Goal: Information Seeking & Learning: Learn about a topic

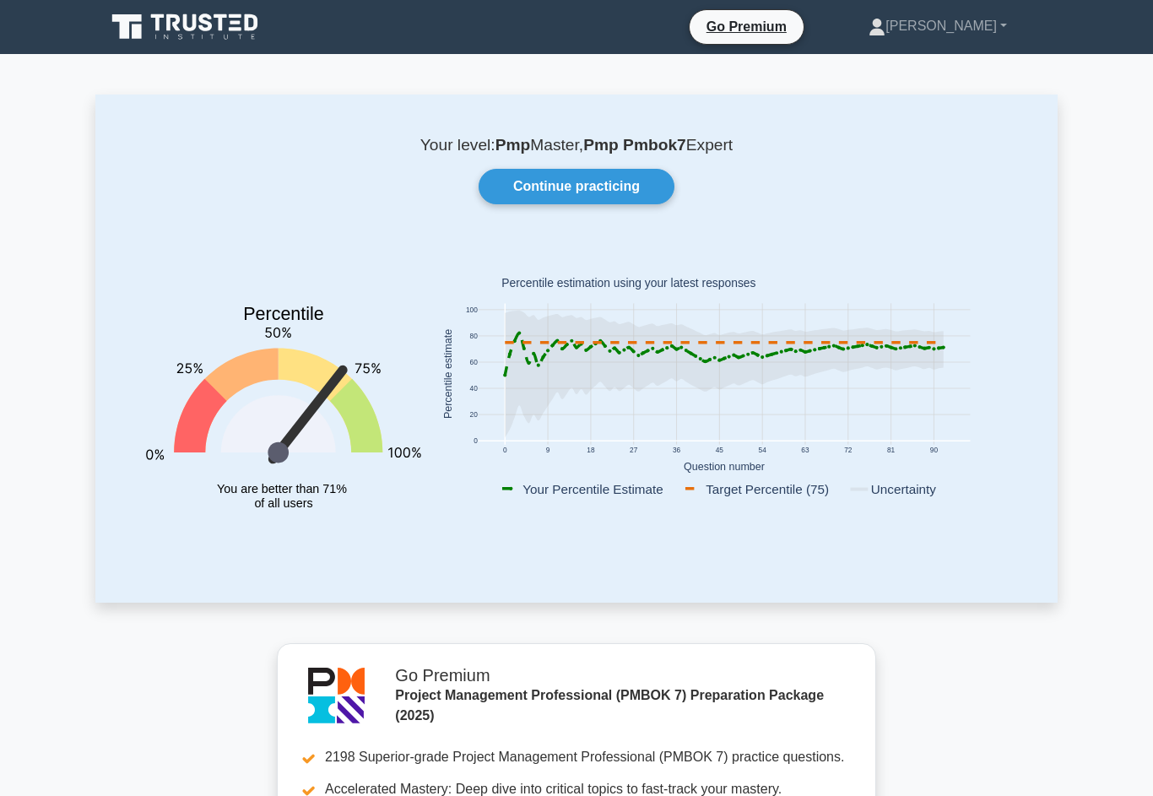
click at [962, 36] on link "[PERSON_NAME]" at bounding box center [937, 26] width 219 height 34
click at [944, 74] on link "Profile" at bounding box center [895, 65] width 133 height 27
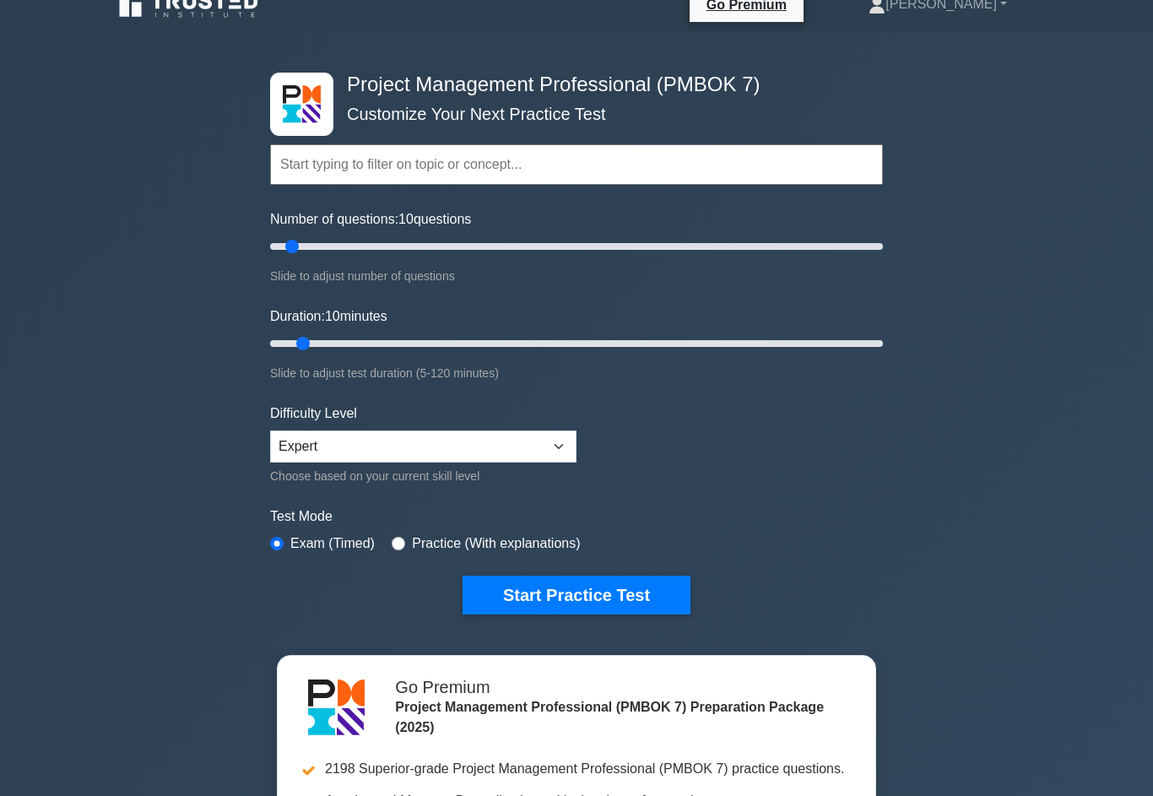
scroll to position [24, 0]
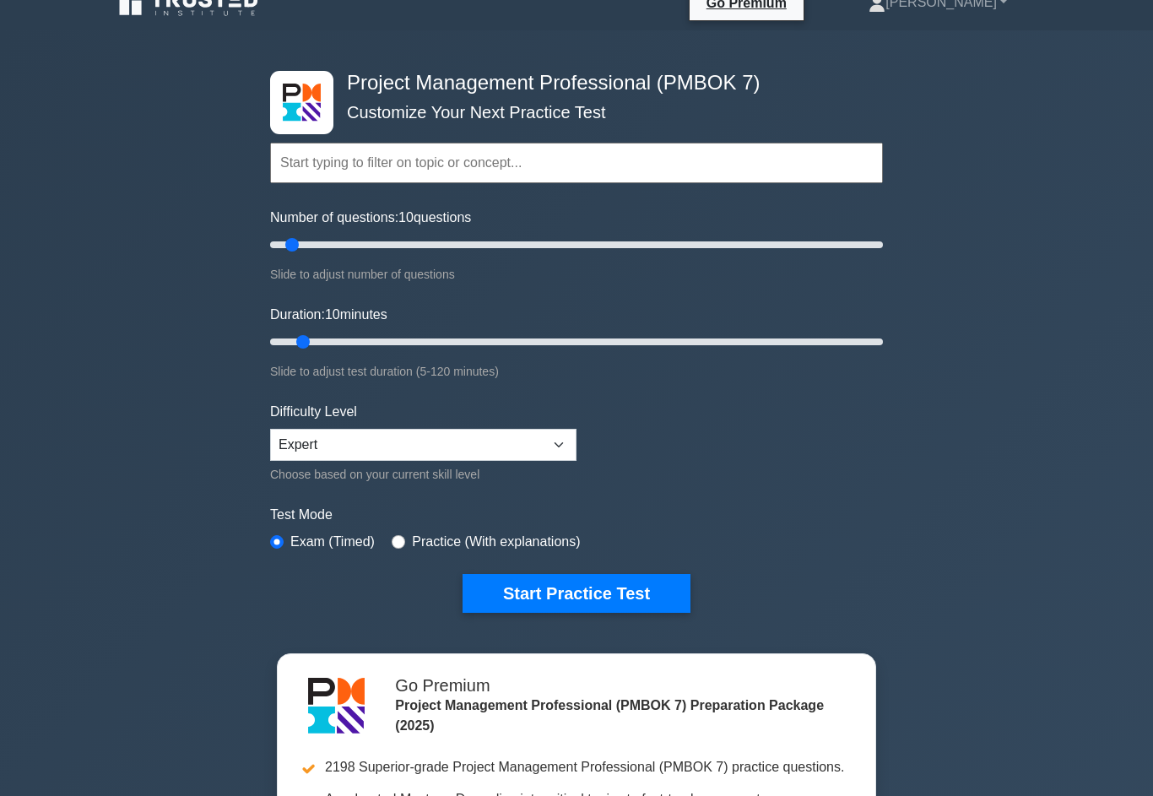
click at [596, 613] on button "Start Practice Test" at bounding box center [577, 593] width 228 height 39
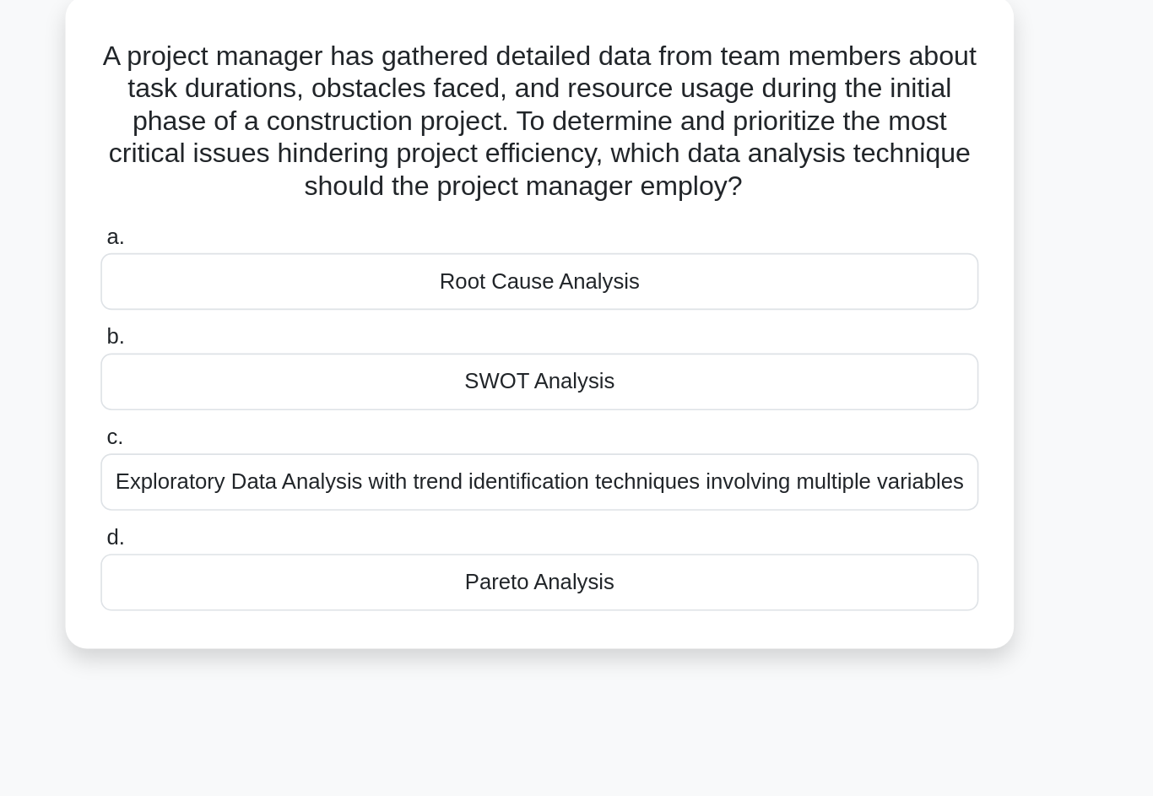
click at [303, 446] on div "Pareto Analysis" at bounding box center [576, 463] width 547 height 35
click at [303, 431] on input "d. Pareto Analysis" at bounding box center [303, 436] width 0 height 11
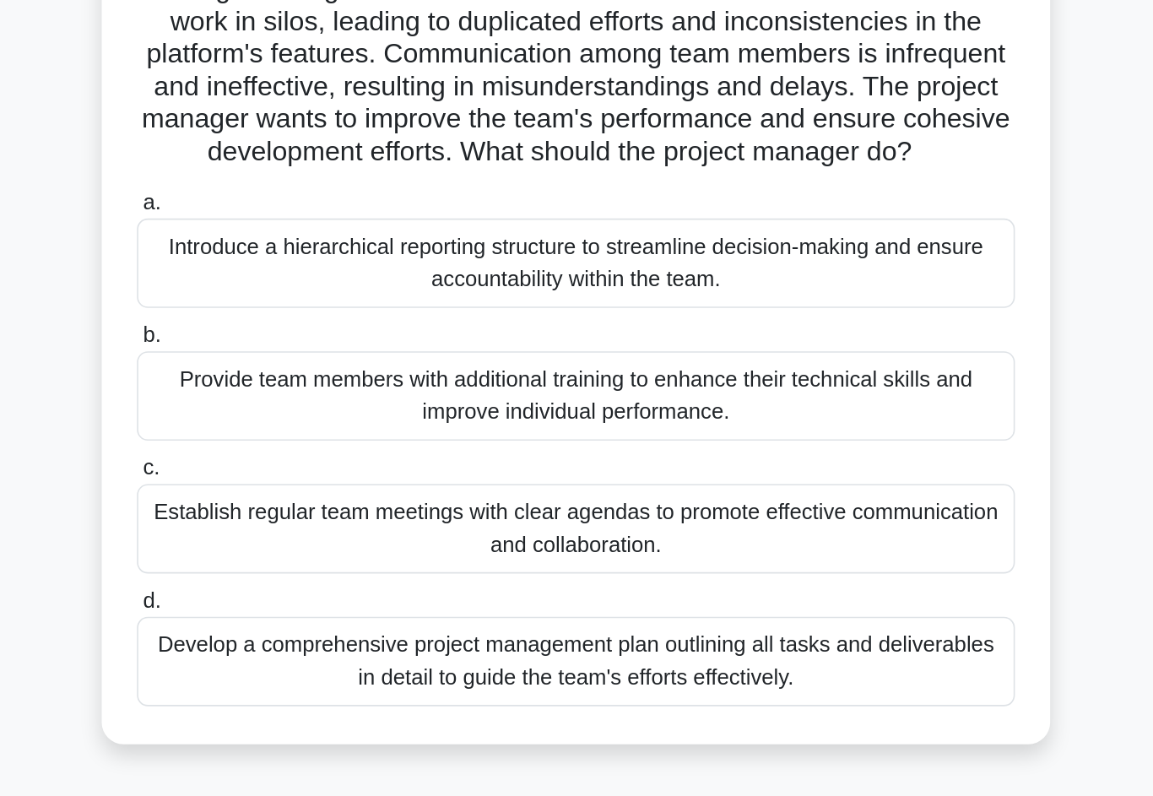
click at [303, 465] on div "Establish regular team meetings with clear agendas to promote effective communi…" at bounding box center [576, 493] width 547 height 56
click at [303, 450] on input "c. Establish regular team meetings with clear agendas to promote effective comm…" at bounding box center [303, 455] width 0 height 11
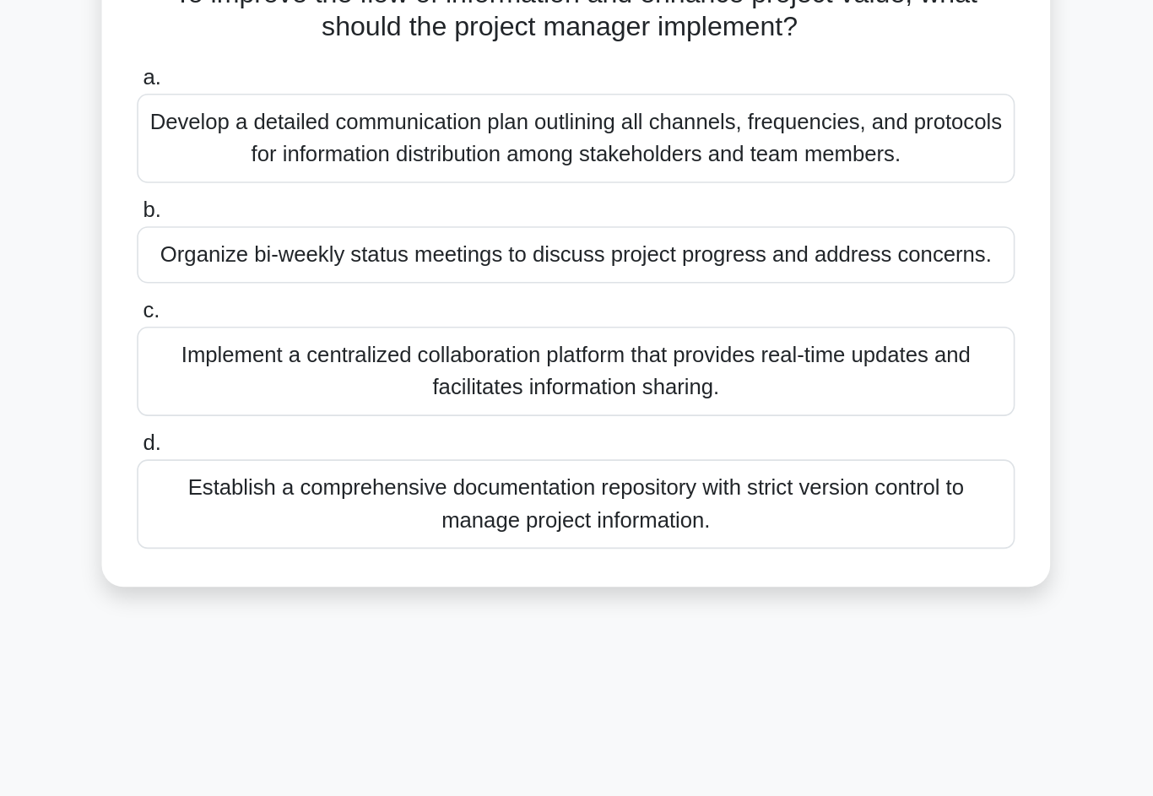
scroll to position [1, 0]
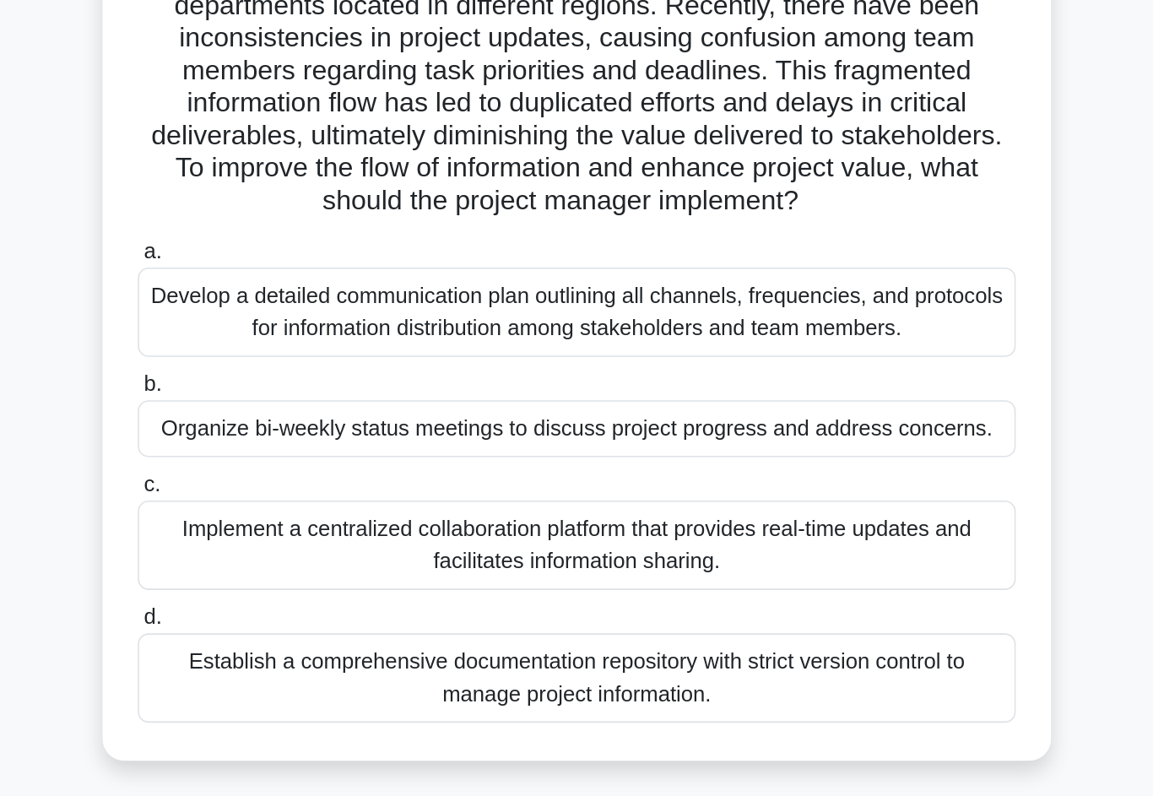
click at [303, 484] on div "Implement a centralized collaboration platform that provides real-time updates …" at bounding box center [576, 512] width 547 height 56
click at [303, 469] on input "c. Implement a centralized collaboration platform that provides real-time updat…" at bounding box center [303, 474] width 0 height 11
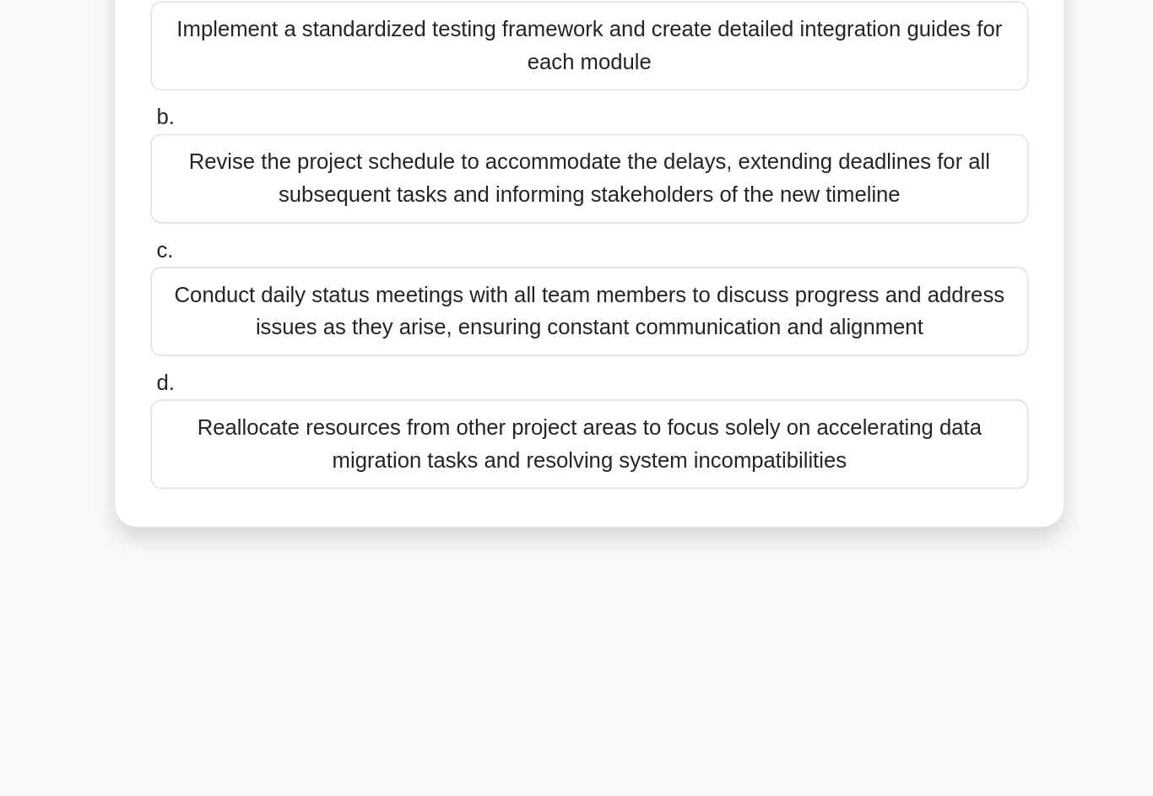
scroll to position [78, 0]
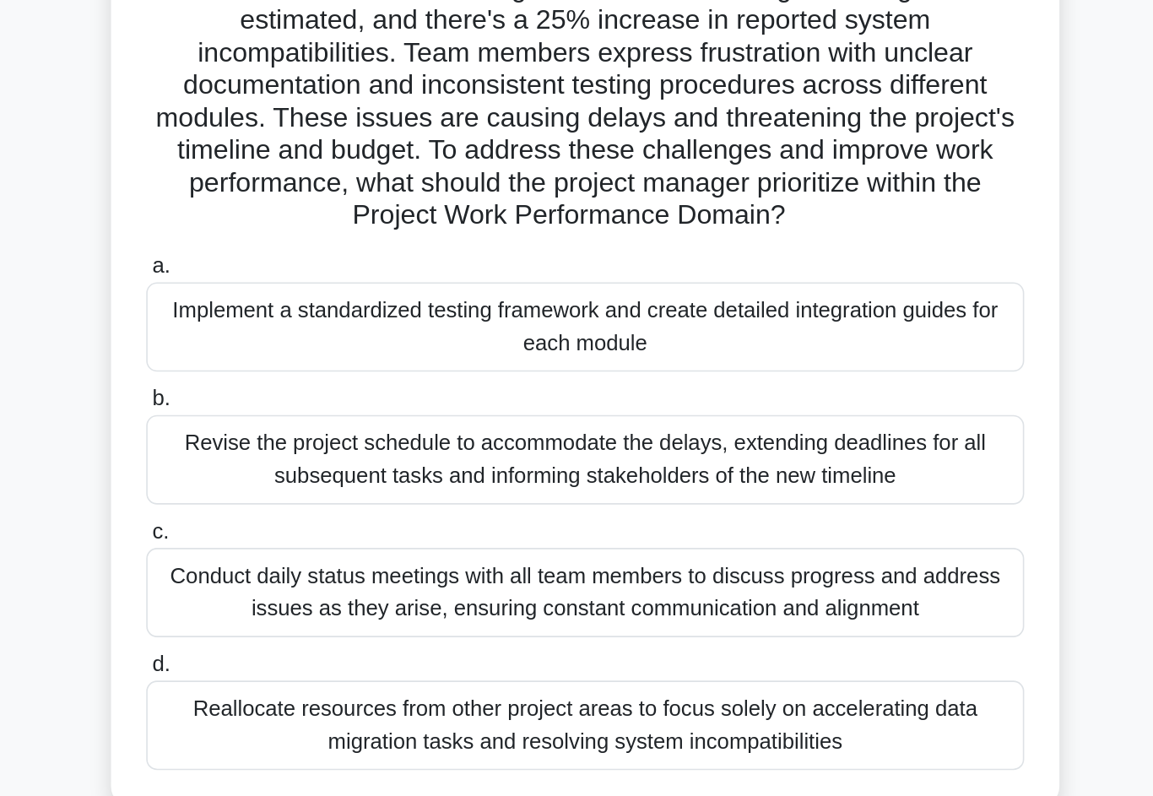
click at [303, 365] on div "Revise the project schedule to accommodate the delays, extending deadlines for …" at bounding box center [576, 393] width 547 height 56
click at [303, 349] on input "b. Revise the project schedule to accommodate the delays, extending deadlines f…" at bounding box center [303, 354] width 0 height 11
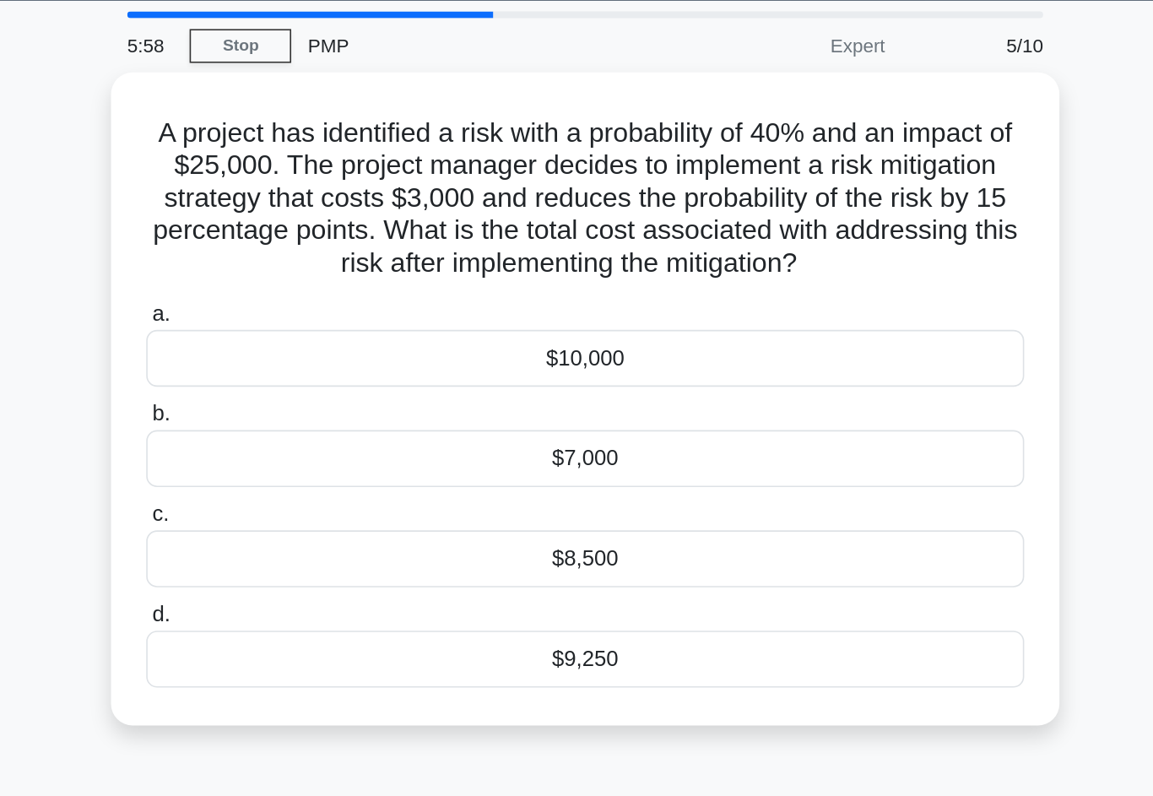
scroll to position [0, 0]
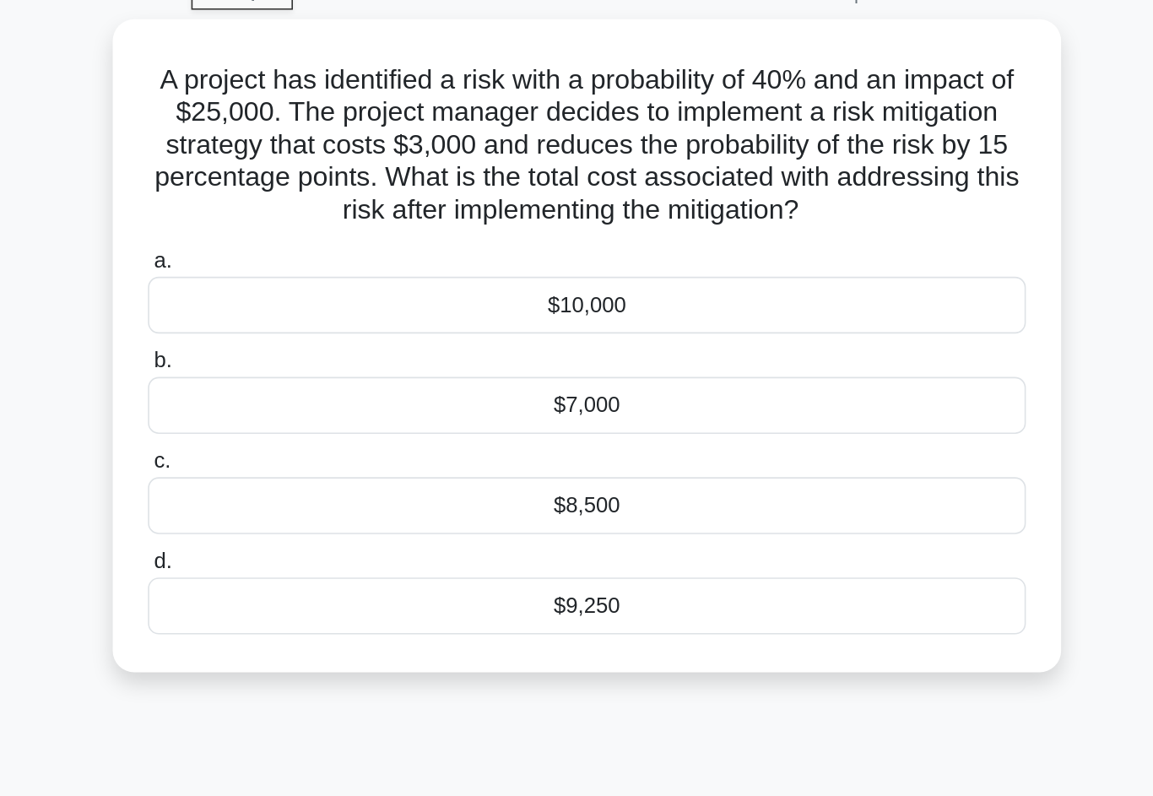
click at [495, 350] on div "a. $10,000 b. $7,000 c. d." at bounding box center [576, 360] width 567 height 250
click at [502, 384] on div "$8,500" at bounding box center [576, 401] width 547 height 35
click at [303, 369] on input "c. $8,500" at bounding box center [303, 374] width 0 height 11
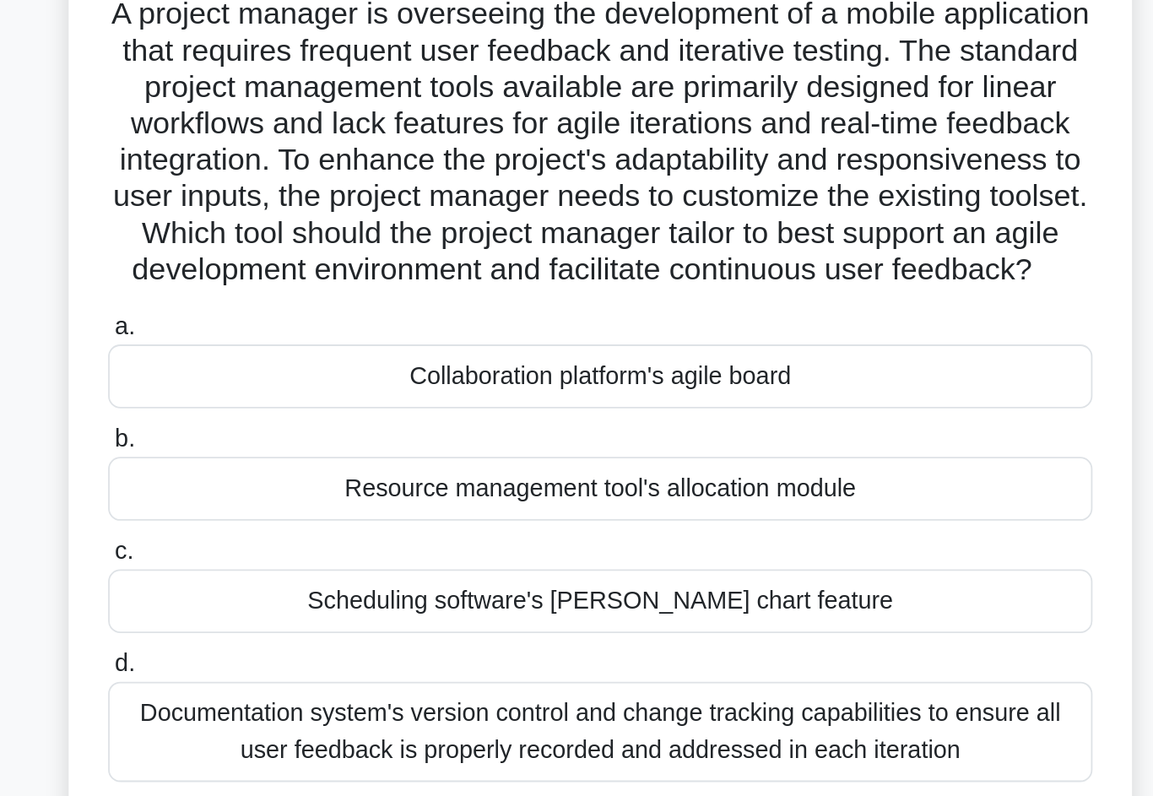
click at [542, 320] on div "Collaboration platform's agile board" at bounding box center [576, 337] width 547 height 35
click at [303, 305] on input "a. Collaboration platform's agile board" at bounding box center [303, 310] width 0 height 11
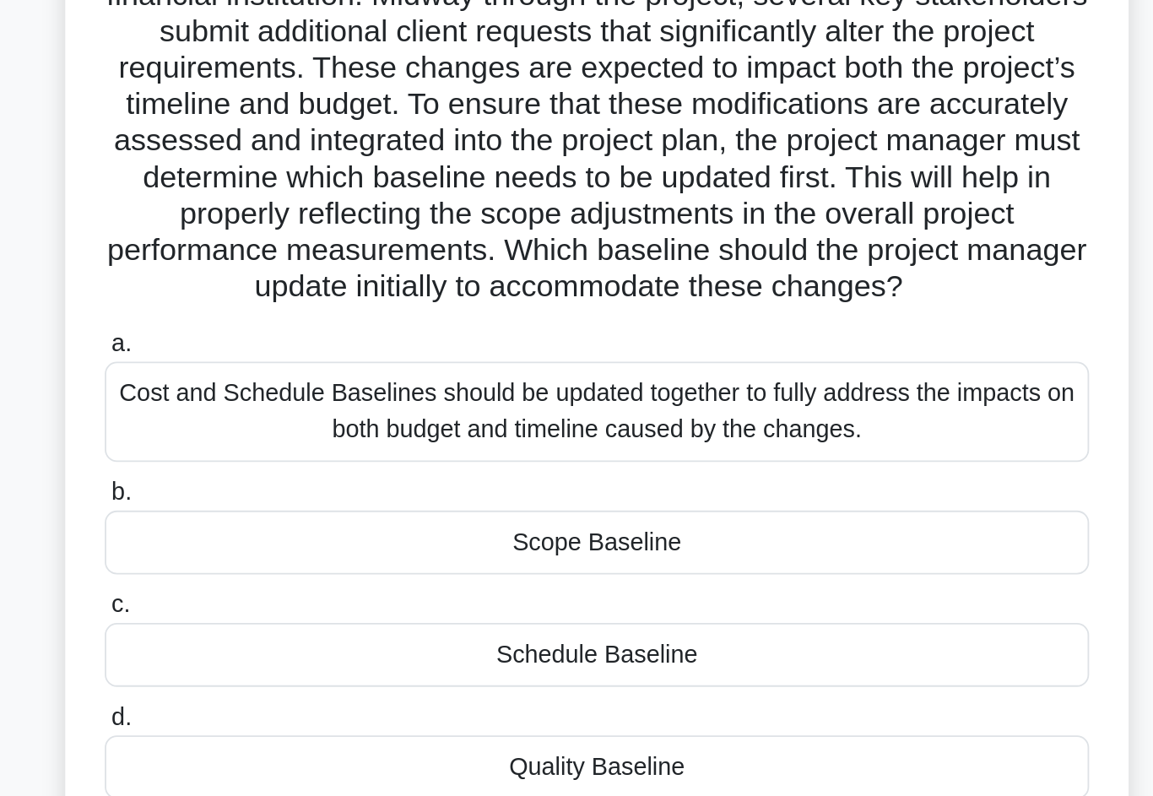
click at [597, 360] on div "Cost and Schedule Baselines should be updated together to fully address the imp…" at bounding box center [576, 388] width 547 height 56
click at [303, 345] on input "a. Cost and Schedule Baselines should be updated together to fully address the …" at bounding box center [303, 350] width 0 height 11
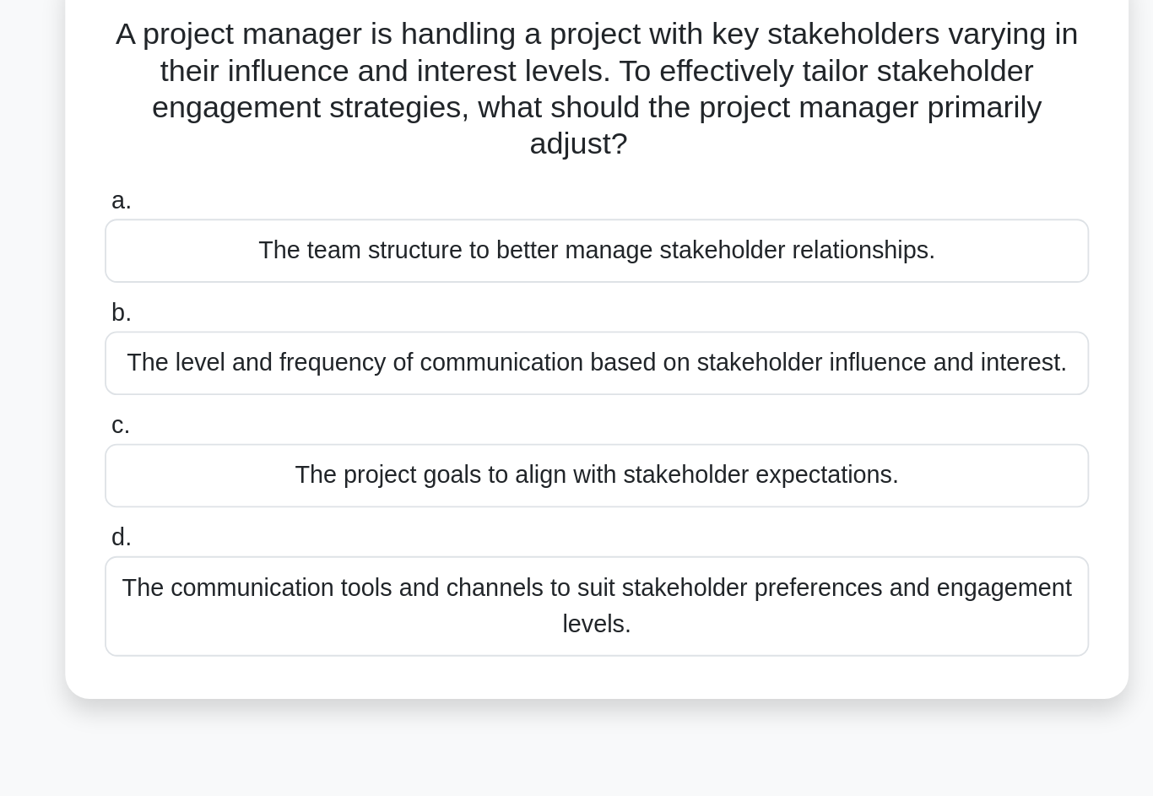
click at [580, 426] on div "The communication tools and channels to suit stakeholder preferences and engage…" at bounding box center [576, 454] width 547 height 56
click at [303, 411] on input "d. The communication tools and channels to suit stakeholder preferences and eng…" at bounding box center [303, 416] width 0 height 11
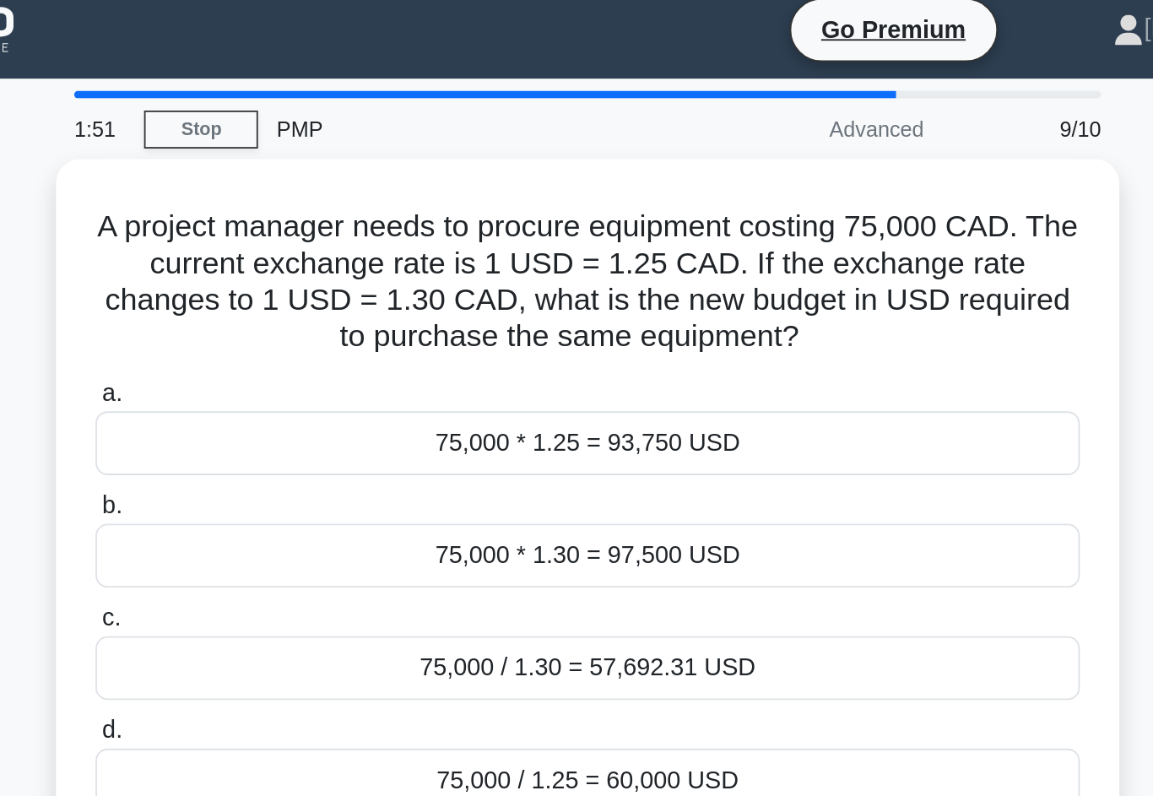
click at [549, 309] on div "75,000 * 1.30 = 97,500 USD" at bounding box center [576, 318] width 547 height 35
click at [303, 297] on input "b. 75,000 * 1.30 = 97,500 USD" at bounding box center [303, 291] width 0 height 11
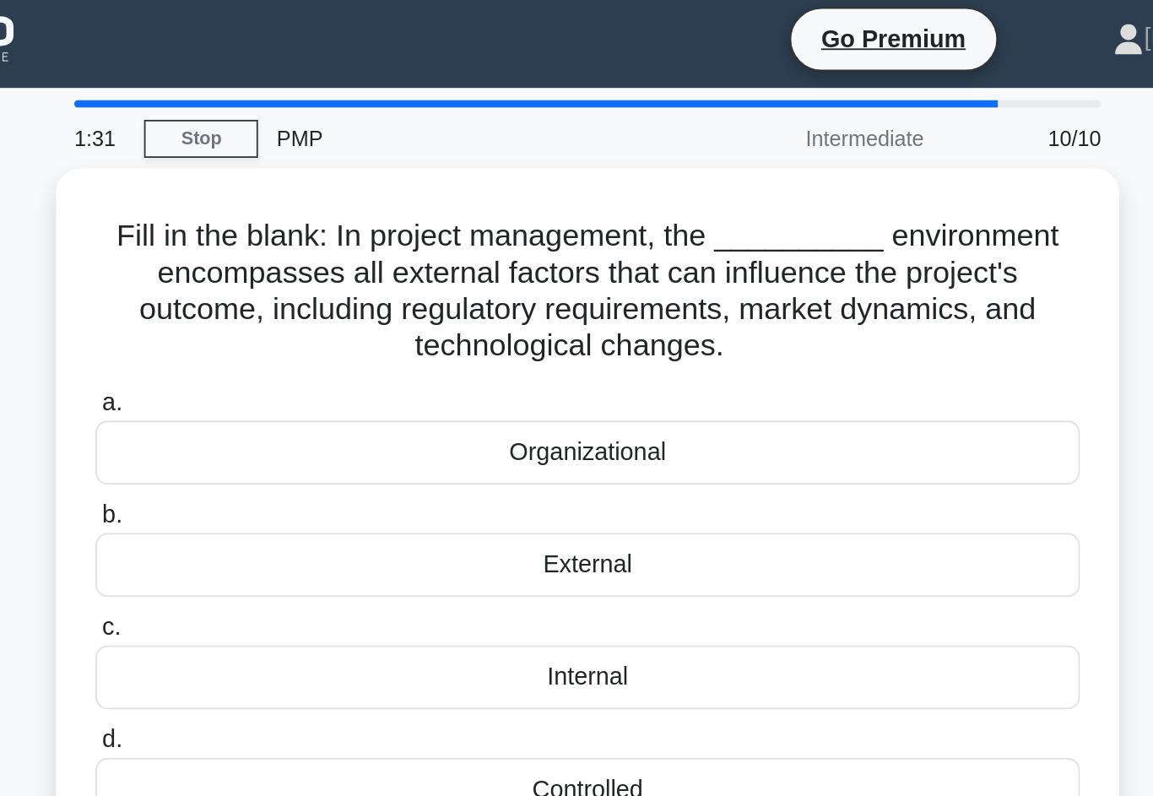
click at [303, 311] on div "External" at bounding box center [576, 318] width 547 height 35
click at [303, 297] on input "b. External" at bounding box center [303, 291] width 0 height 11
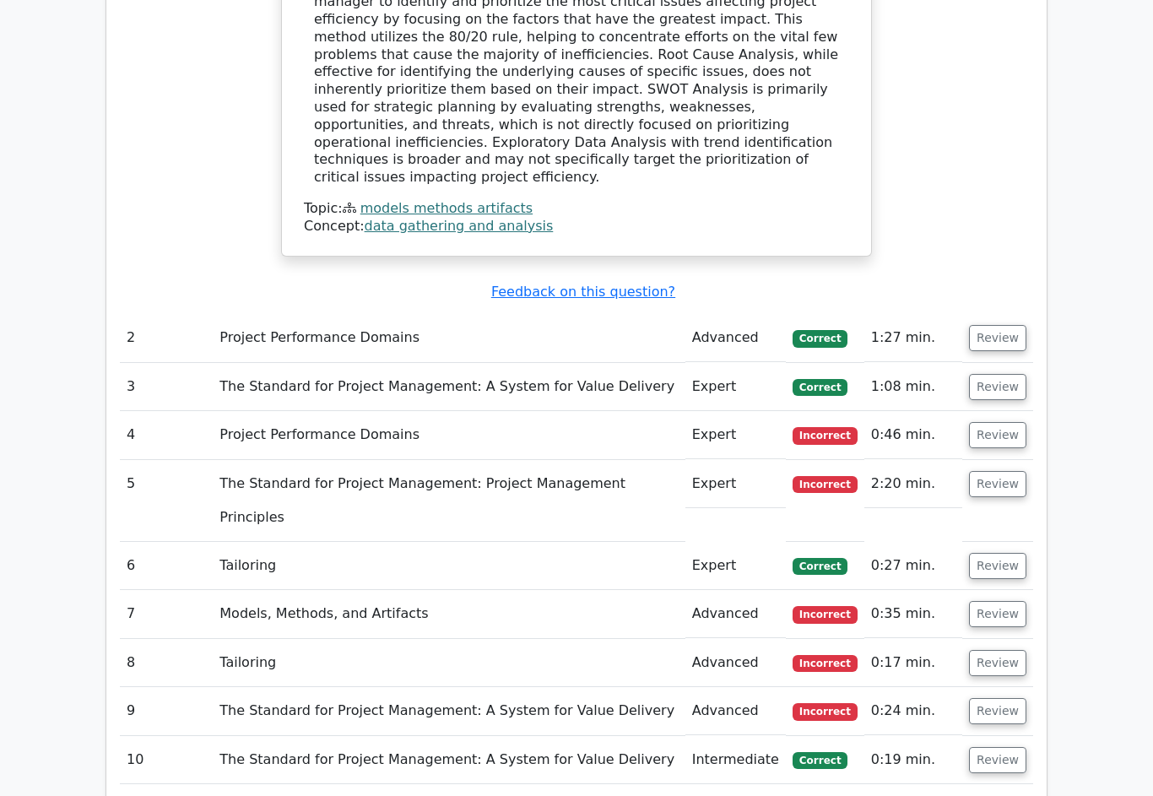
scroll to position [1908, 0]
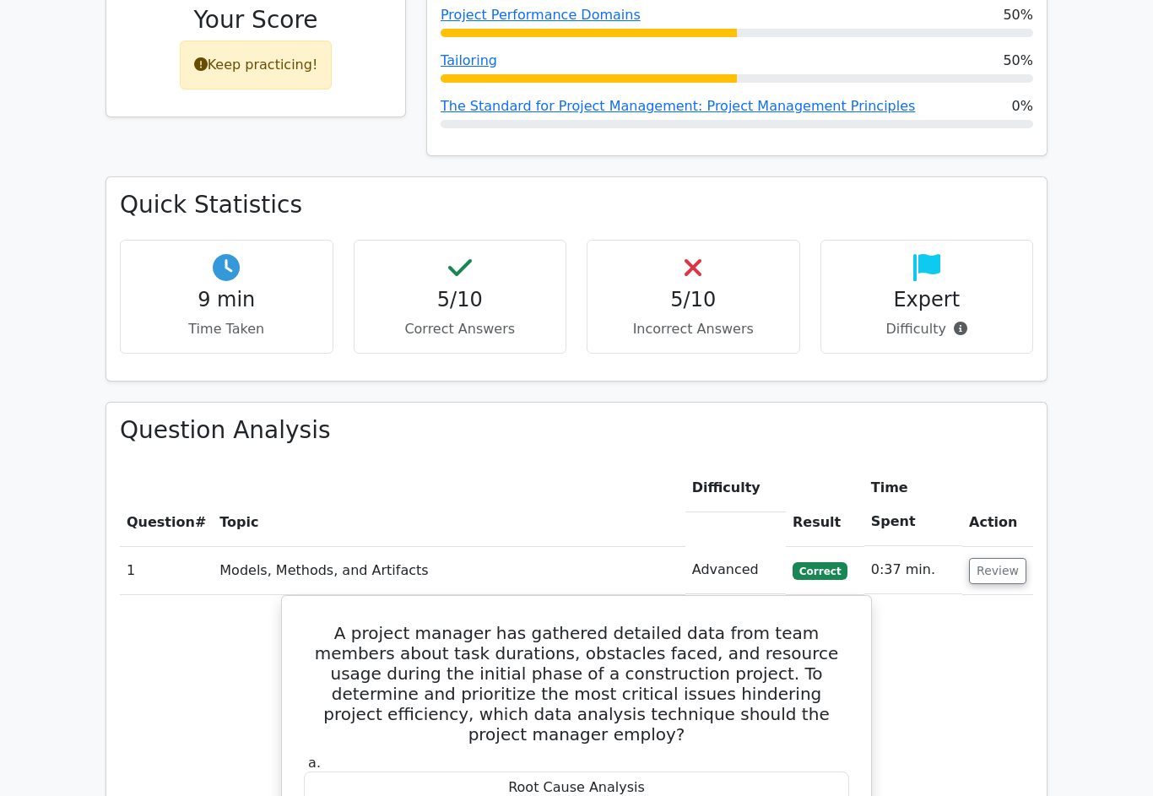
click at [1016, 559] on button "Review" at bounding box center [997, 572] width 57 height 26
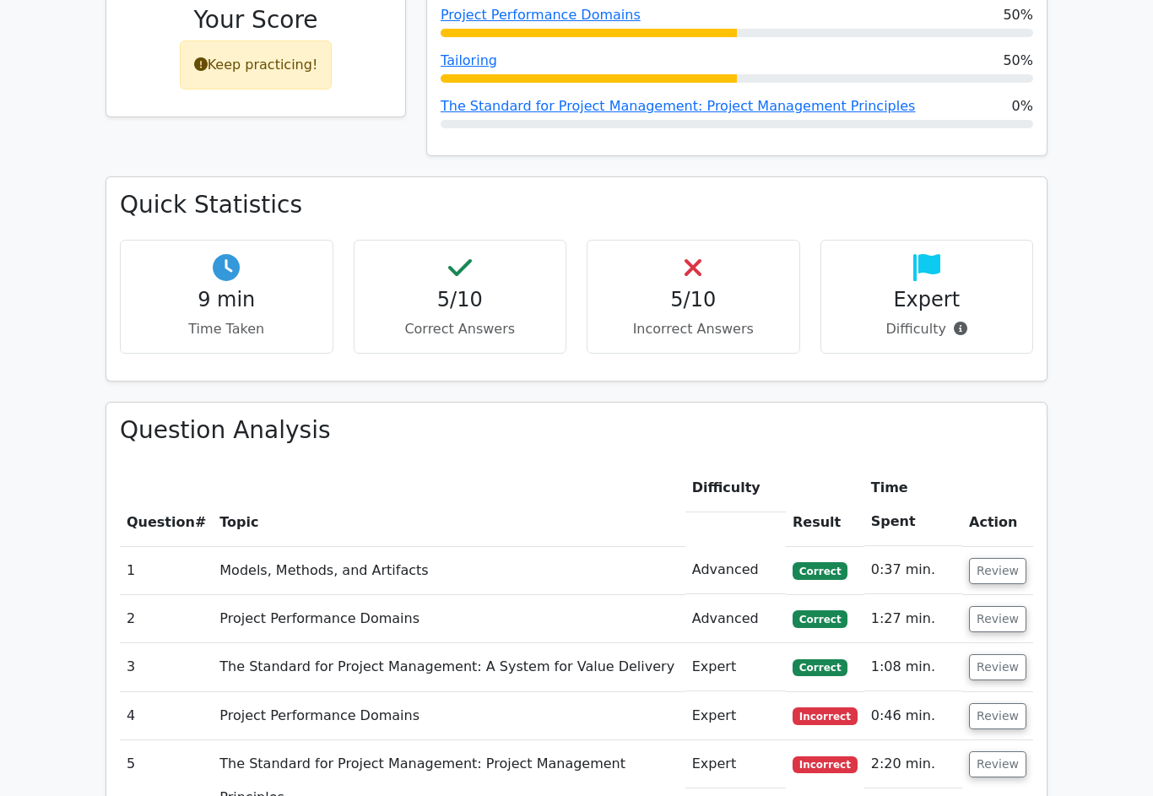
click at [1020, 606] on button "Review" at bounding box center [997, 619] width 57 height 26
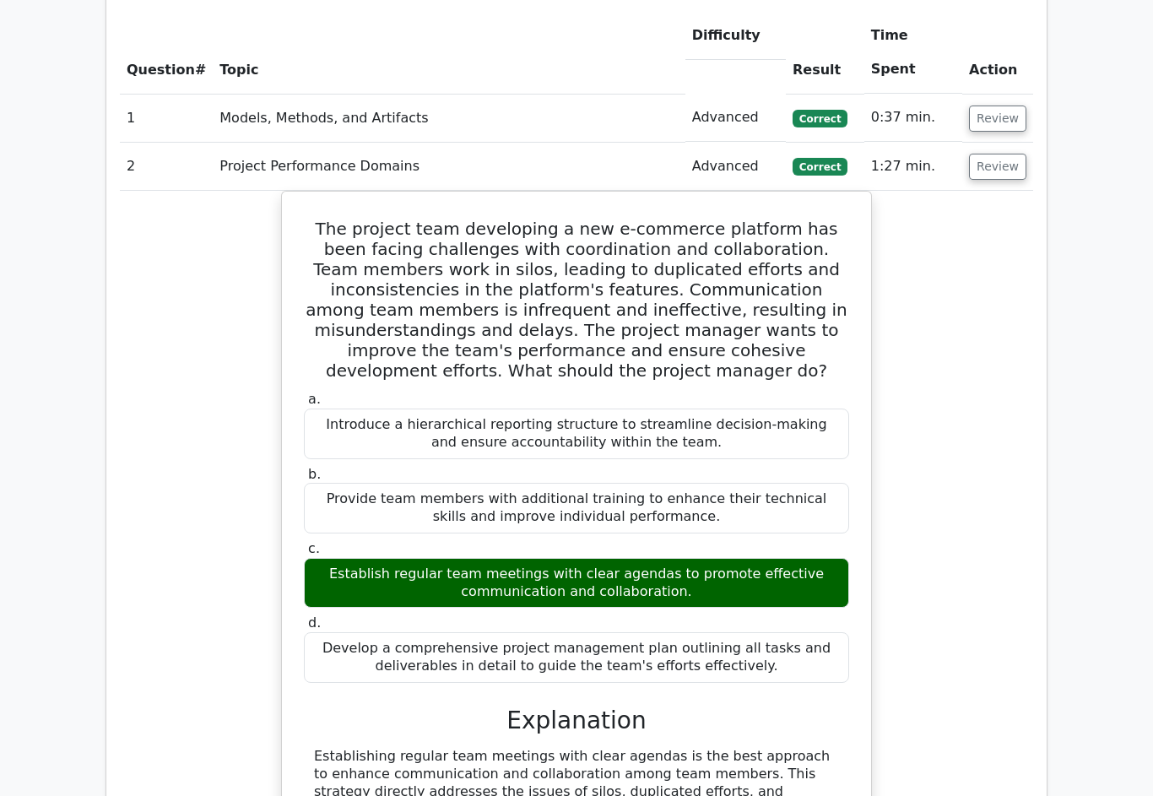
scroll to position [0, 0]
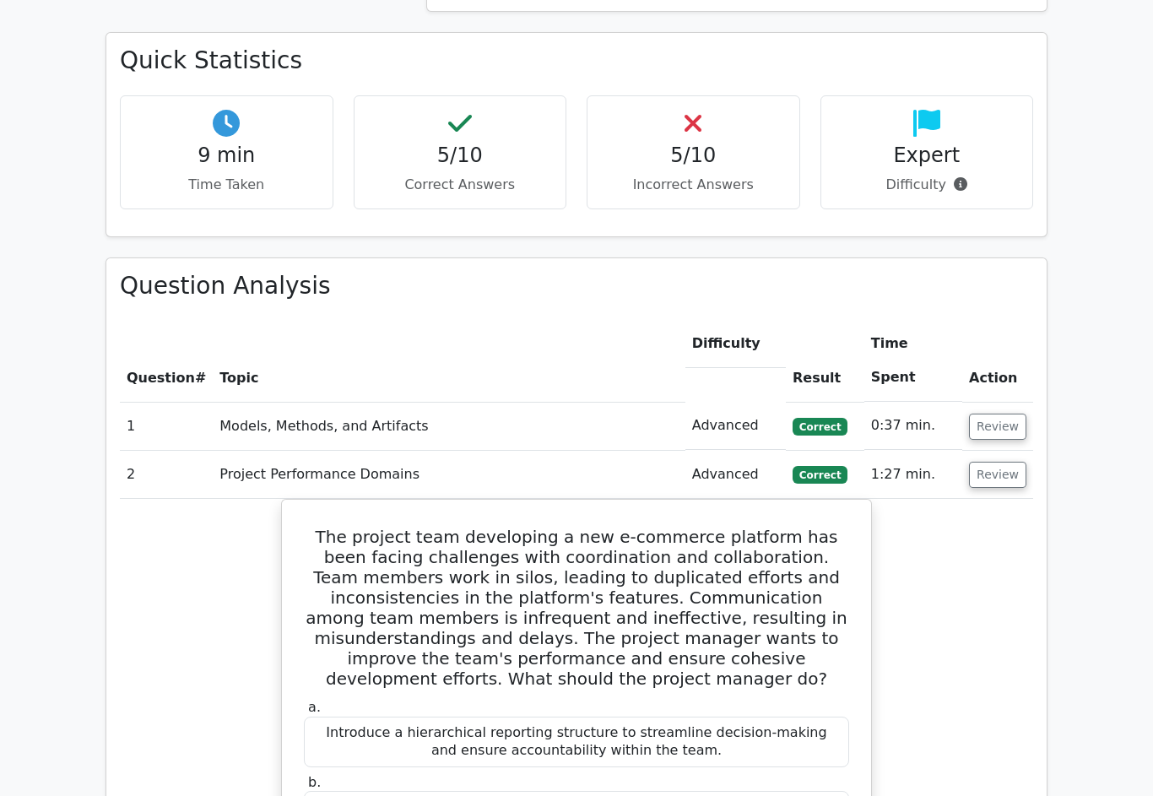
click at [1009, 463] on button "Review" at bounding box center [997, 476] width 57 height 26
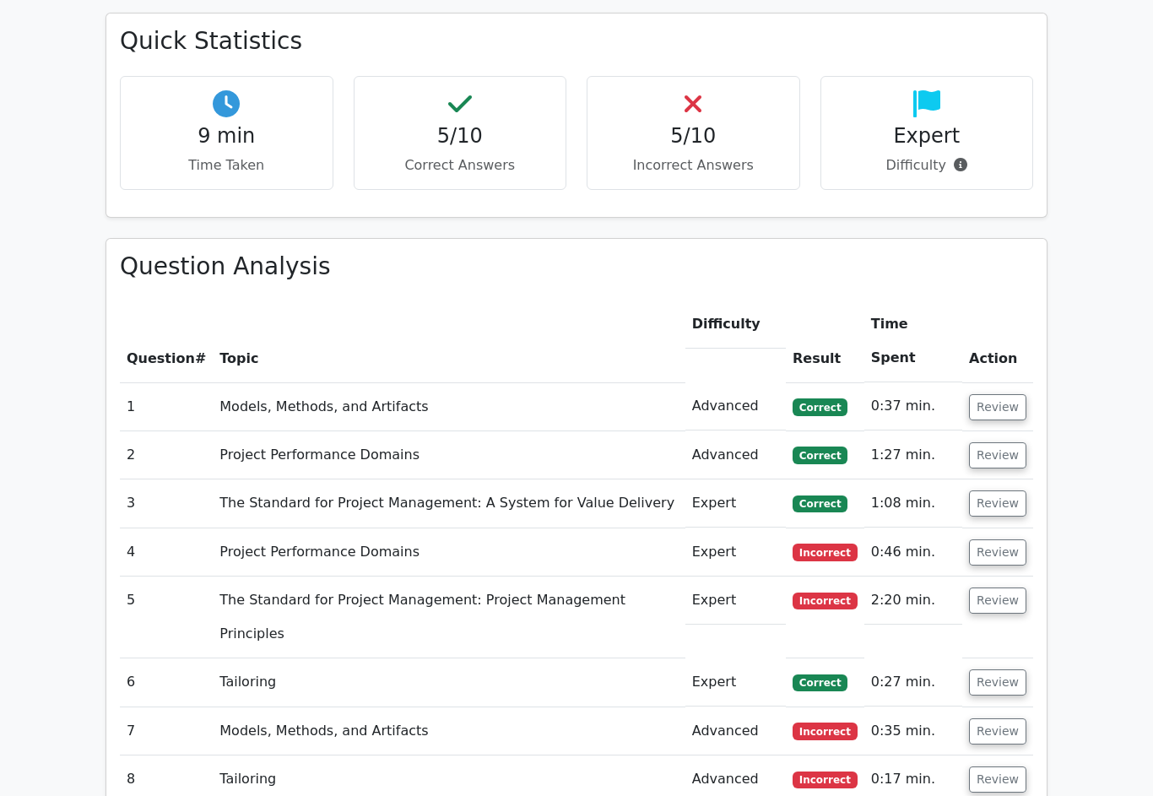
scroll to position [995, 0]
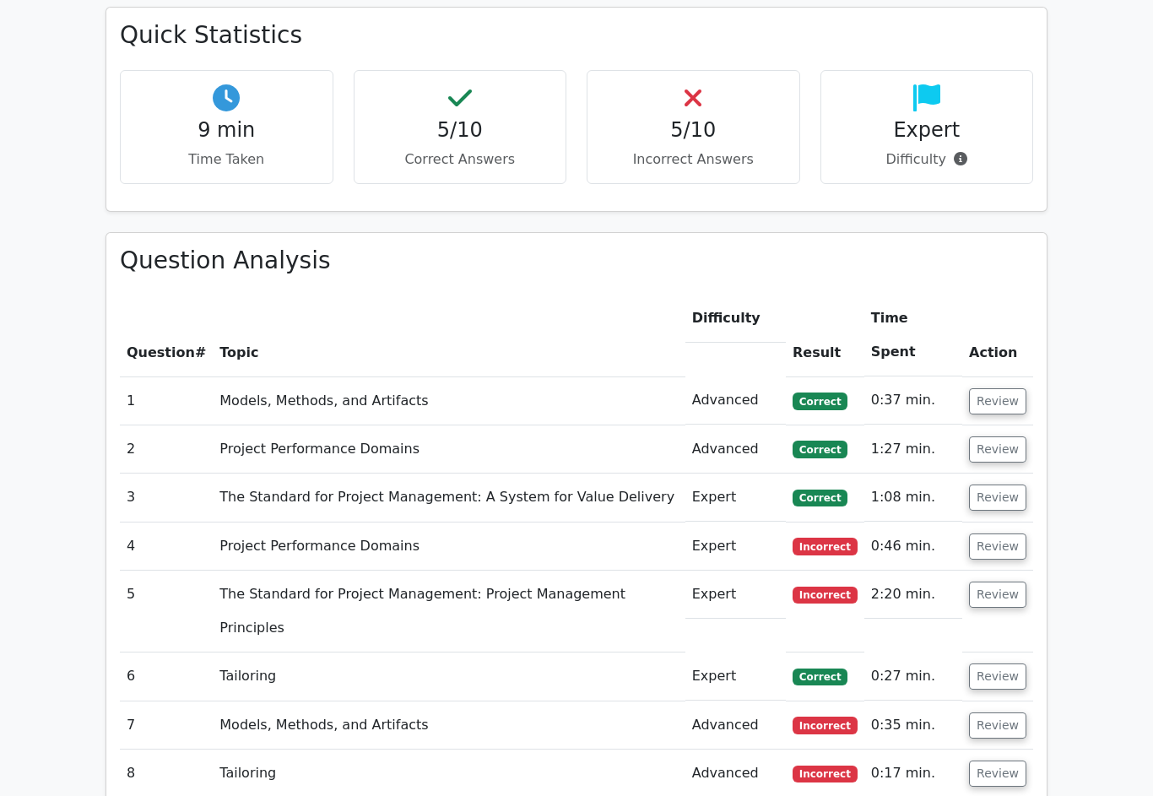
click at [1007, 484] on button "Review" at bounding box center [997, 497] width 57 height 26
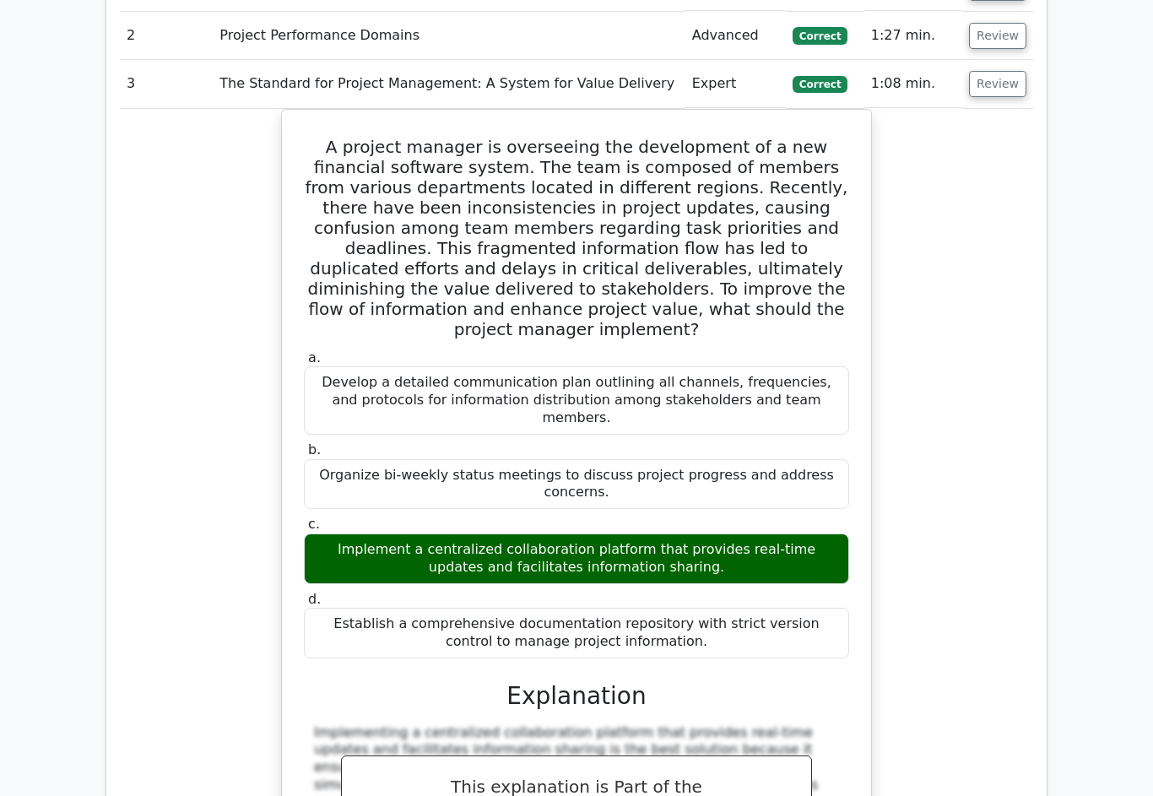
scroll to position [1409, 0]
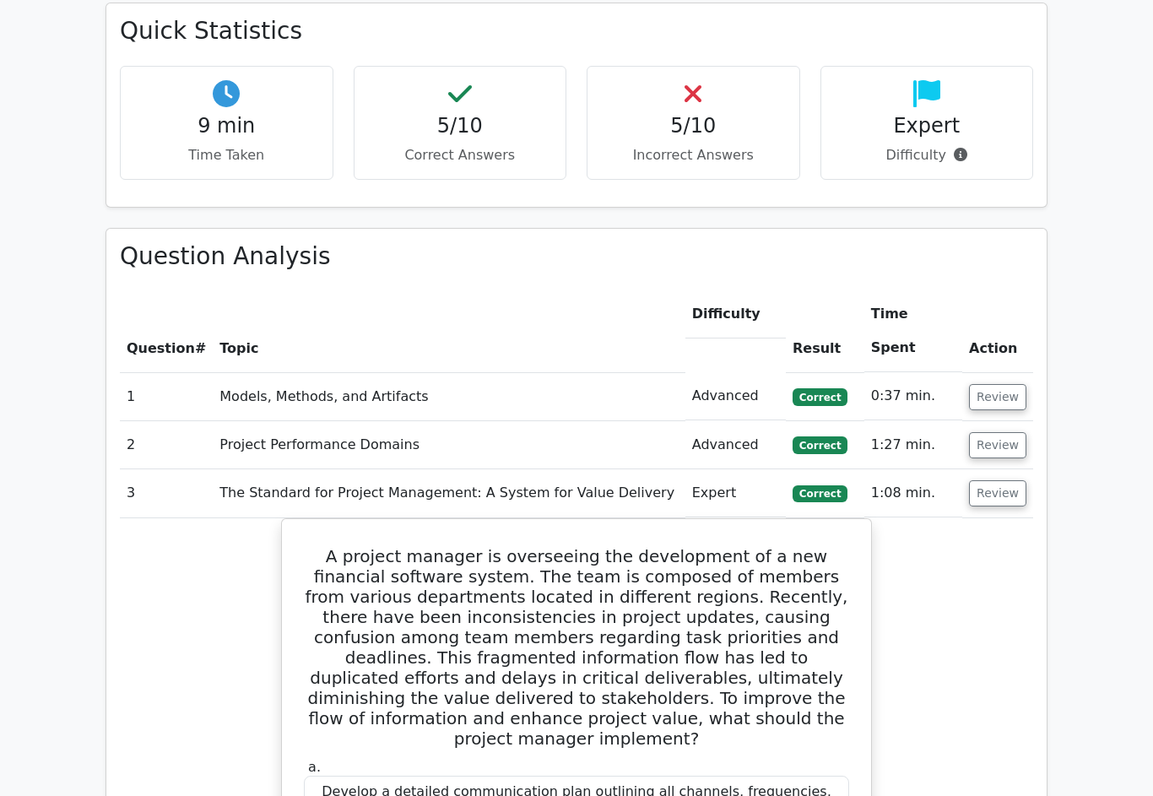
click at [1005, 481] on button "Review" at bounding box center [997, 494] width 57 height 26
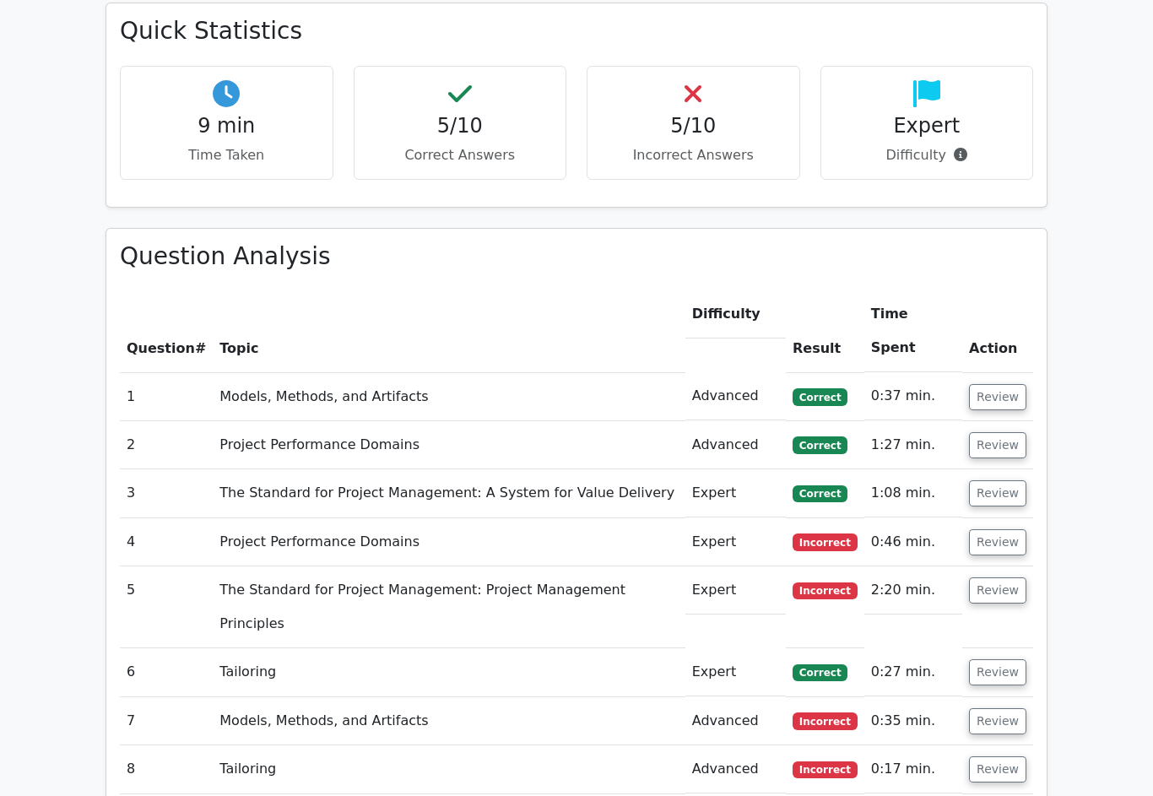
scroll to position [999, 0]
click at [1009, 529] on button "Review" at bounding box center [997, 542] width 57 height 26
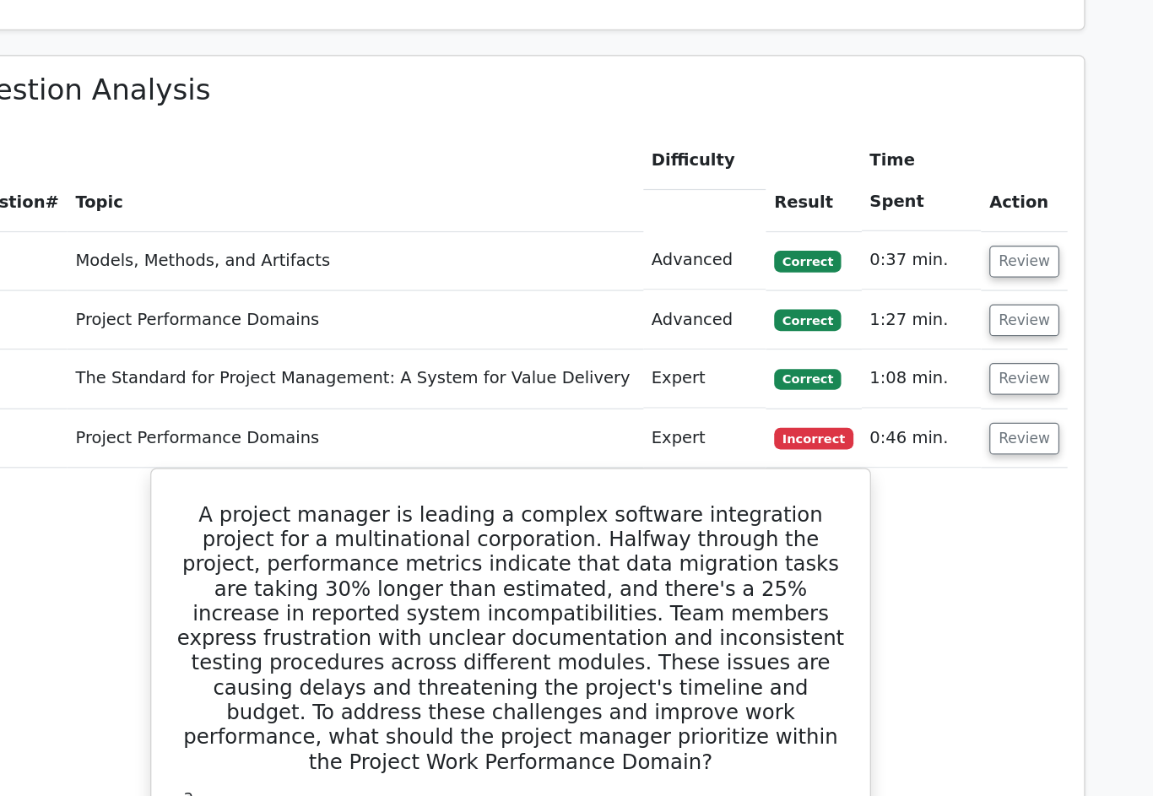
scroll to position [1177, 0]
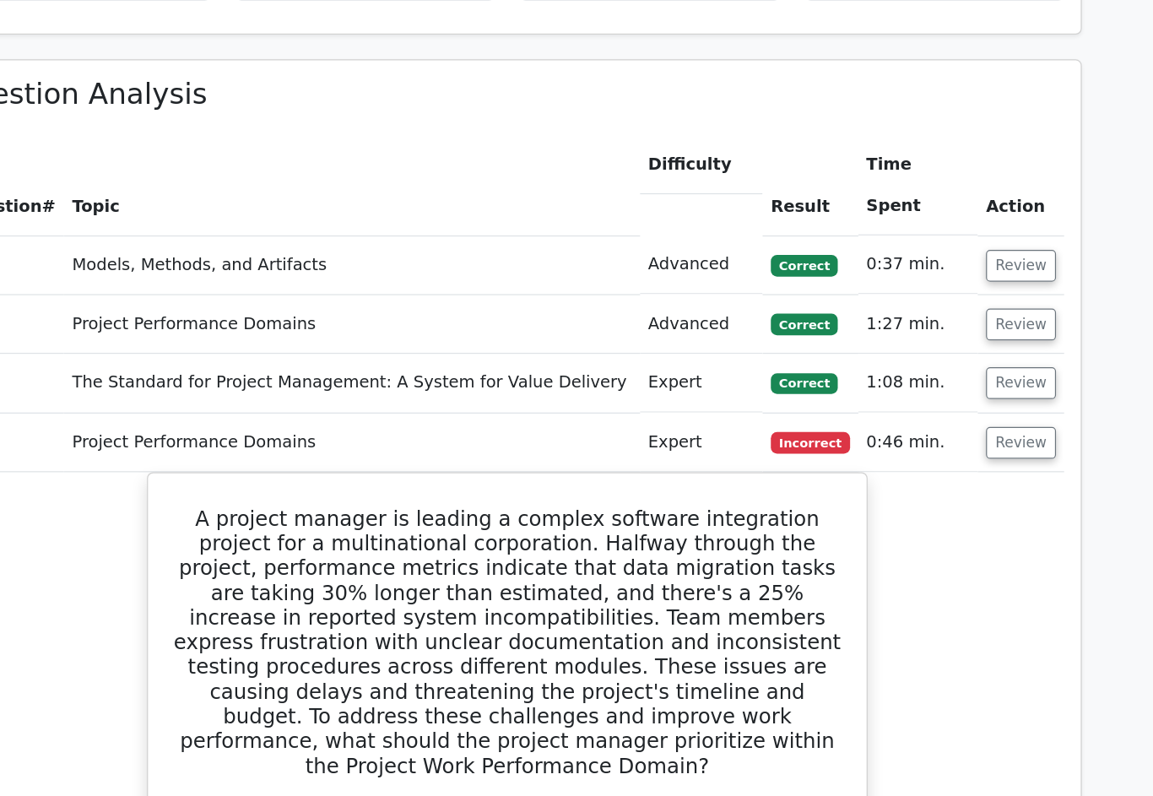
click at [969, 351] on button "Review" at bounding box center [997, 364] width 57 height 26
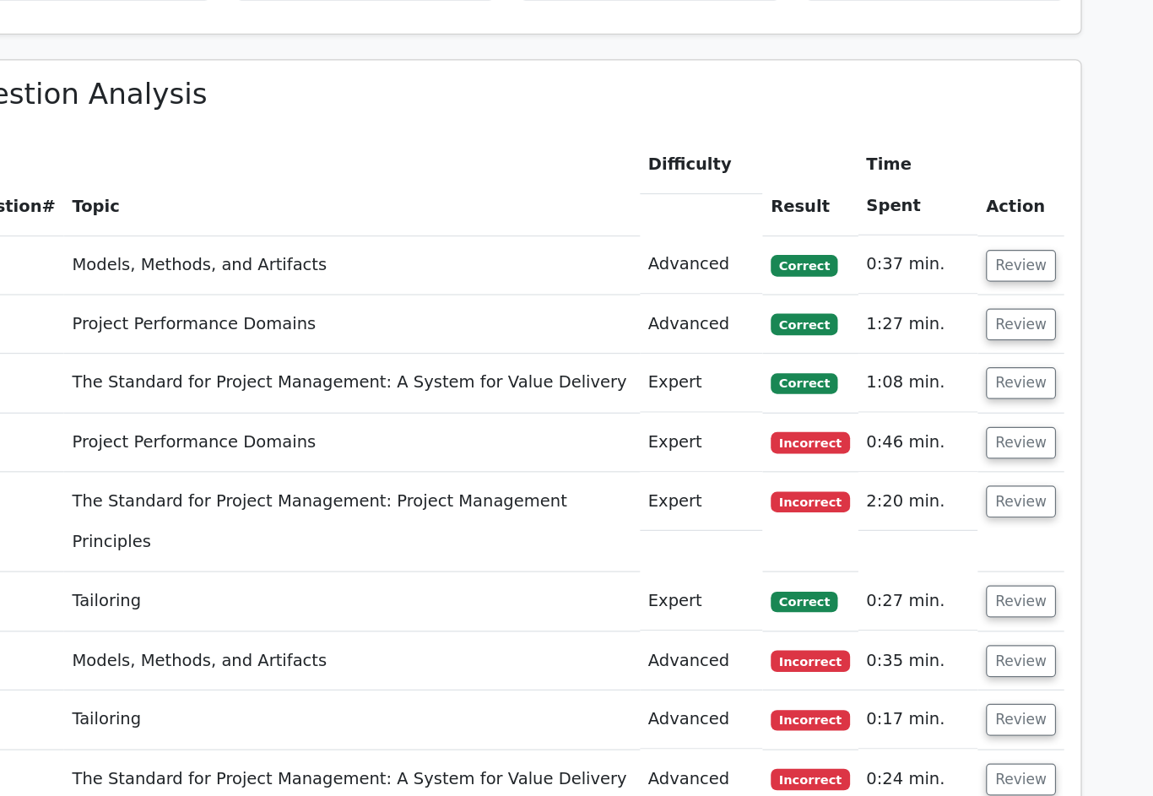
click at [969, 399] on button "Review" at bounding box center [997, 412] width 57 height 26
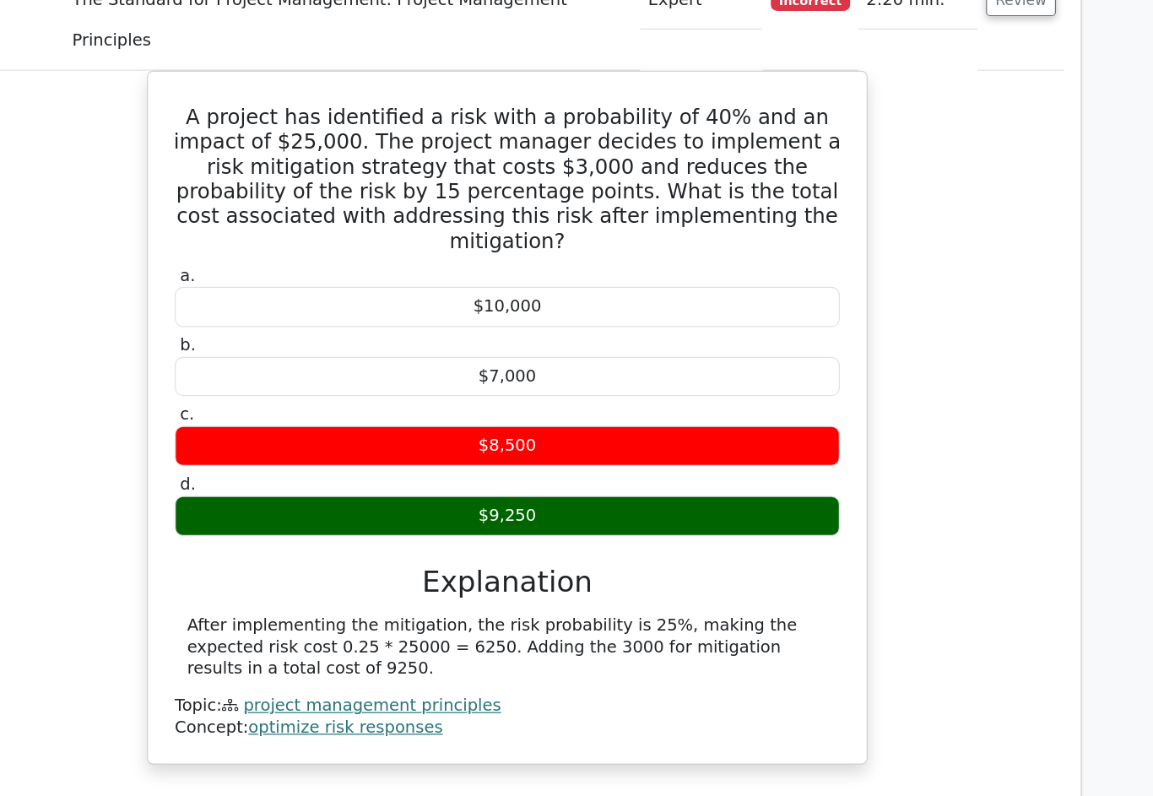
scroll to position [1473, 0]
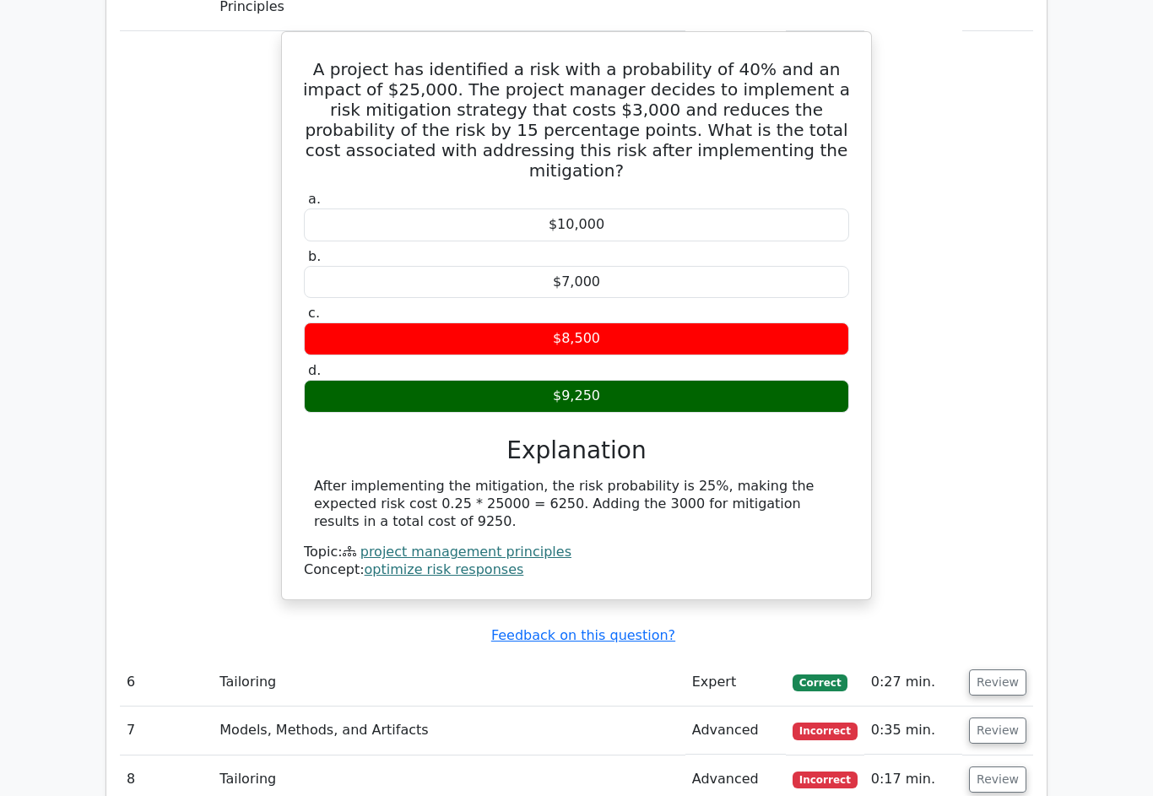
click at [1004, 670] on button "Review" at bounding box center [997, 683] width 57 height 26
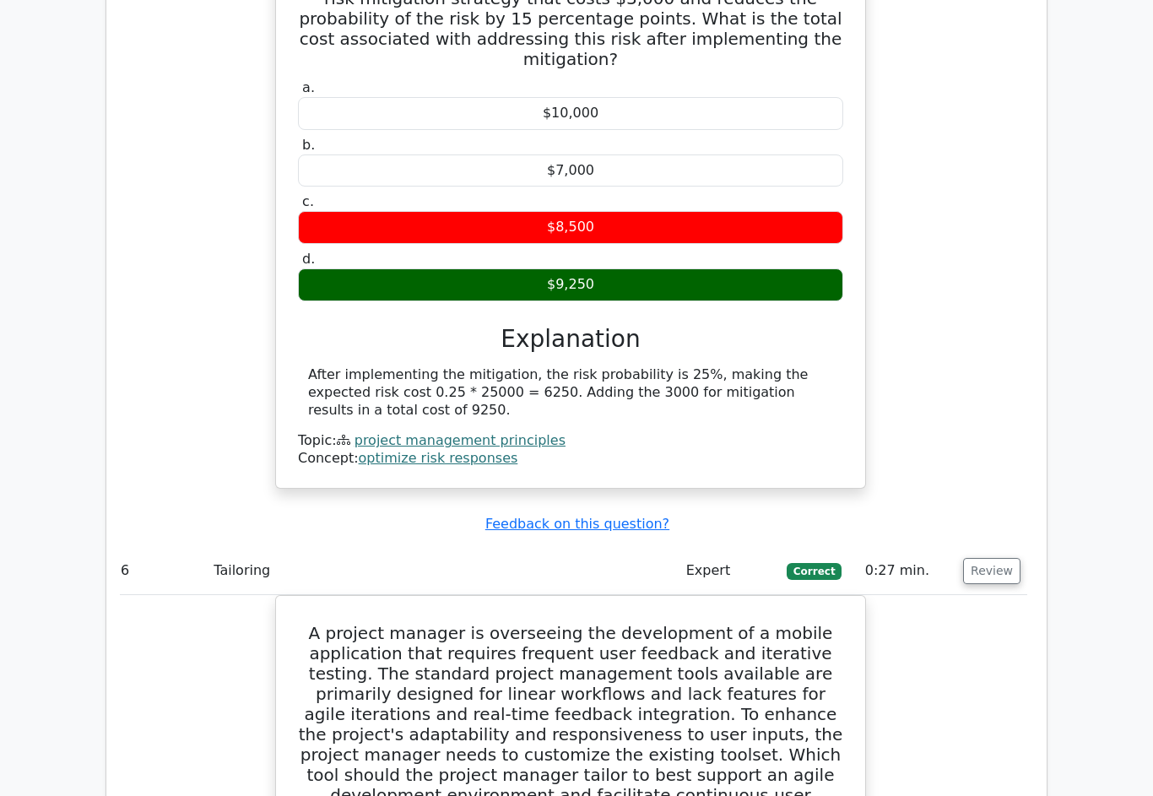
scroll to position [1711, 0]
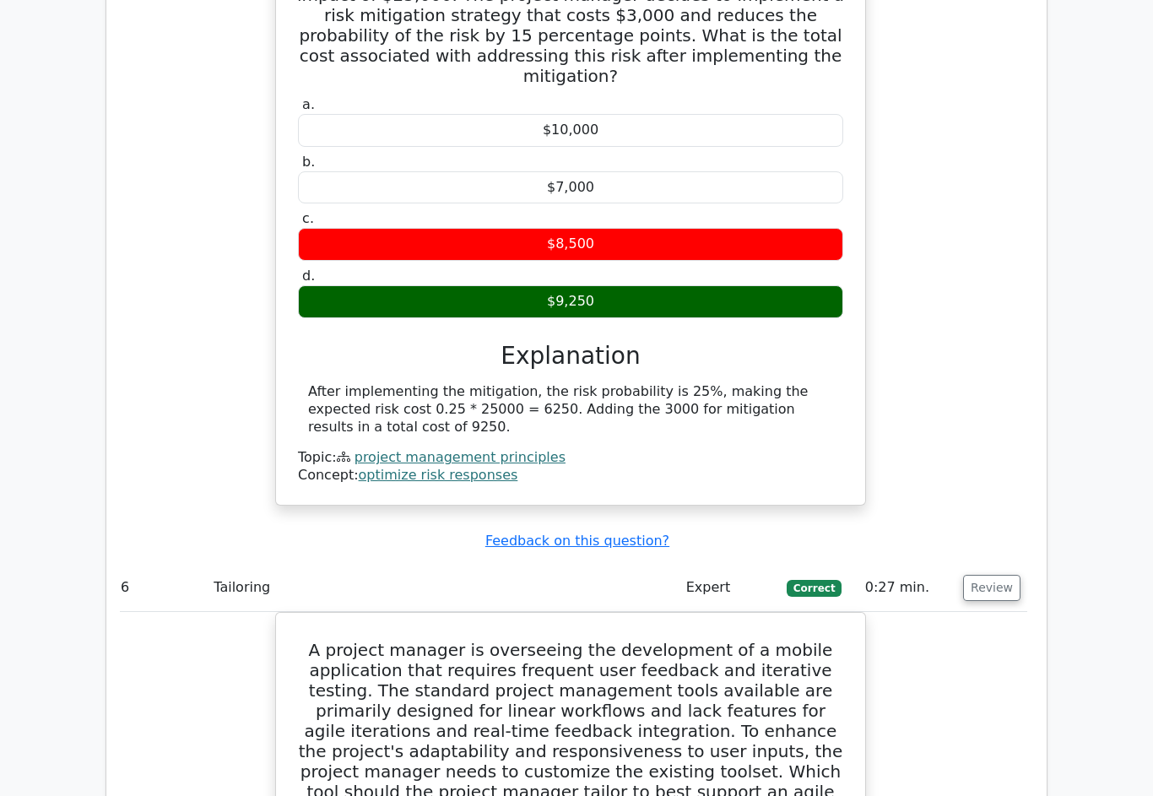
click at [1009, 575] on button "Review" at bounding box center [991, 588] width 57 height 26
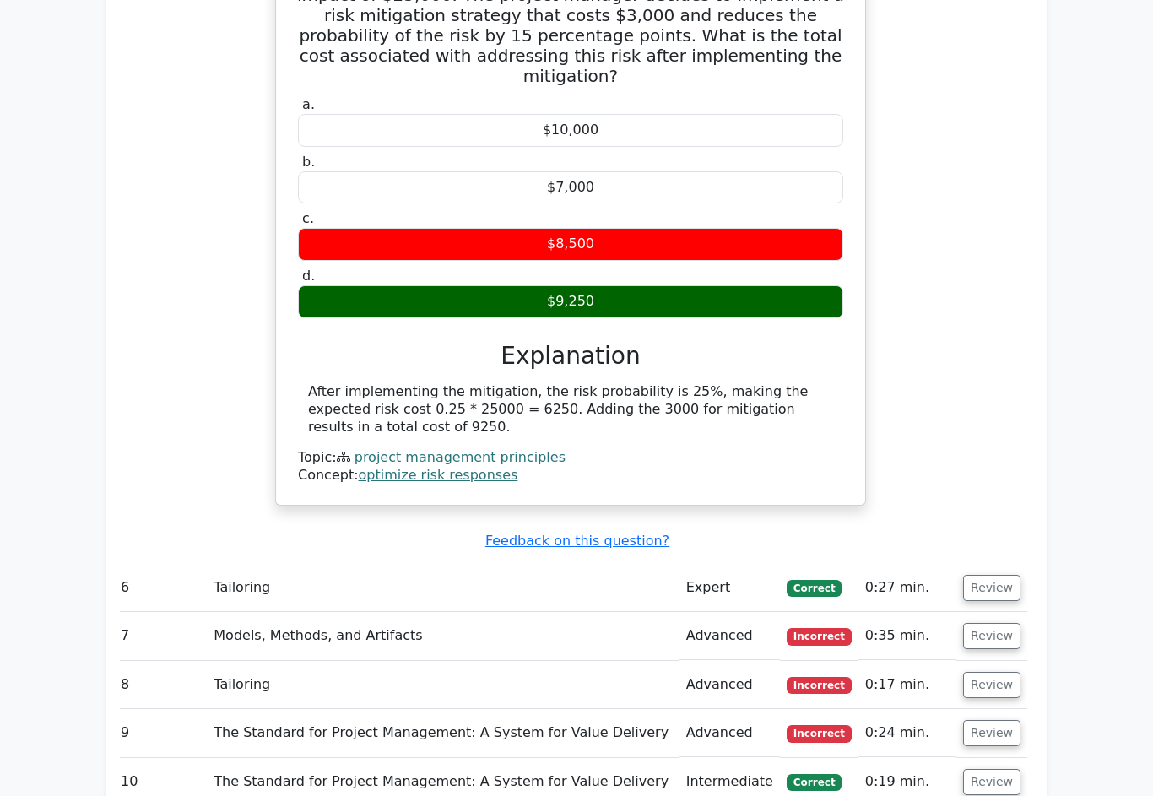
click at [999, 623] on button "Review" at bounding box center [991, 636] width 57 height 26
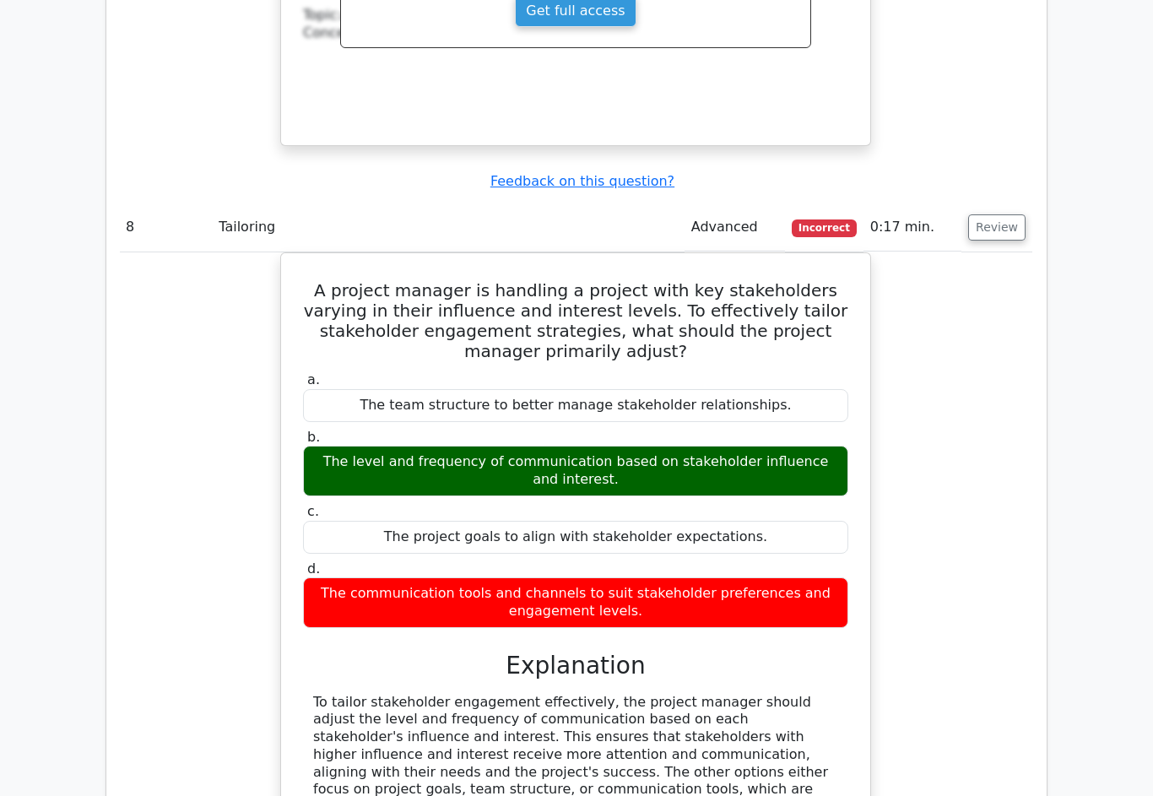
scroll to position [0, 0]
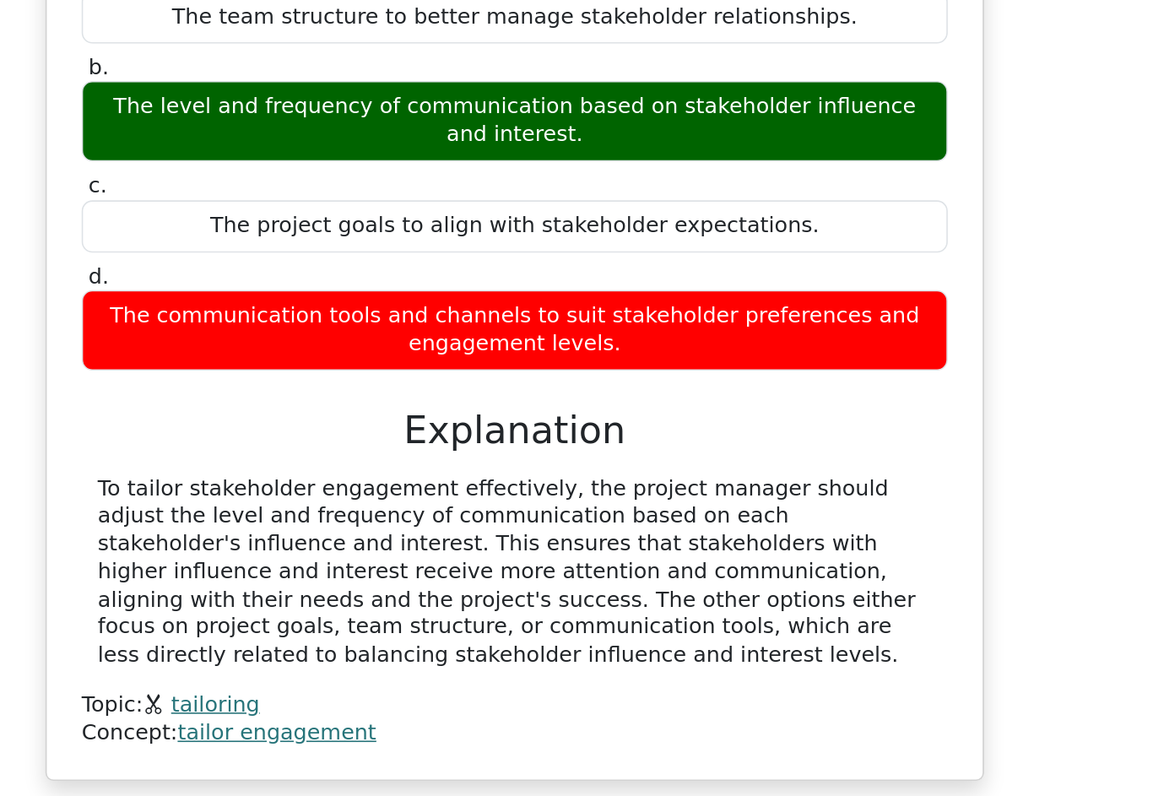
scroll to position [0, 10]
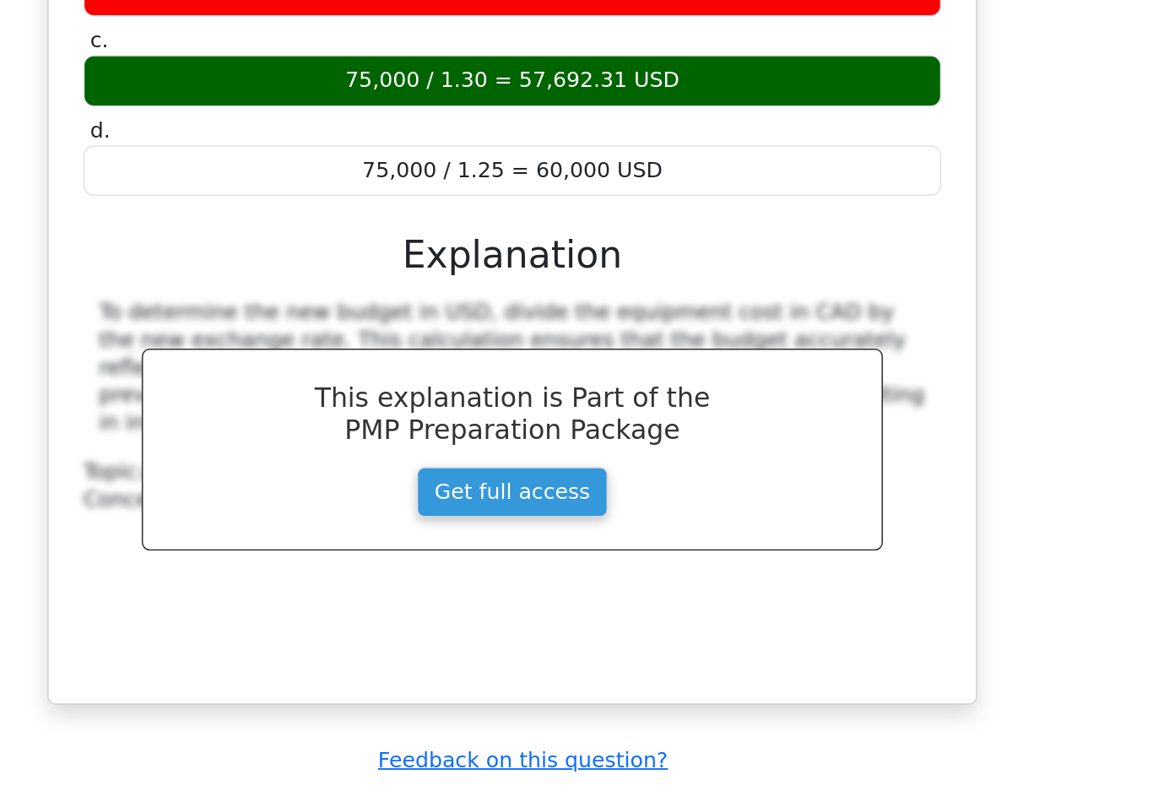
scroll to position [4040, 0]
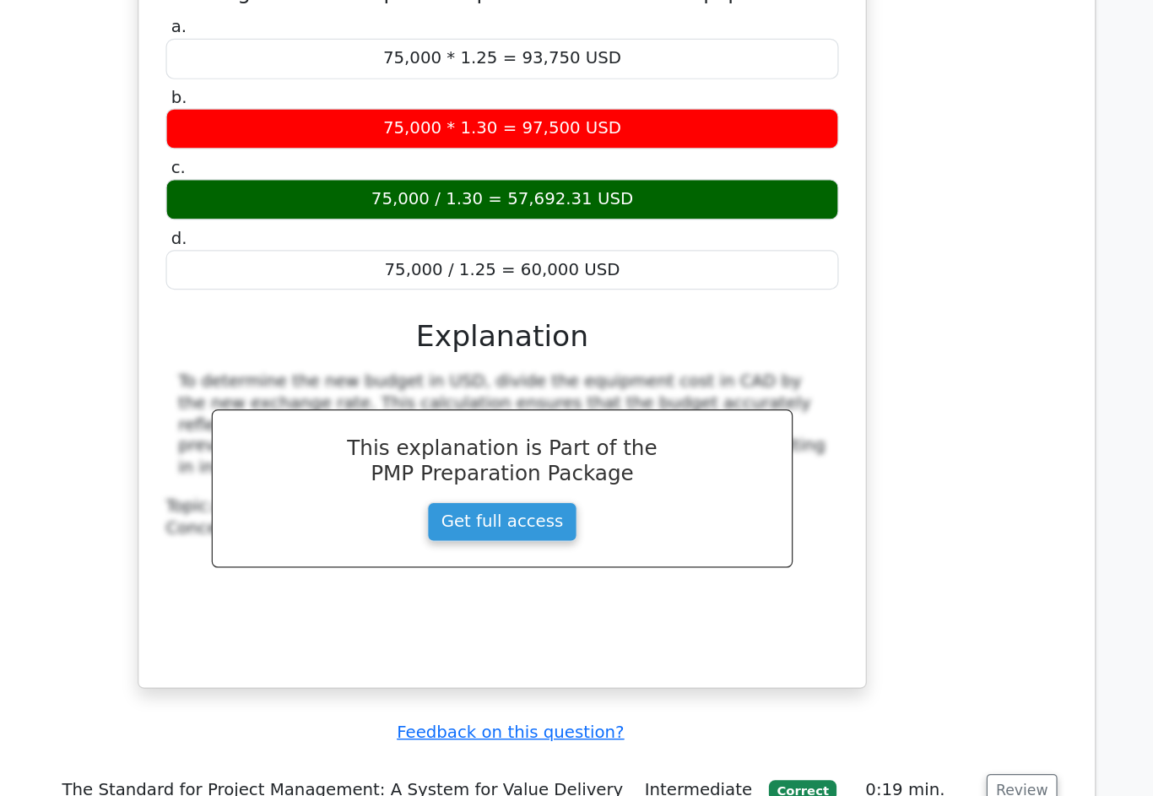
click at [959, 754] on button "Review" at bounding box center [987, 767] width 57 height 26
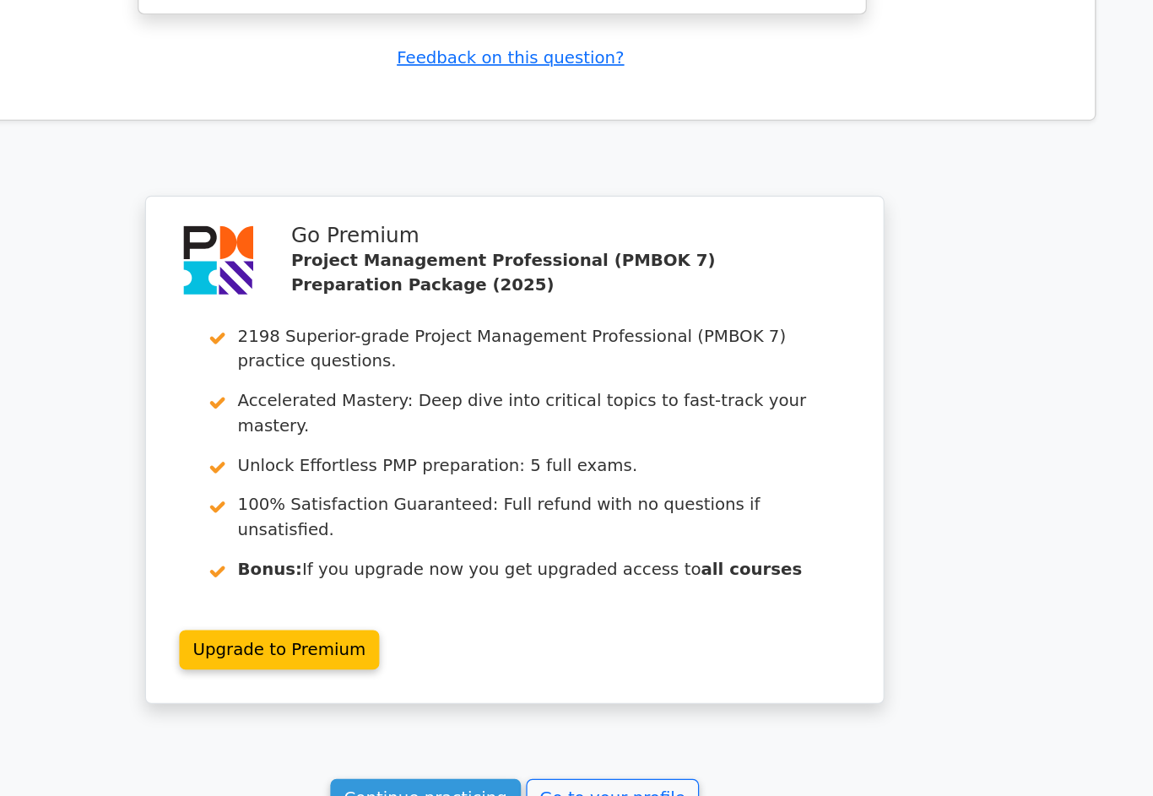
scroll to position [5334, 0]
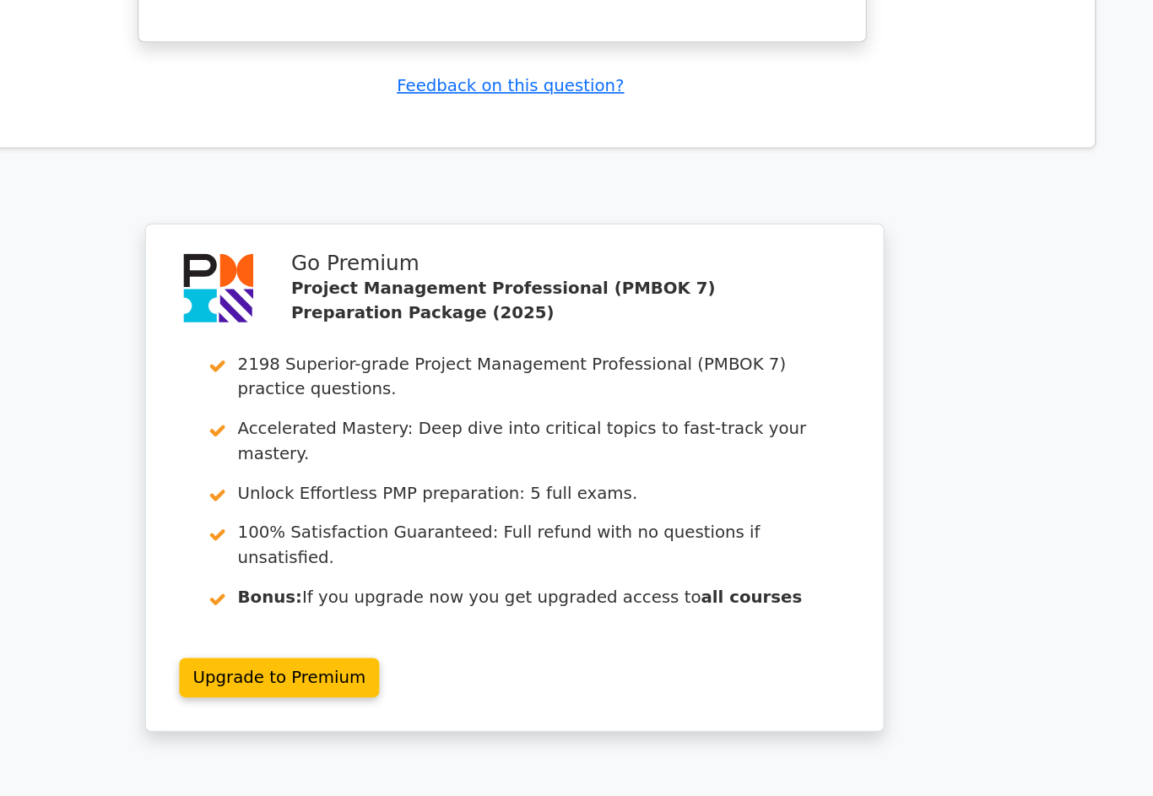
click at [586, 780] on link "Go to your profile" at bounding box center [656, 796] width 140 height 32
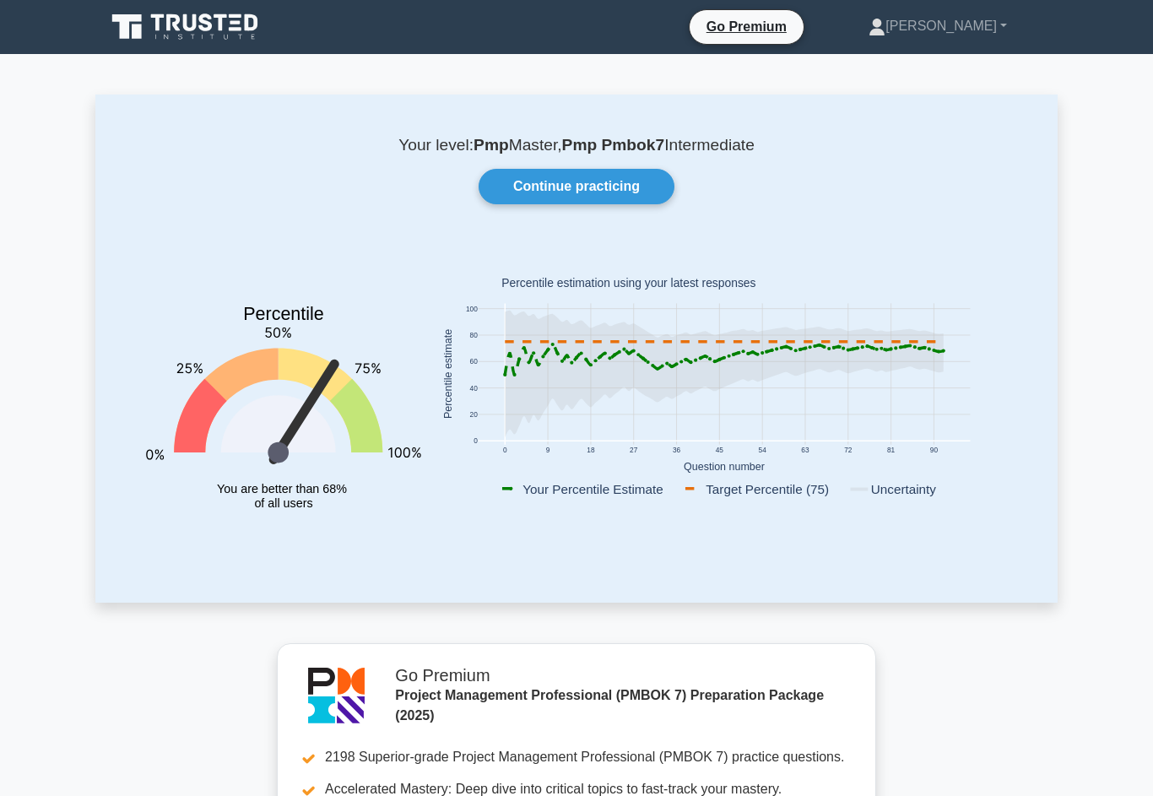
click at [617, 174] on link "Continue practicing" at bounding box center [577, 186] width 196 height 35
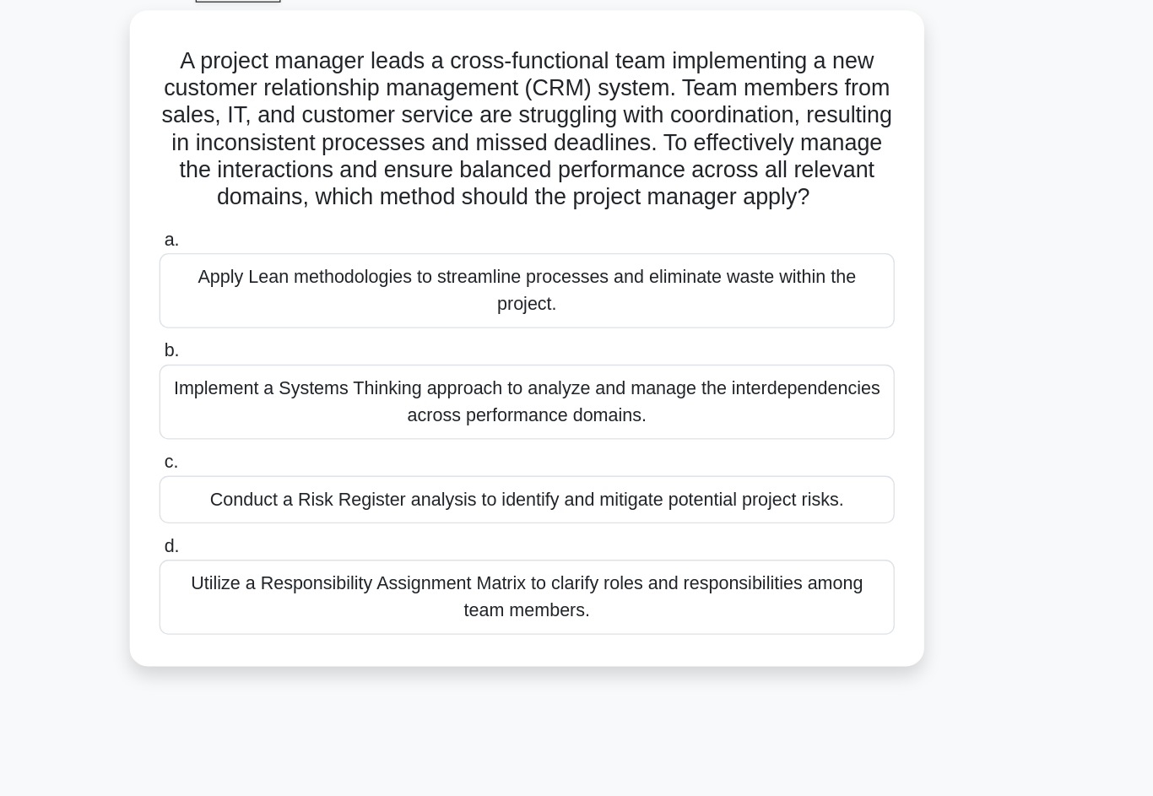
click at [604, 362] on div "Implement a Systems Thinking approach to analyze and manage the interdependenci…" at bounding box center [576, 390] width 547 height 56
click at [303, 347] on input "b. Implement a Systems Thinking approach to analyze and manage the interdepende…" at bounding box center [303, 352] width 0 height 11
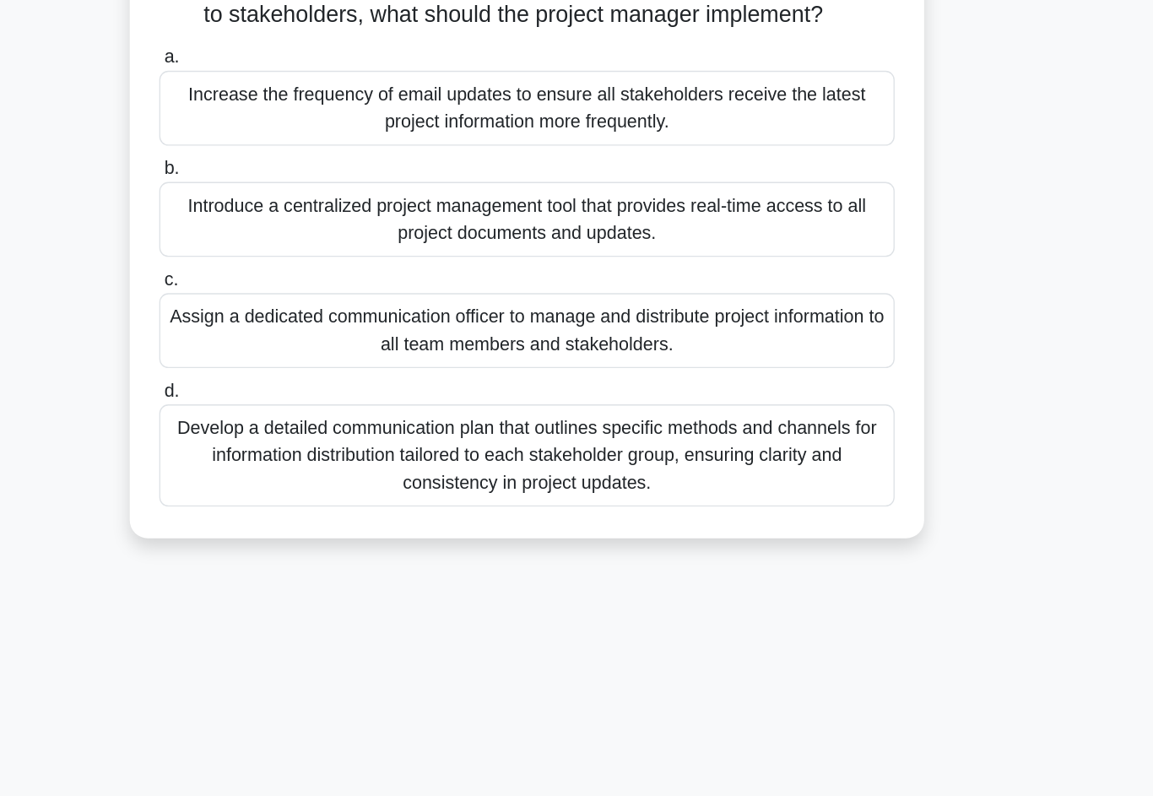
scroll to position [108, 0]
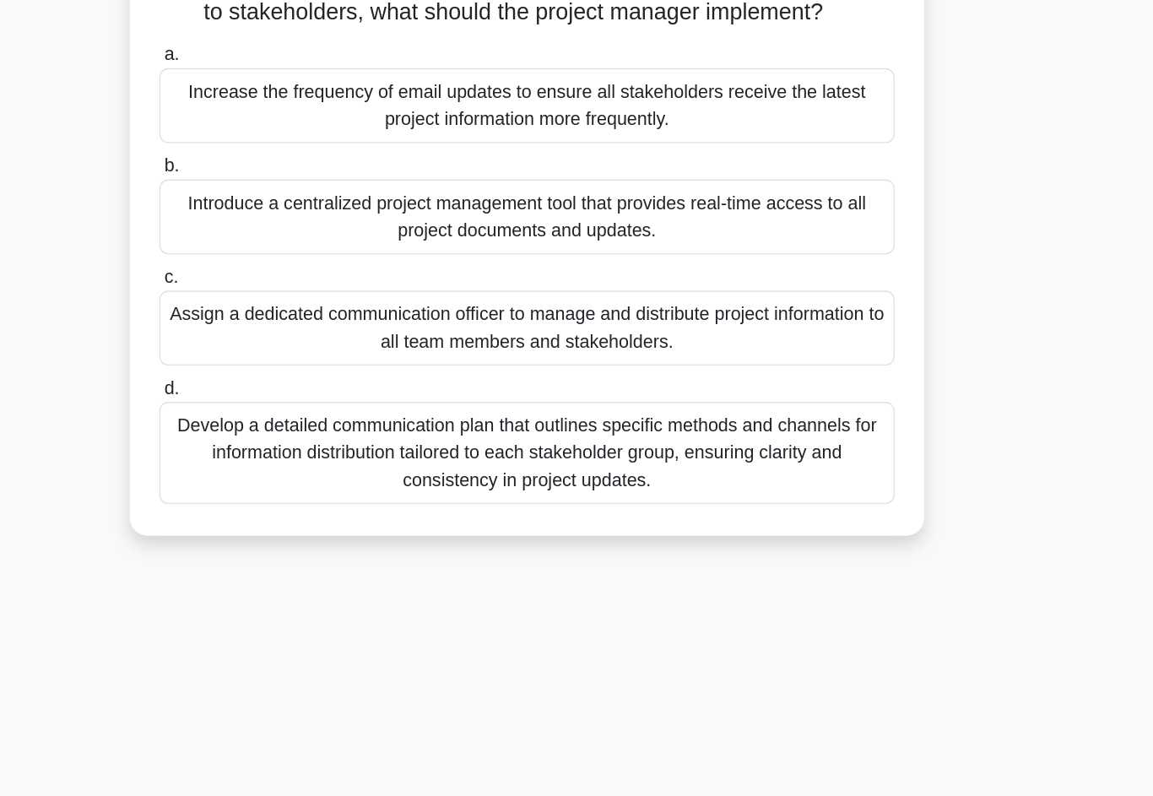
click at [627, 315] on div "Introduce a centralized project management tool that provides real-time access …" at bounding box center [576, 343] width 547 height 56
click at [303, 300] on input "b. Introduce a centralized project management tool that provides real-time acce…" at bounding box center [303, 305] width 0 height 11
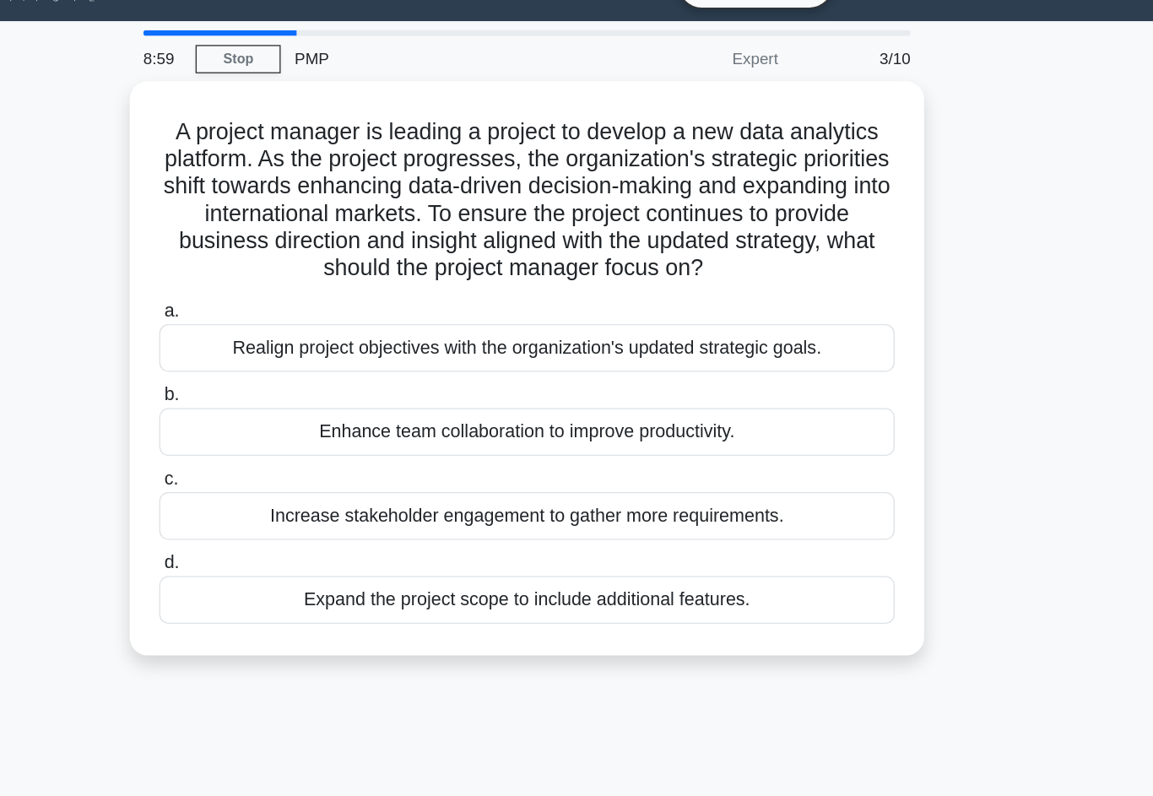
scroll to position [0, 0]
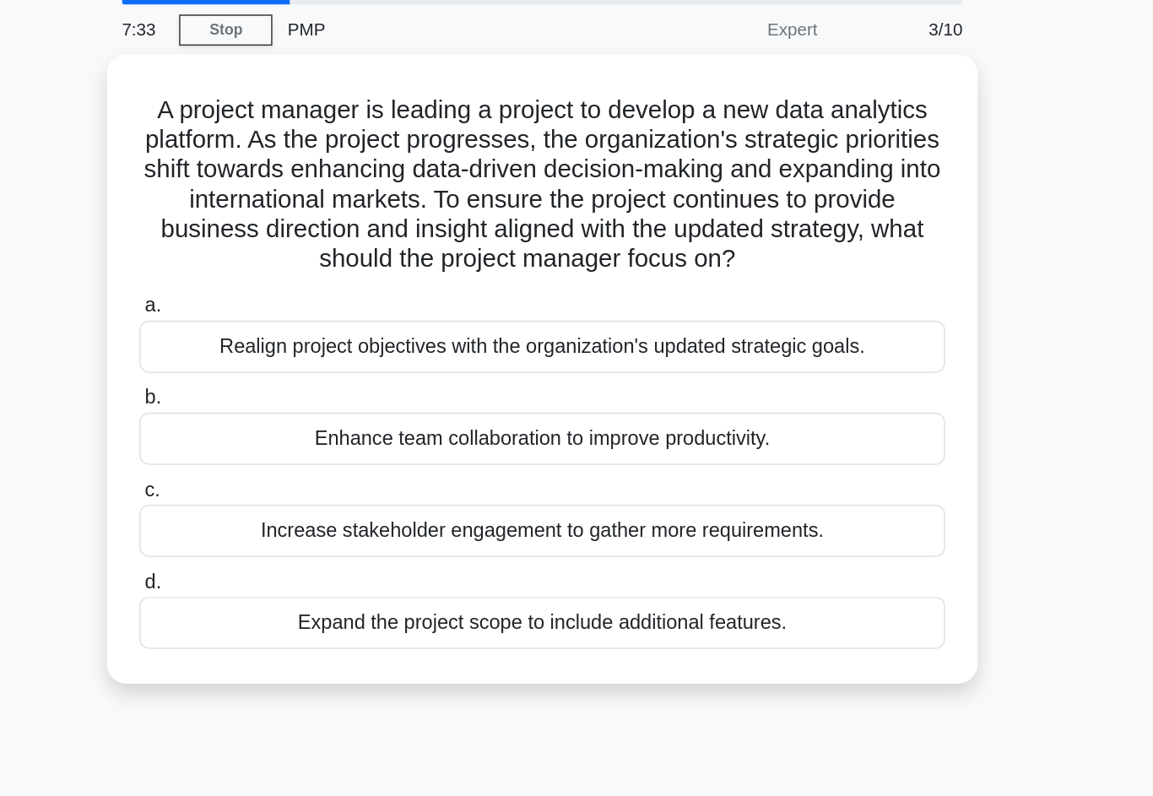
click at [615, 279] on div "Realign project objectives with the organization's updated strategic goals." at bounding box center [576, 296] width 547 height 35
click at [303, 264] on input "a. Realign project objectives with the organization's updated strategic goals." at bounding box center [303, 269] width 0 height 11
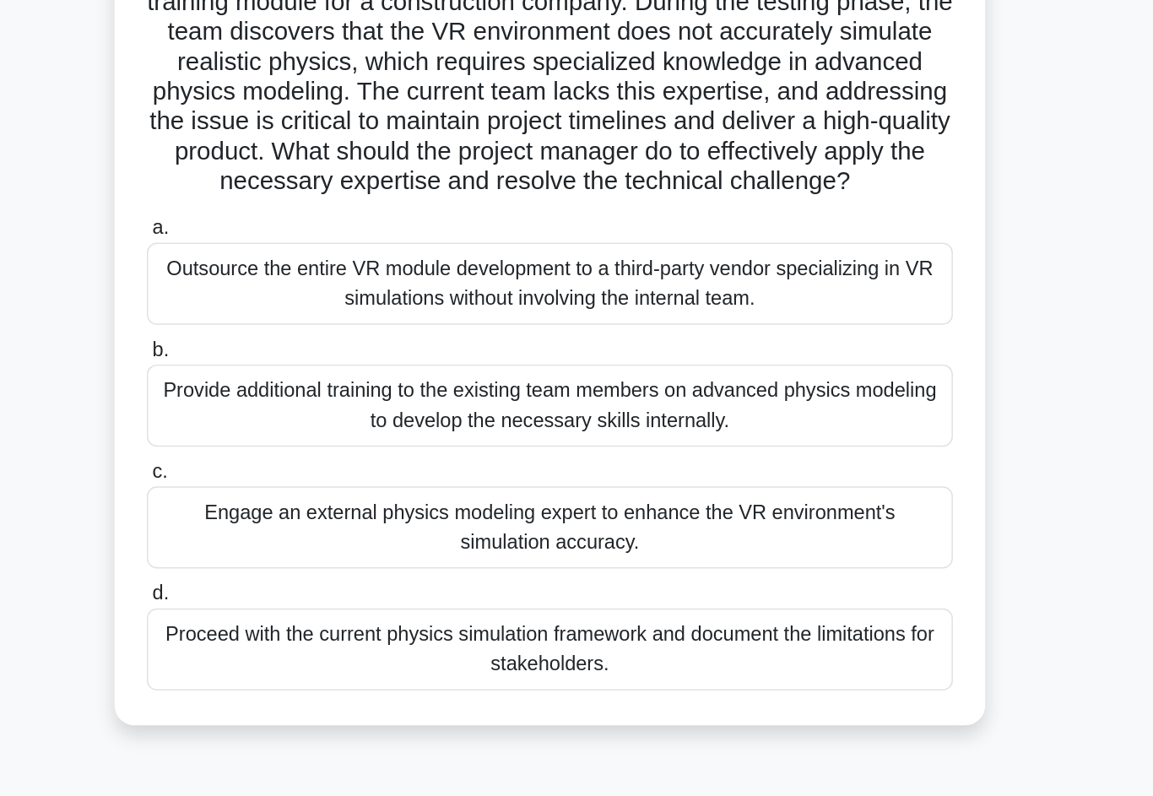
click at [599, 485] on div "Engage an external physics modeling expert to enhance the VR environment's simu…" at bounding box center [576, 513] width 547 height 56
click at [303, 470] on input "c. Engage an external physics modeling expert to enhance the VR environment's s…" at bounding box center [303, 475] width 0 height 11
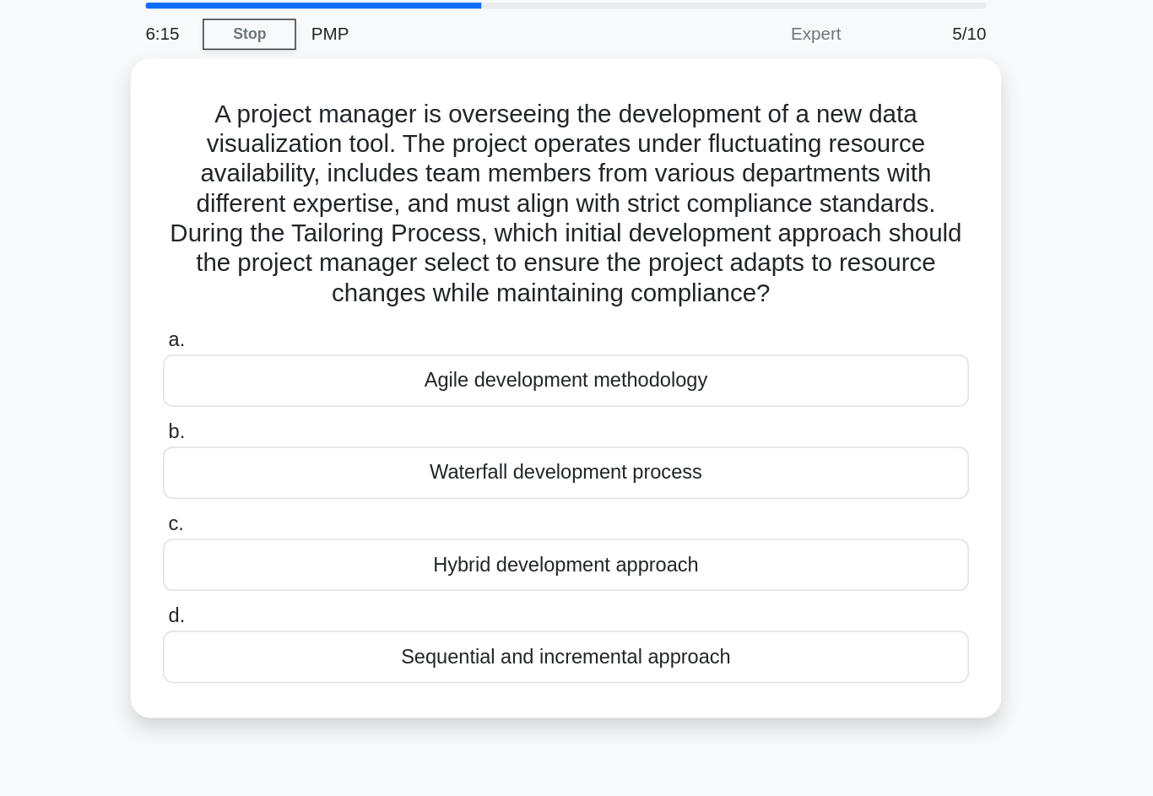
click at [587, 425] on div "Hybrid development approach" at bounding box center [576, 442] width 547 height 35
click at [303, 409] on input "c. Hybrid development approach" at bounding box center [303, 414] width 0 height 11
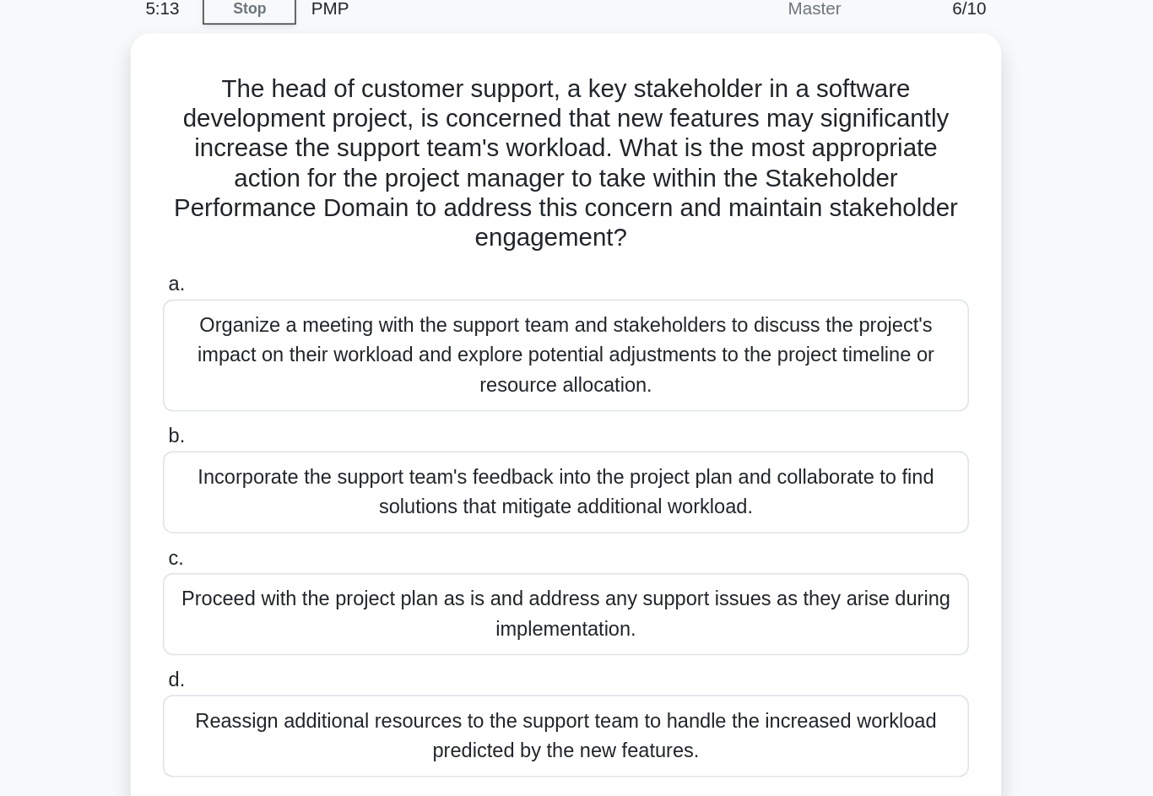
click at [576, 382] on div "Incorporate the support team's feedback into the project plan and collaborate t…" at bounding box center [576, 410] width 547 height 56
click at [303, 367] on input "b. Incorporate the support team's feedback into the project plan and collaborat…" at bounding box center [303, 372] width 0 height 11
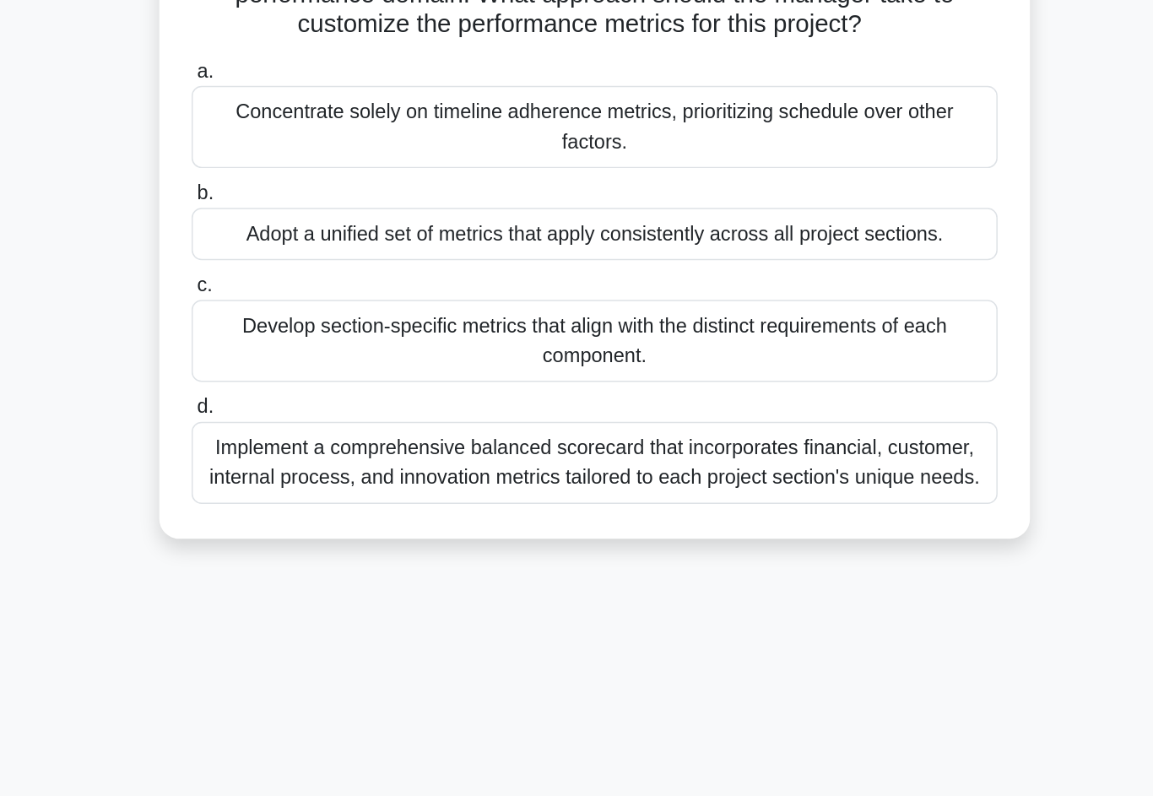
scroll to position [49, 0]
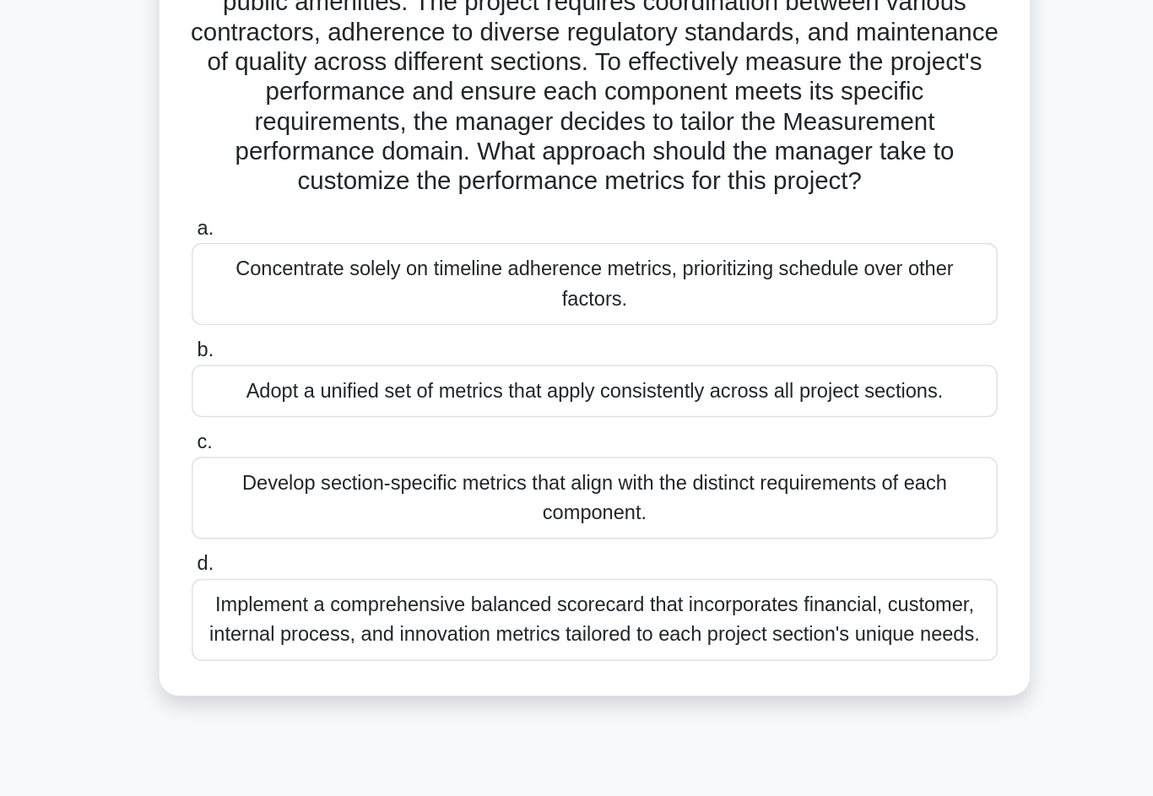
click at [588, 436] on div "Develop section-specific metrics that align with the distinct requirements of e…" at bounding box center [576, 464] width 547 height 56
click at [303, 421] on input "c. Develop section-specific metrics that align with the distinct requirements o…" at bounding box center [303, 426] width 0 height 11
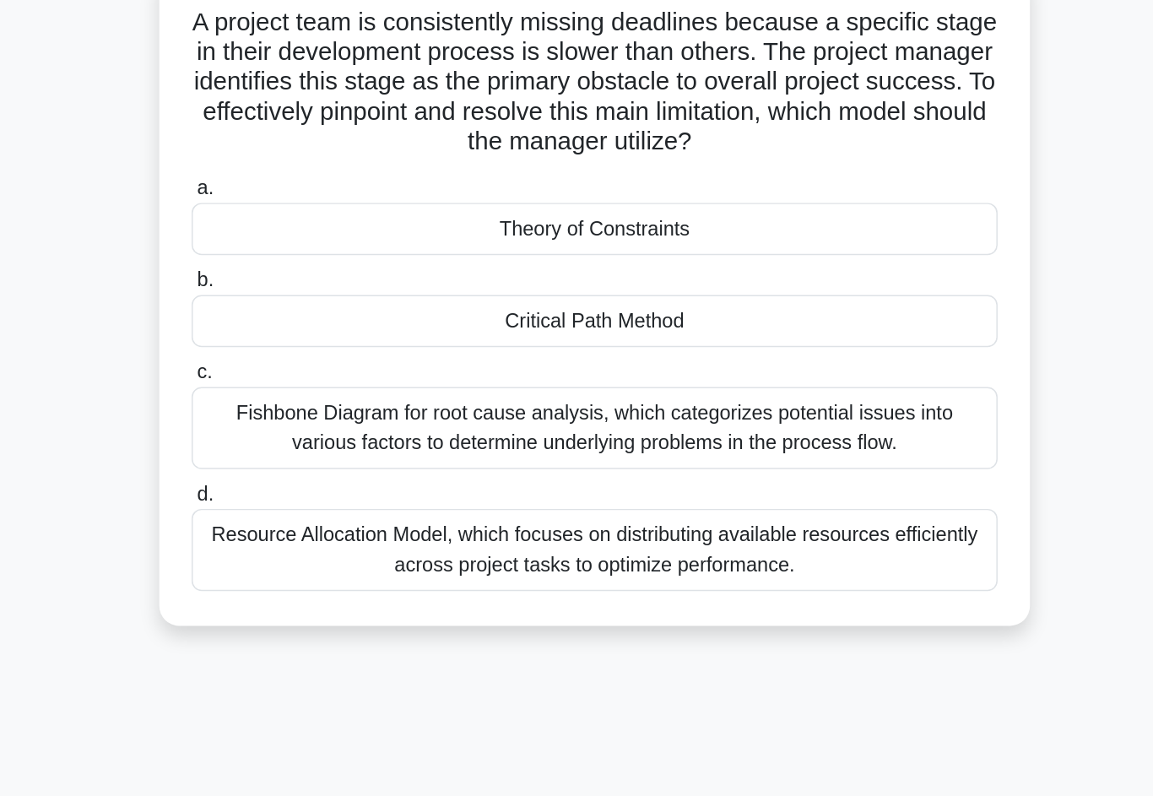
scroll to position [0, 0]
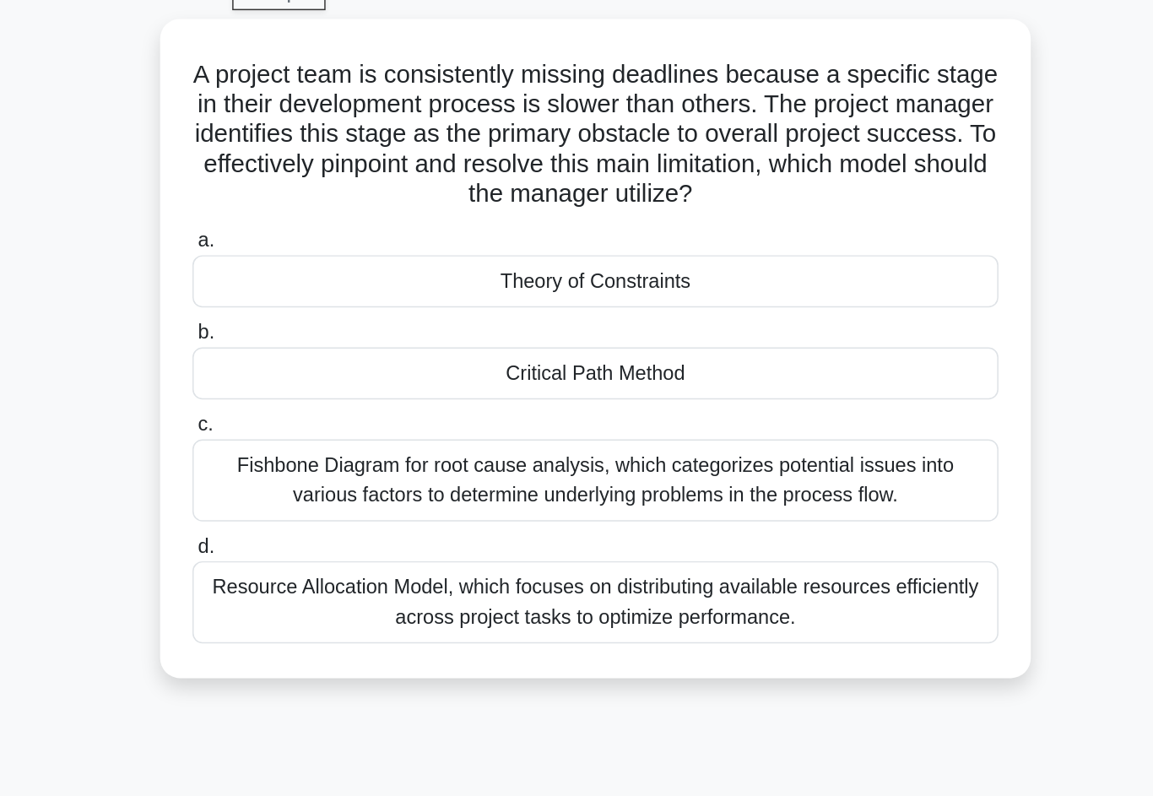
click at [612, 384] on div "Fishbone Diagram for root cause analysis, which categorizes potential issues in…" at bounding box center [576, 412] width 547 height 56
click at [303, 369] on input "c. Fishbone Diagram for root cause analysis, which categorizes potential issues…" at bounding box center [303, 374] width 0 height 11
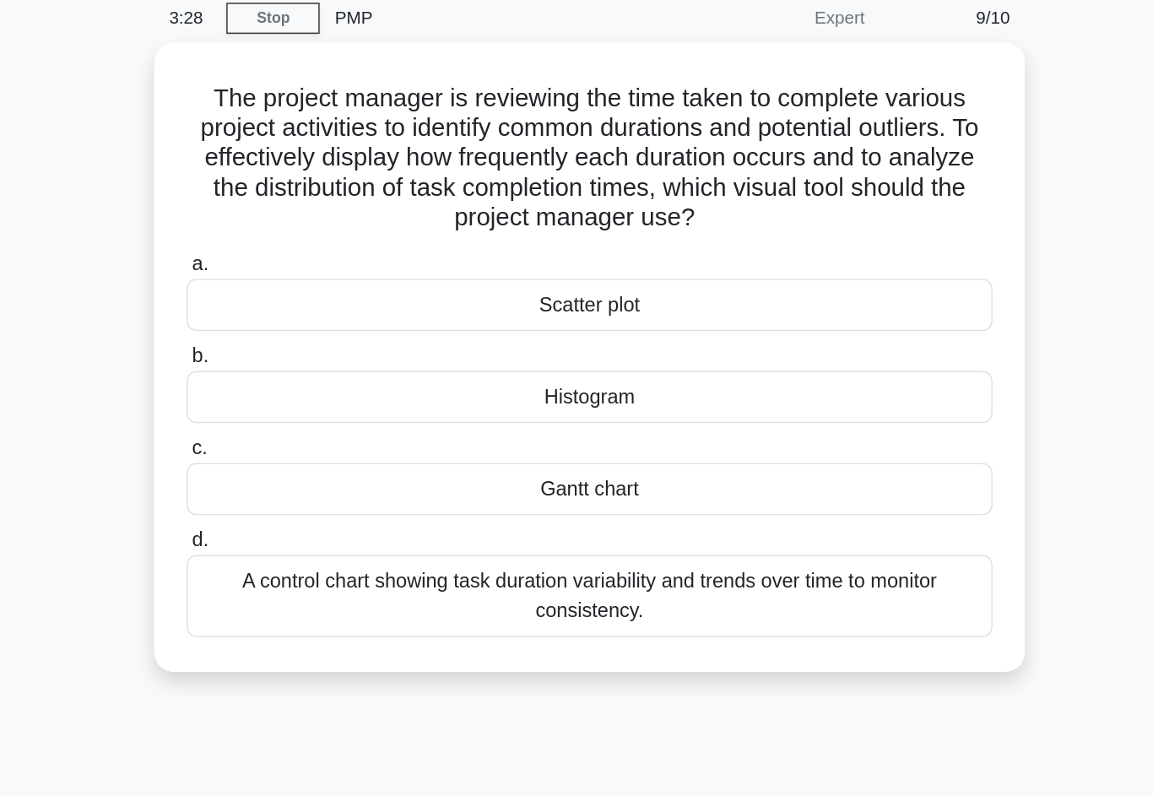
click at [596, 446] on div "A control chart showing task duration variability and trends over time to monit…" at bounding box center [576, 474] width 547 height 56
click at [303, 431] on input "d. A control chart showing task duration variability and trends over time to mo…" at bounding box center [303, 436] width 0 height 11
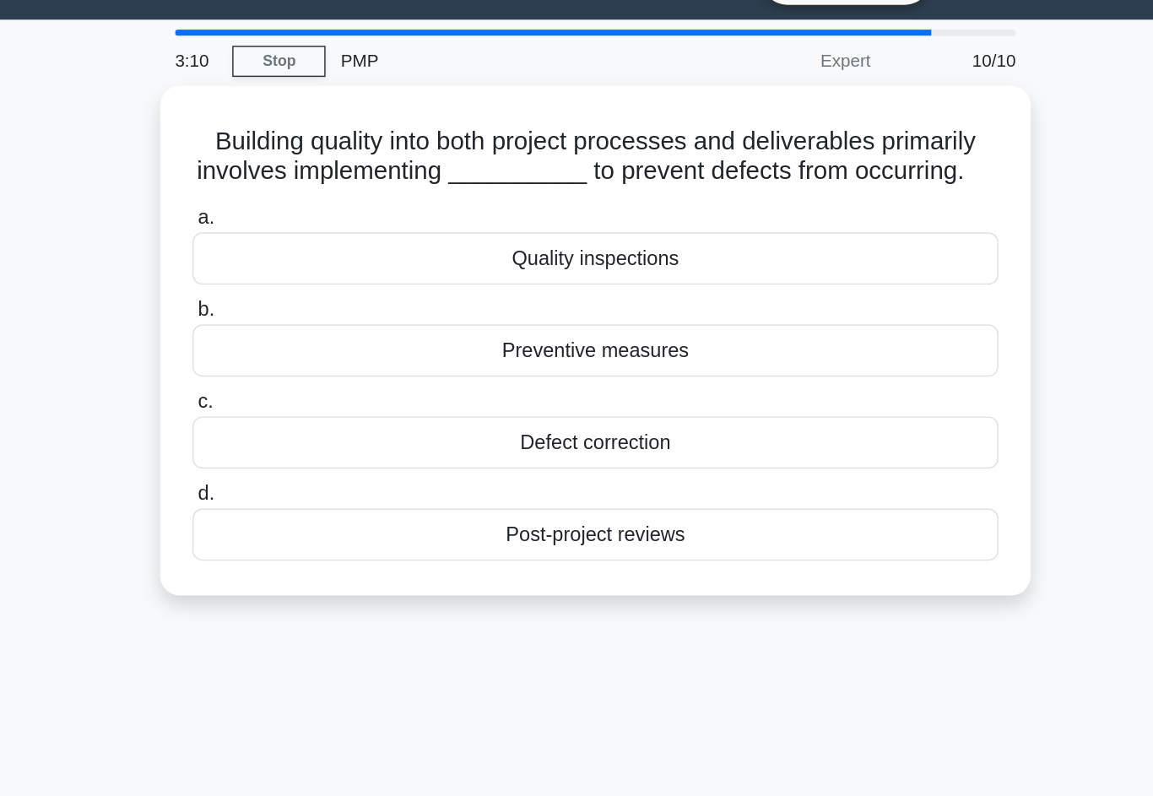
click at [632, 198] on div "Quality inspections" at bounding box center [576, 215] width 547 height 35
click at [303, 194] on input "a. Quality inspections" at bounding box center [303, 188] width 0 height 11
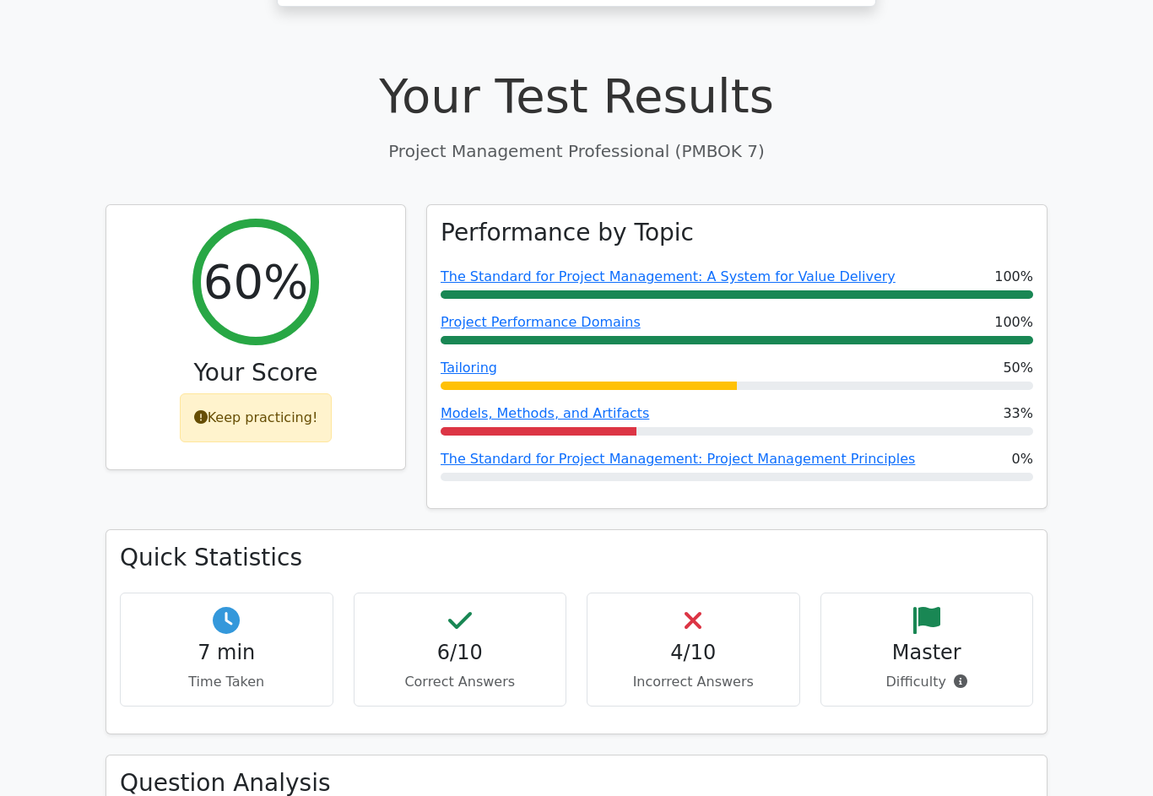
scroll to position [511, 0]
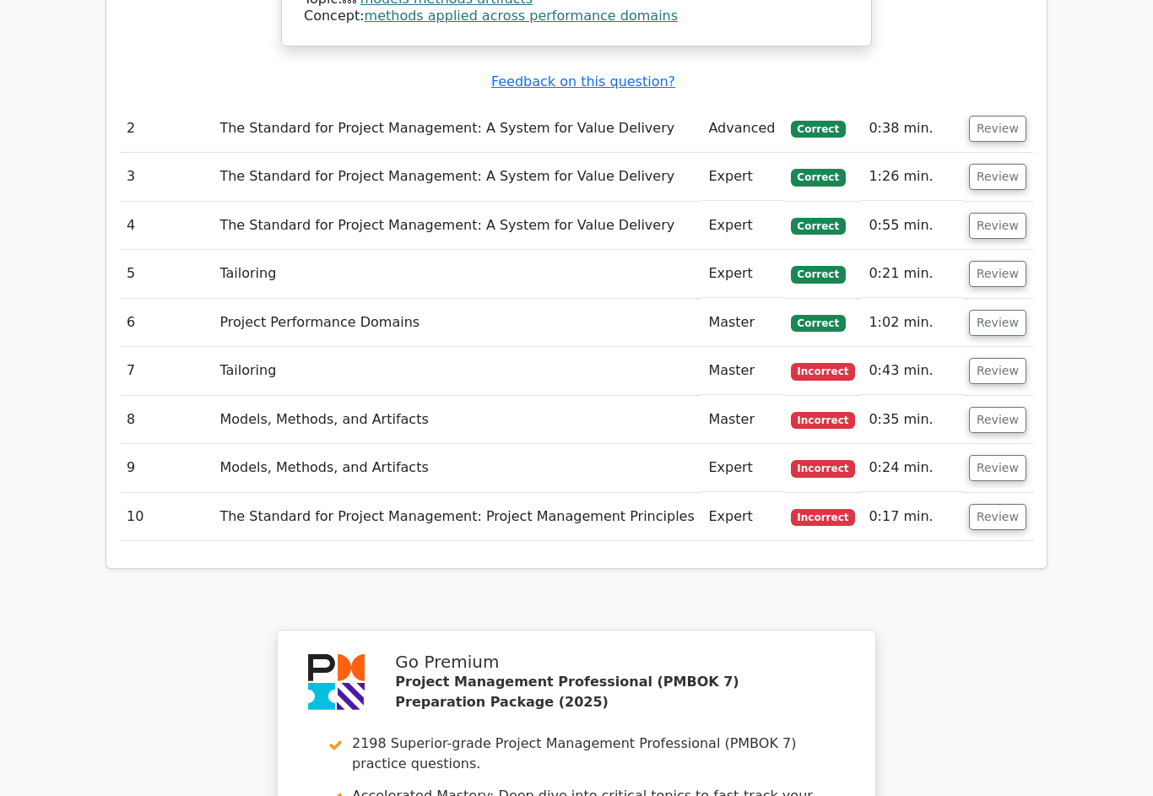
click at [1010, 505] on button "Review" at bounding box center [997, 518] width 57 height 26
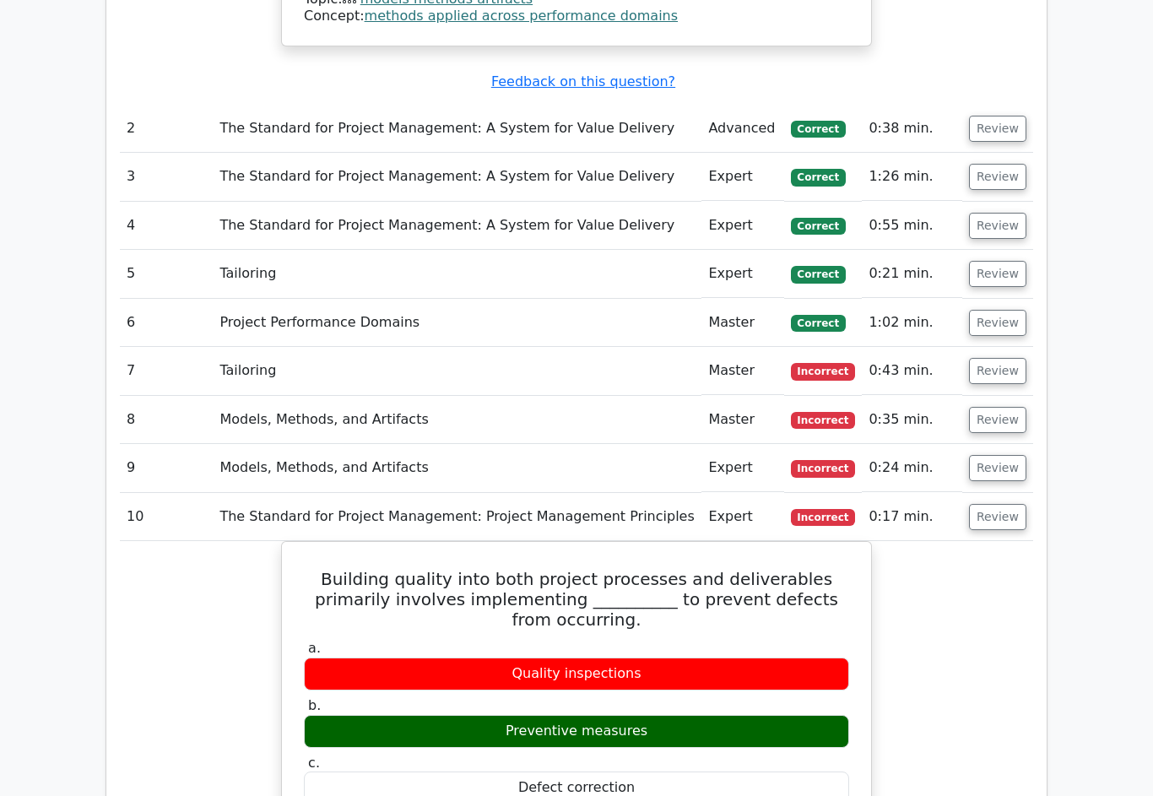
click at [1009, 455] on button "Review" at bounding box center [997, 468] width 57 height 26
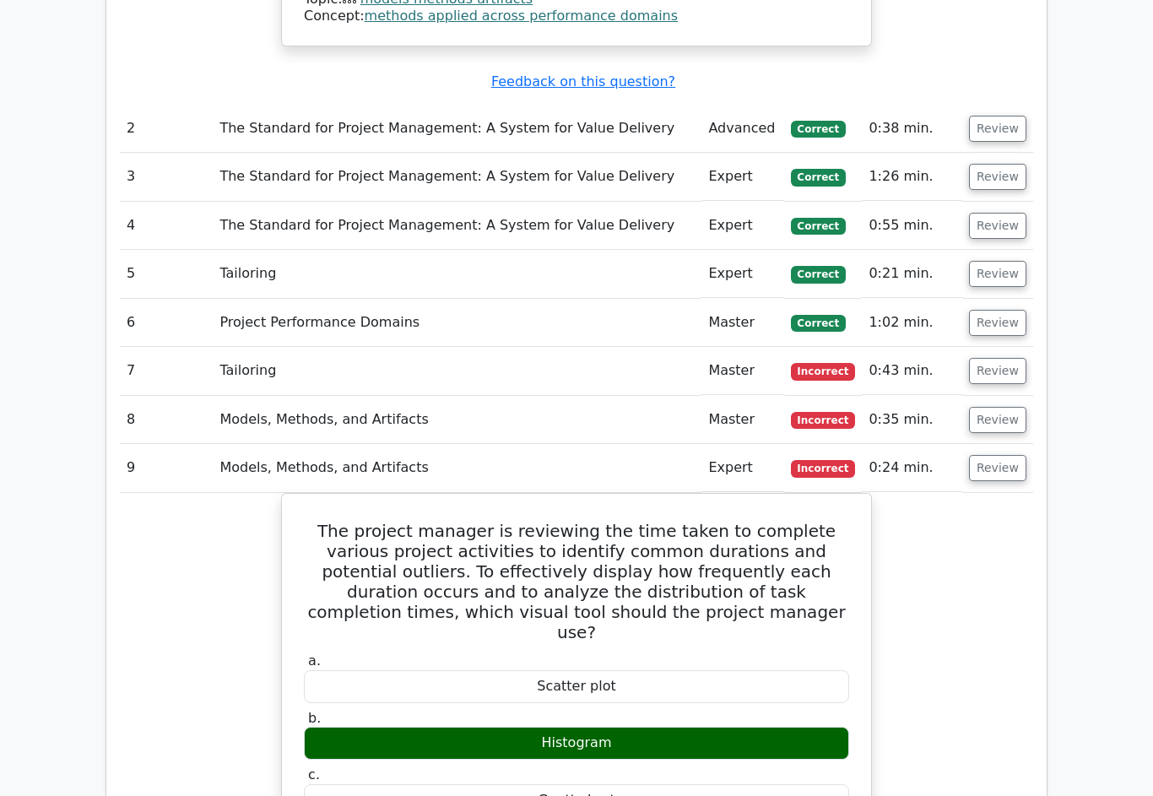
click at [993, 407] on button "Review" at bounding box center [997, 420] width 57 height 26
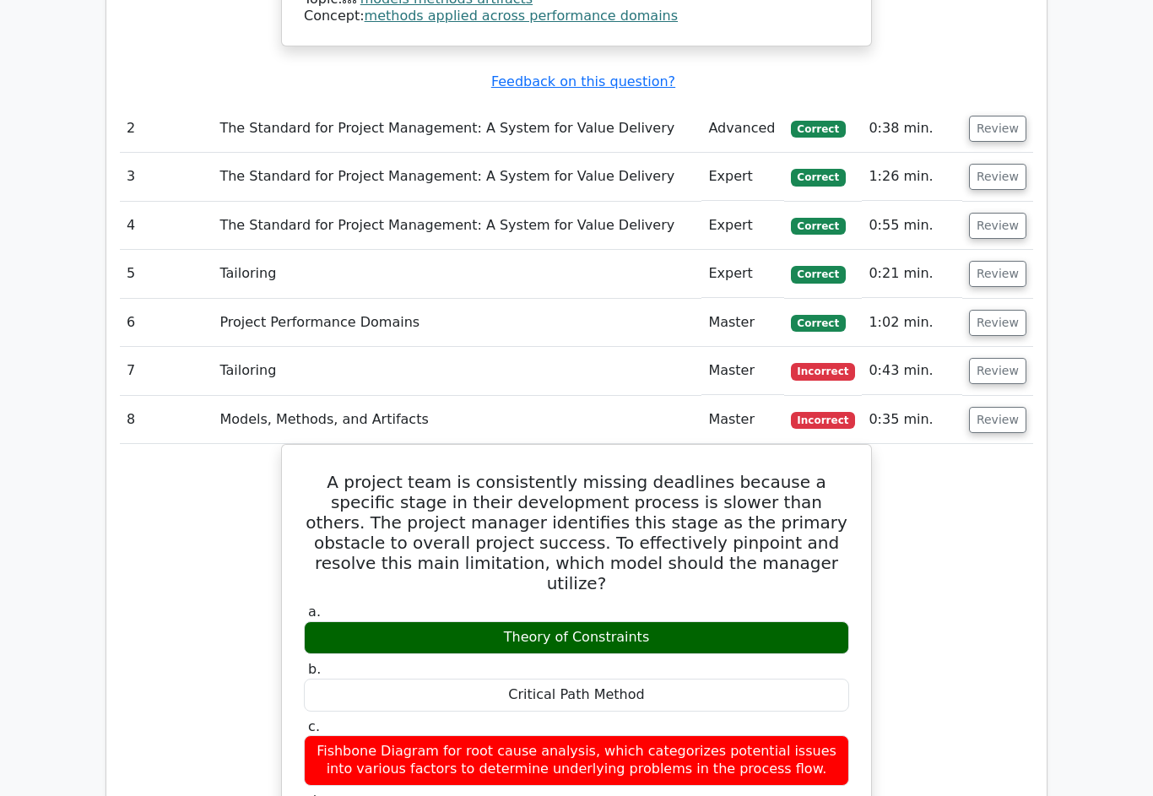
click at [1002, 358] on button "Review" at bounding box center [997, 371] width 57 height 26
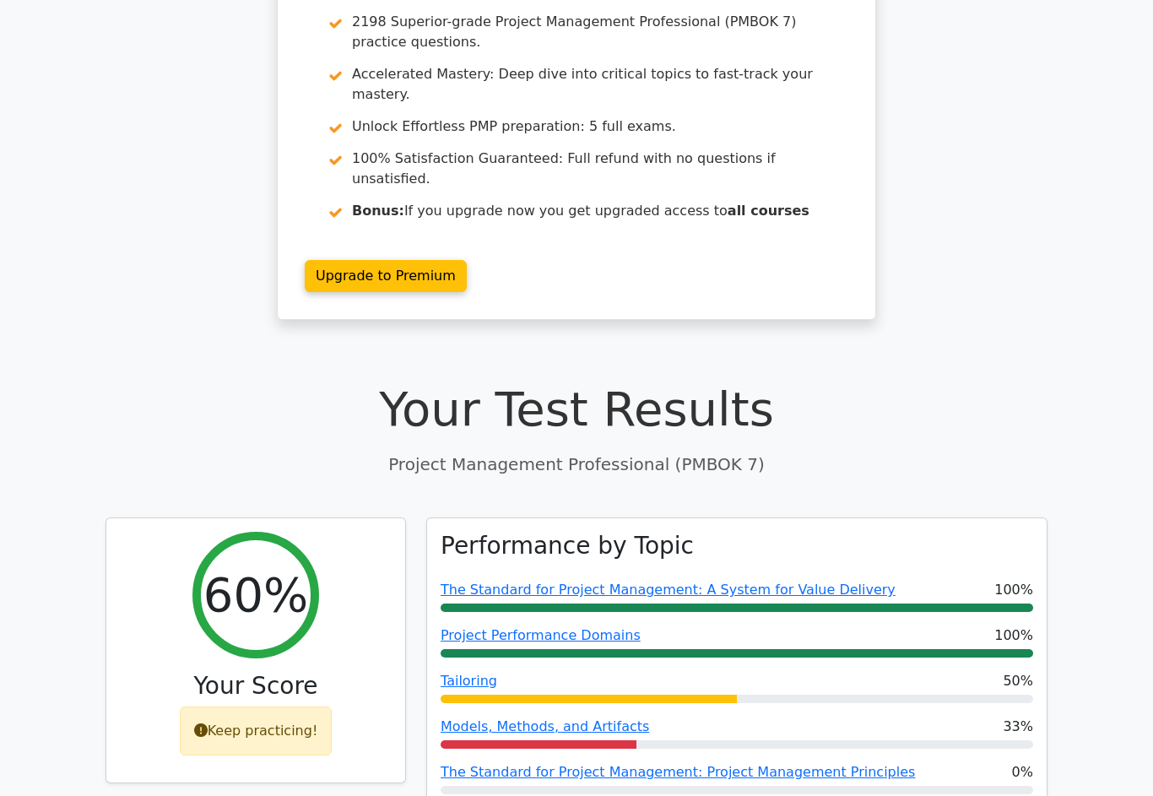
scroll to position [0, 0]
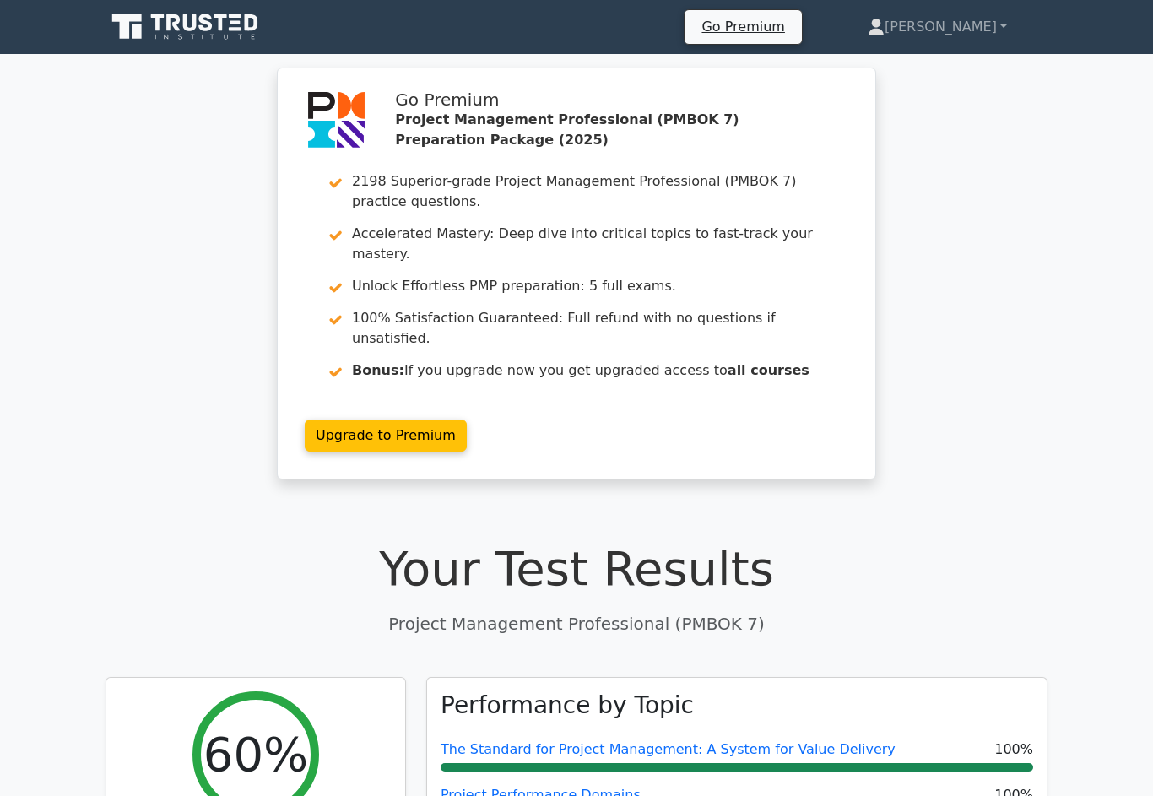
click at [967, 33] on link "[PERSON_NAME]" at bounding box center [937, 27] width 220 height 34
click at [939, 69] on link "Profile" at bounding box center [894, 66] width 133 height 27
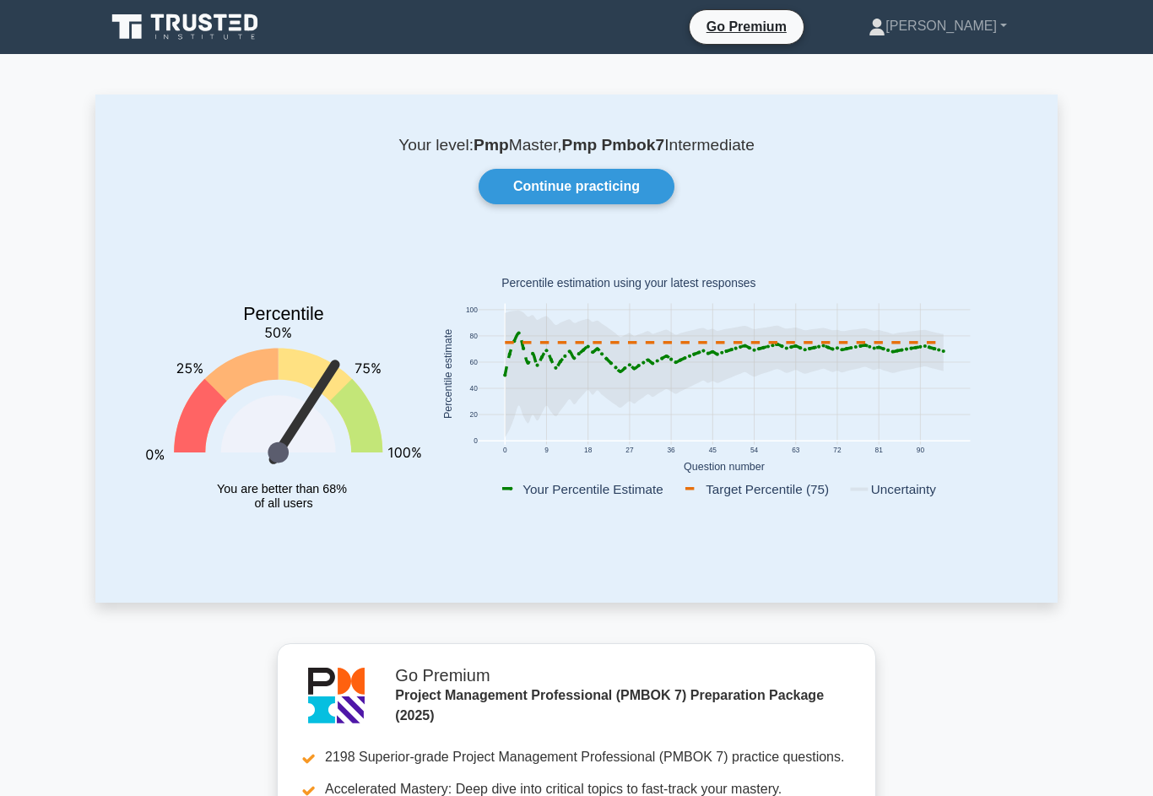
click at [968, 41] on link "[PERSON_NAME]" at bounding box center [937, 26] width 219 height 34
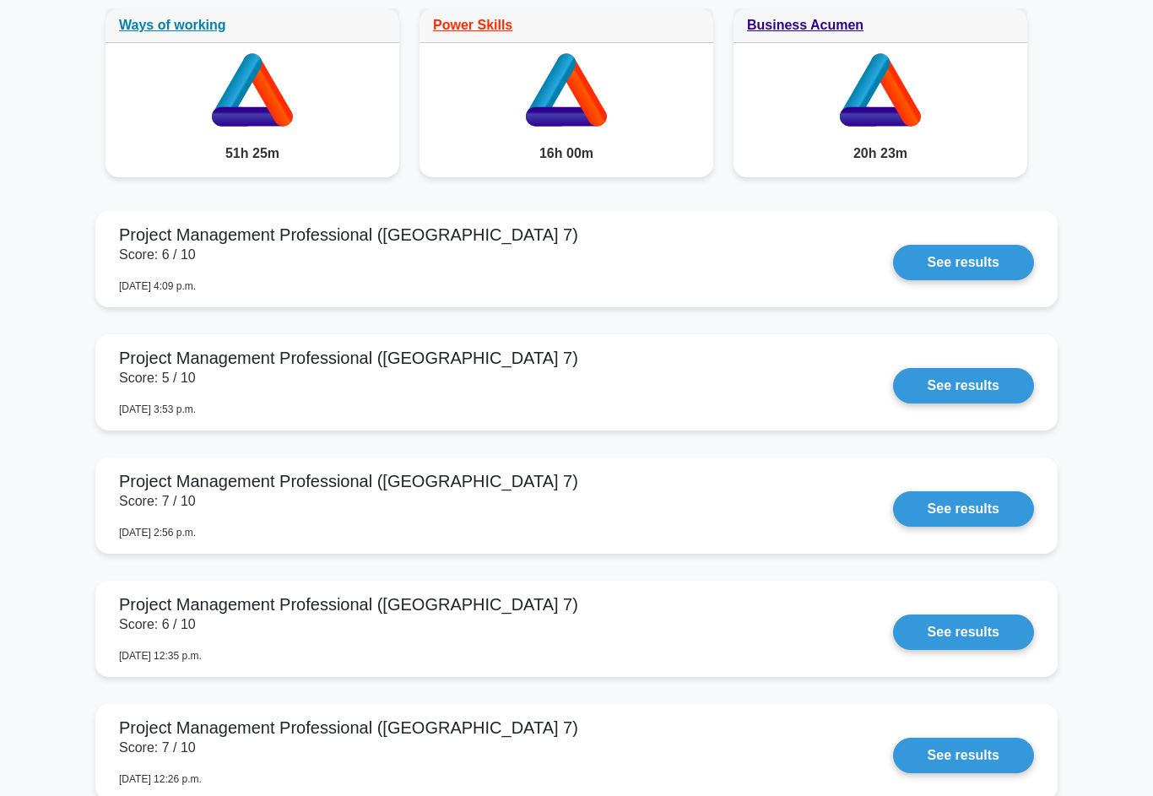
scroll to position [1237, 0]
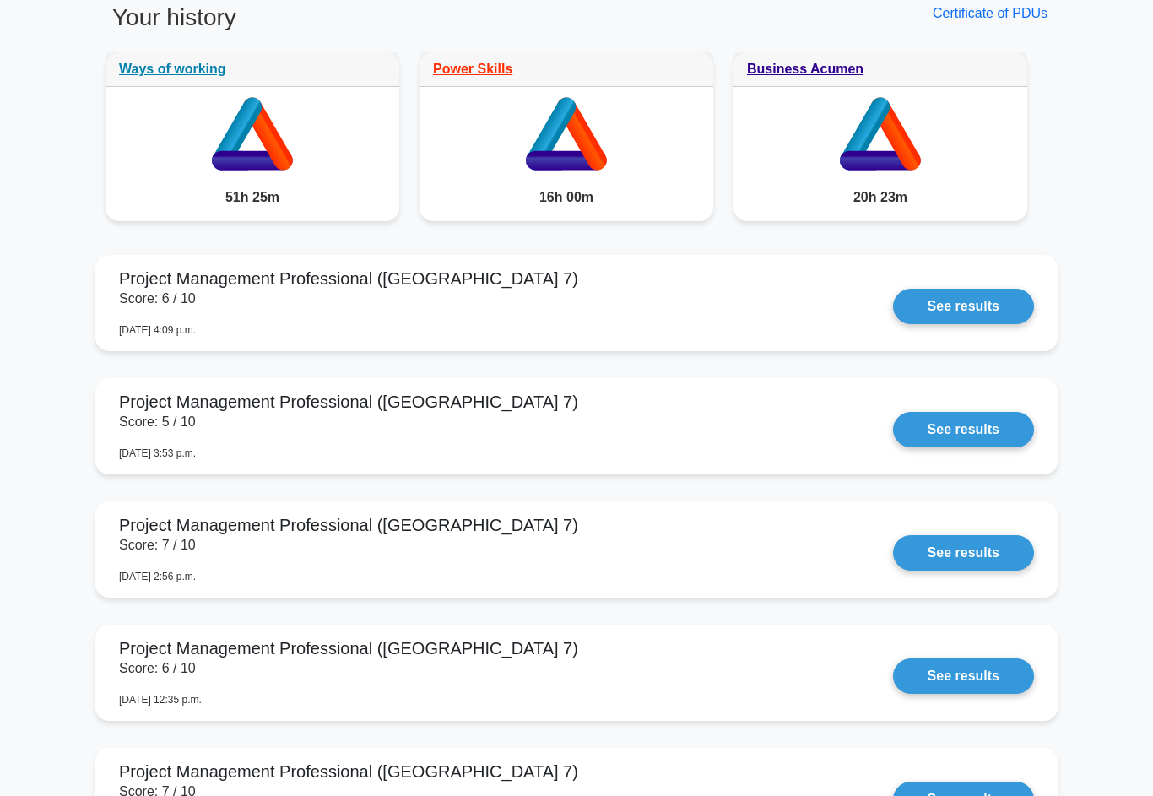
click at [893, 324] on link "See results" at bounding box center [963, 306] width 141 height 35
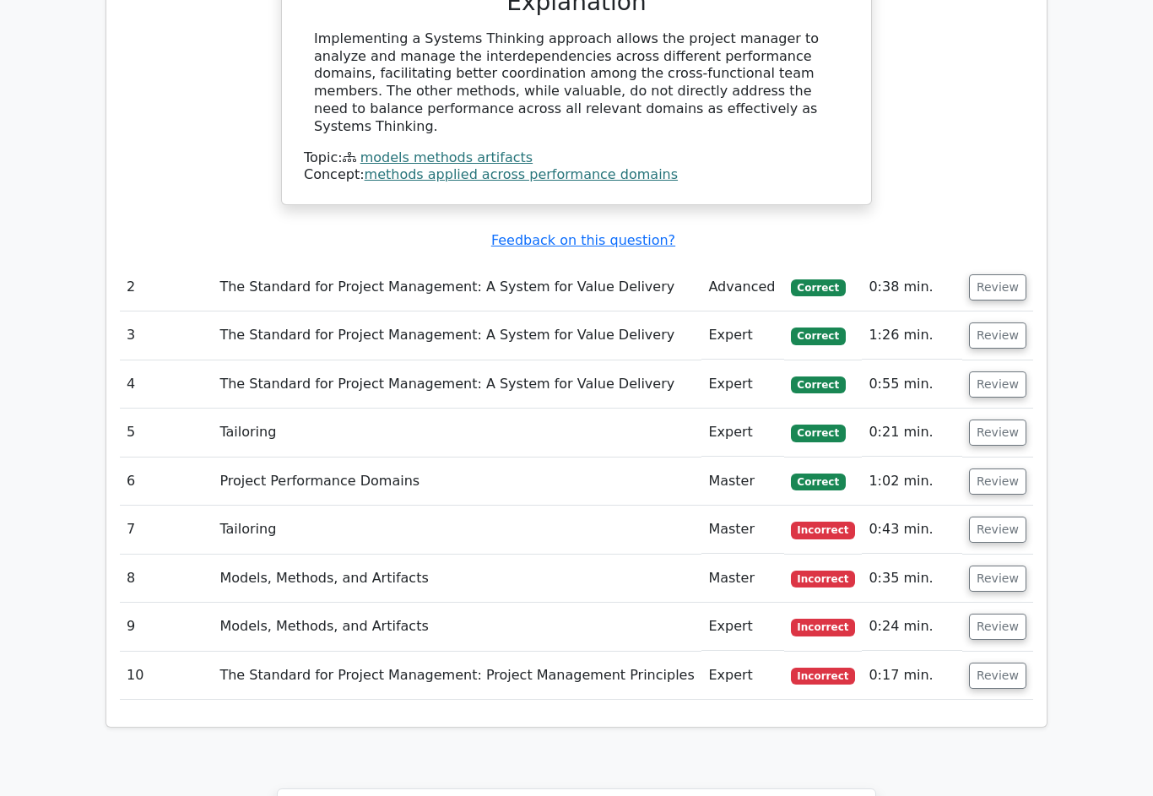
scroll to position [1892, 0]
click at [1004, 517] on button "Review" at bounding box center [997, 530] width 57 height 26
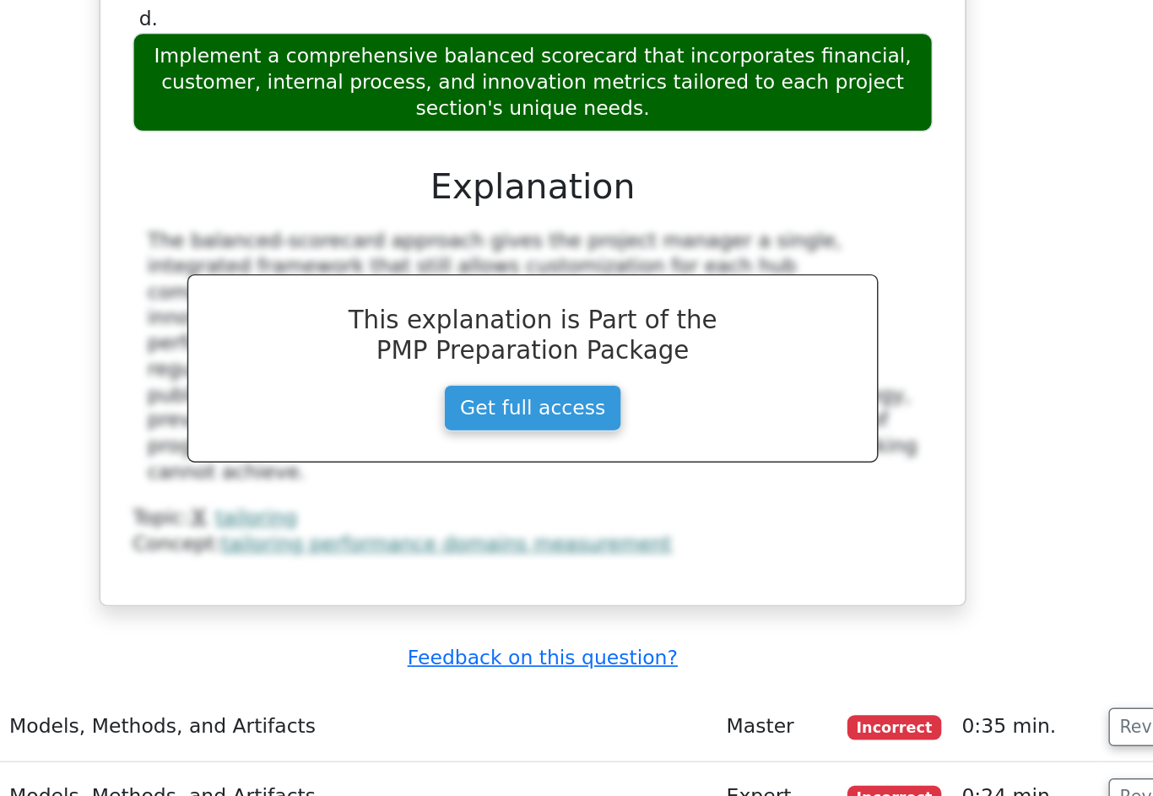
scroll to position [2674, 0]
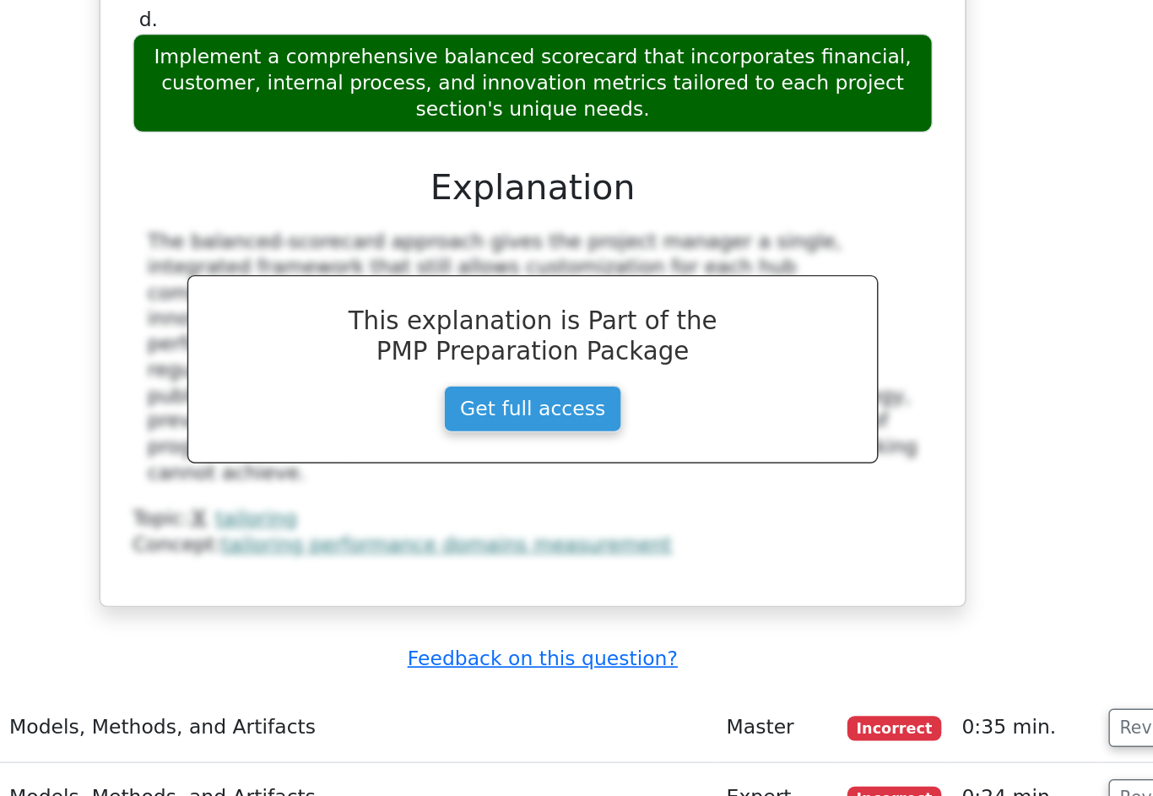
click at [969, 716] on button "Review" at bounding box center [997, 729] width 57 height 26
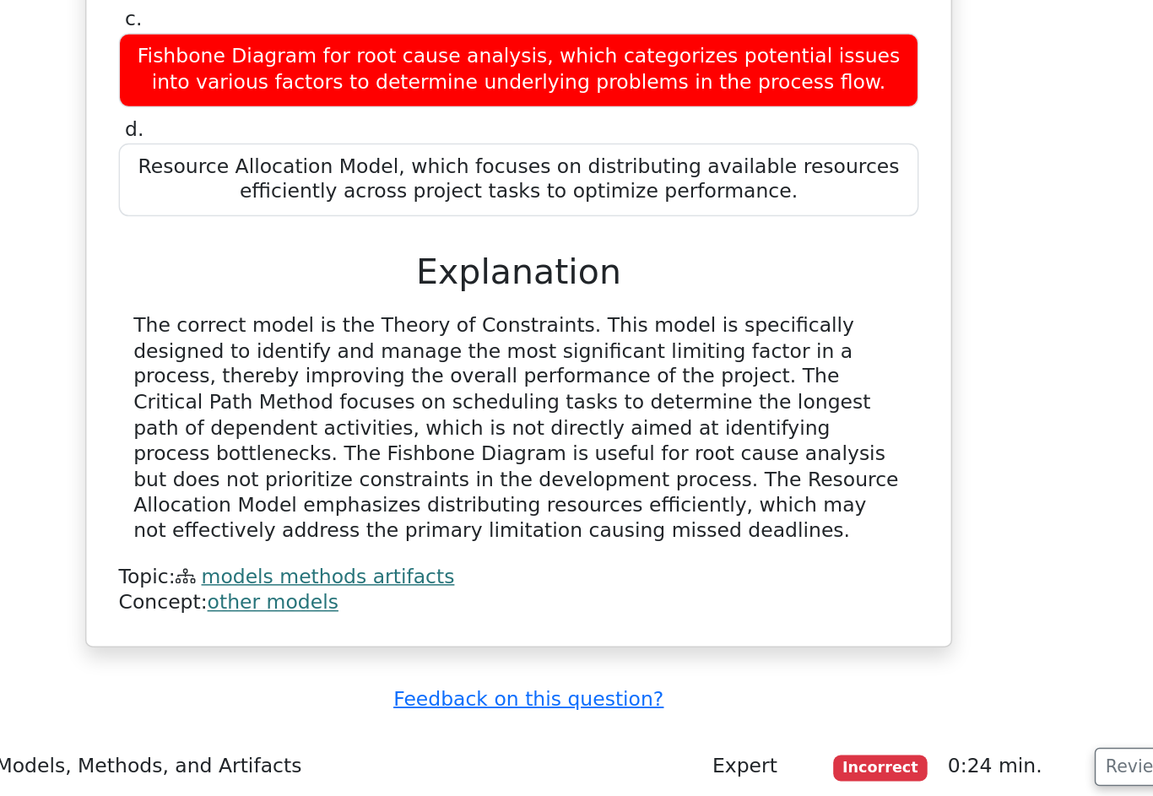
scroll to position [3493, 0]
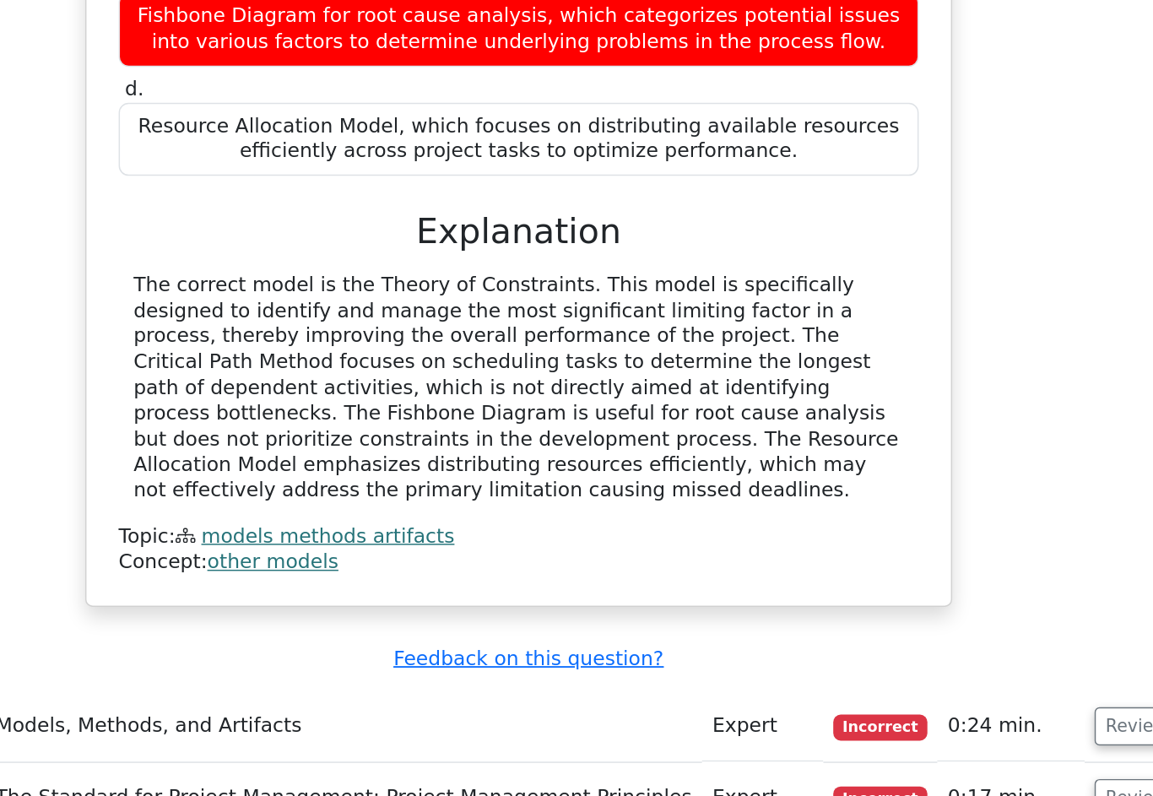
click at [959, 712] on button "Review" at bounding box center [987, 725] width 57 height 26
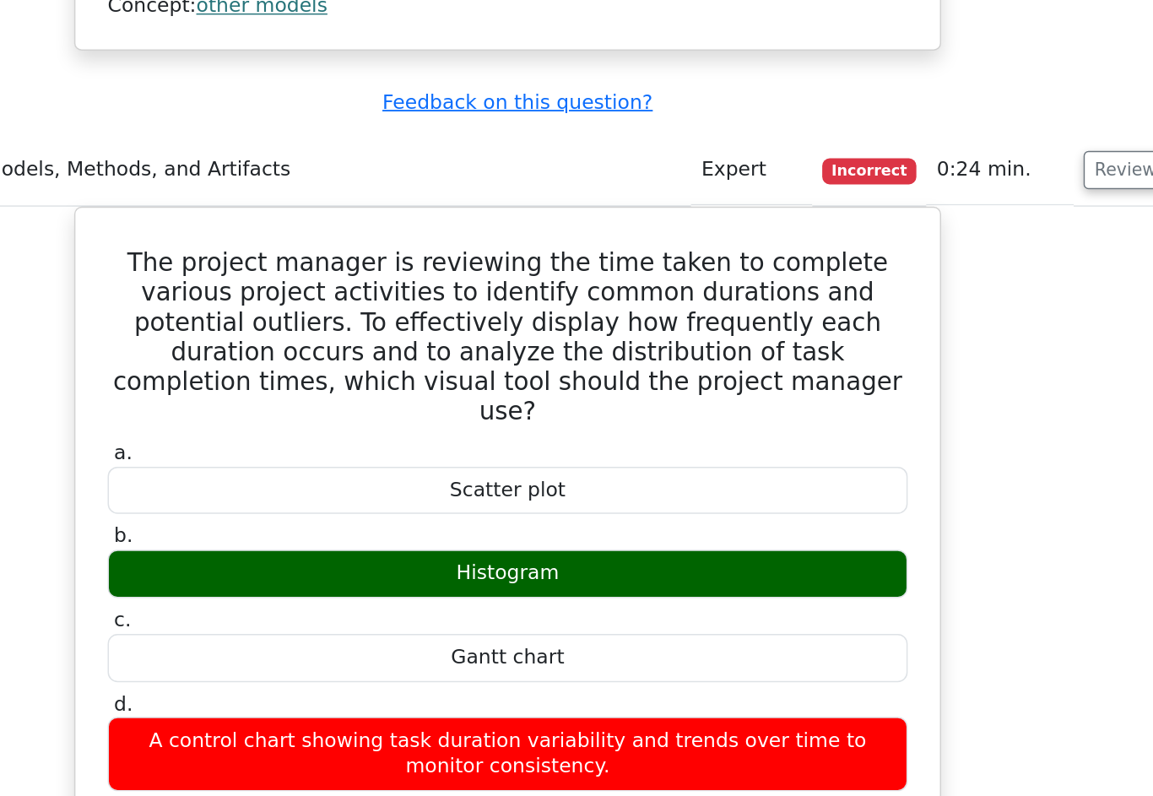
scroll to position [0, 8]
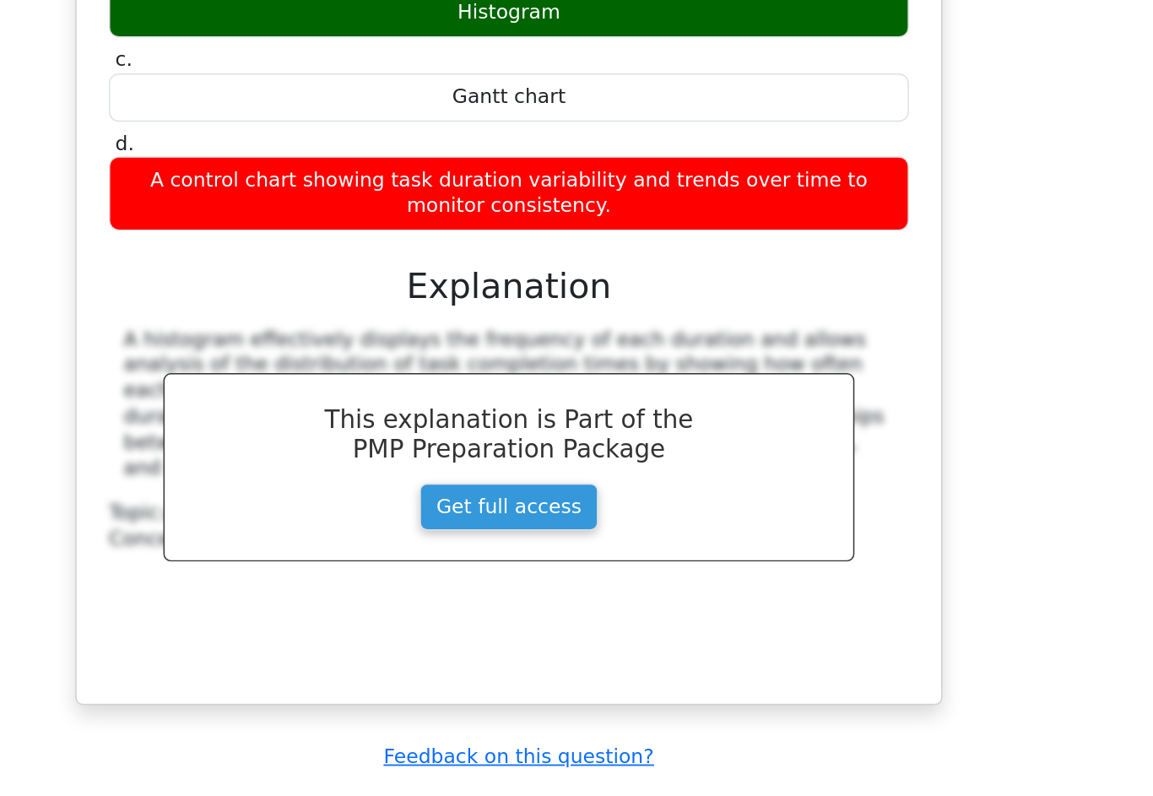
click at [961, 782] on button "Review" at bounding box center [989, 795] width 57 height 26
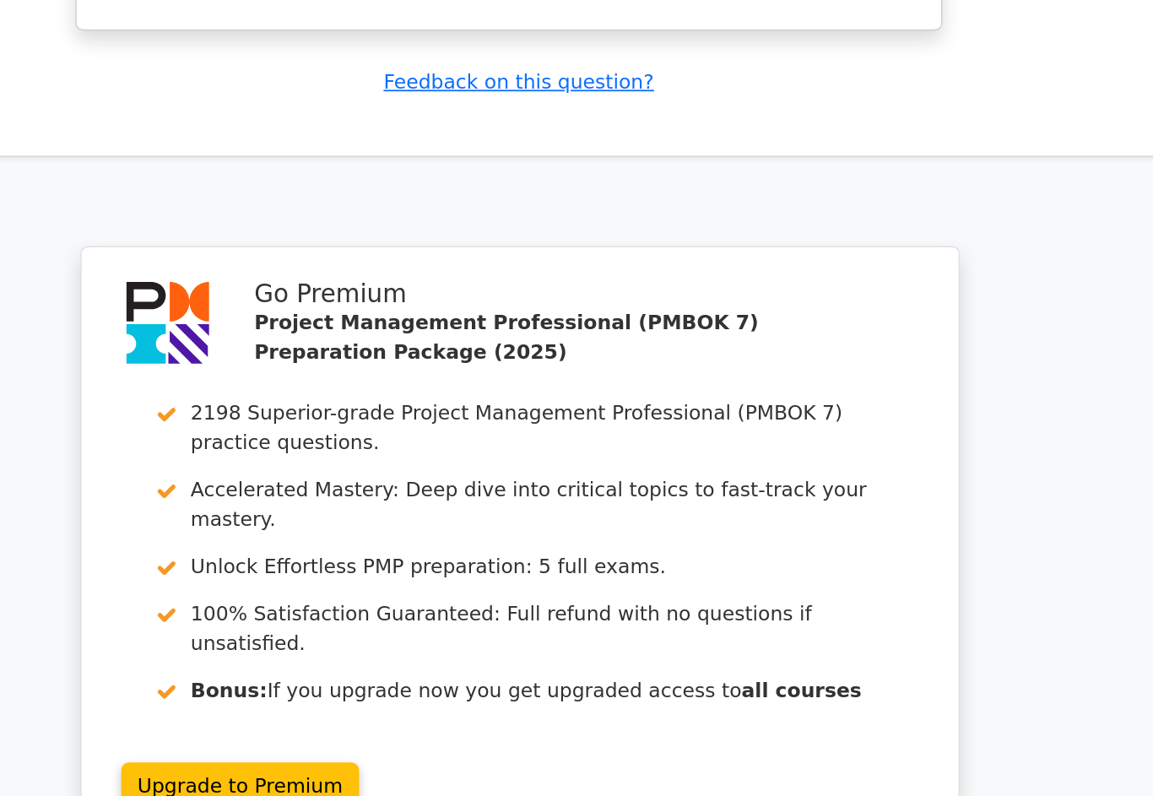
scroll to position [5513, 0]
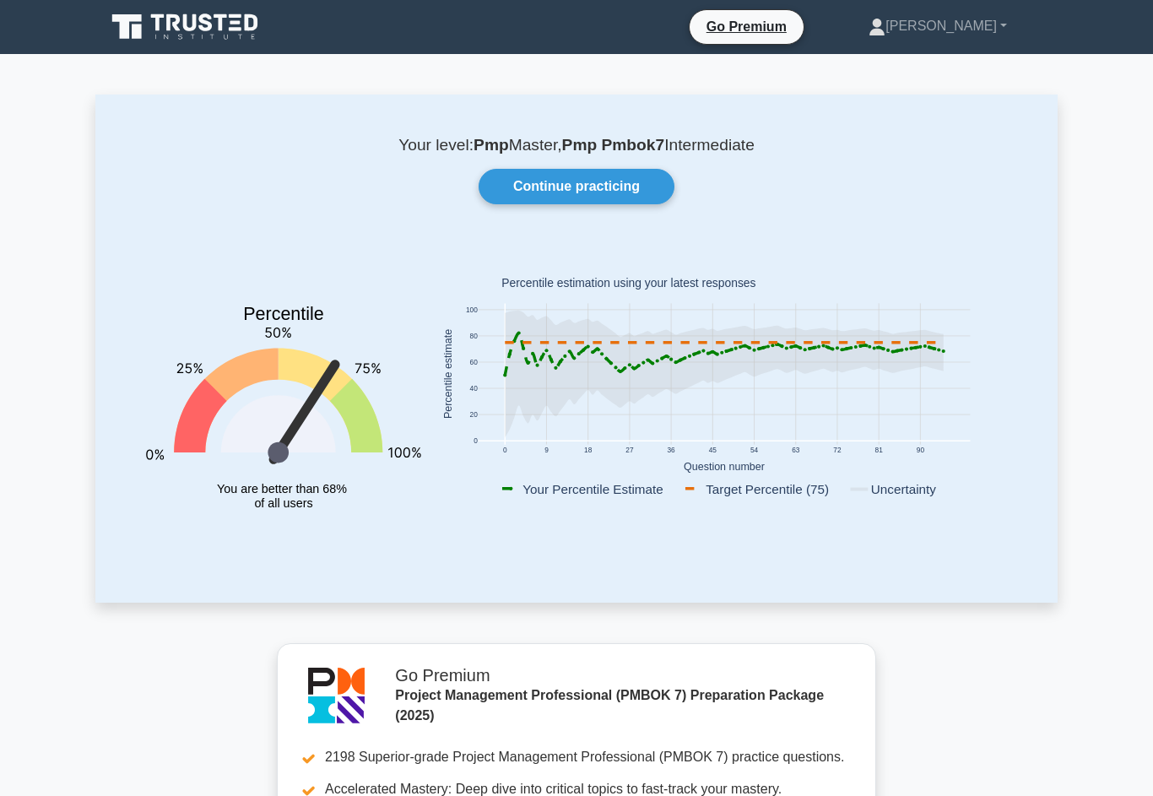
click at [607, 202] on link "Continue practicing" at bounding box center [577, 186] width 196 height 35
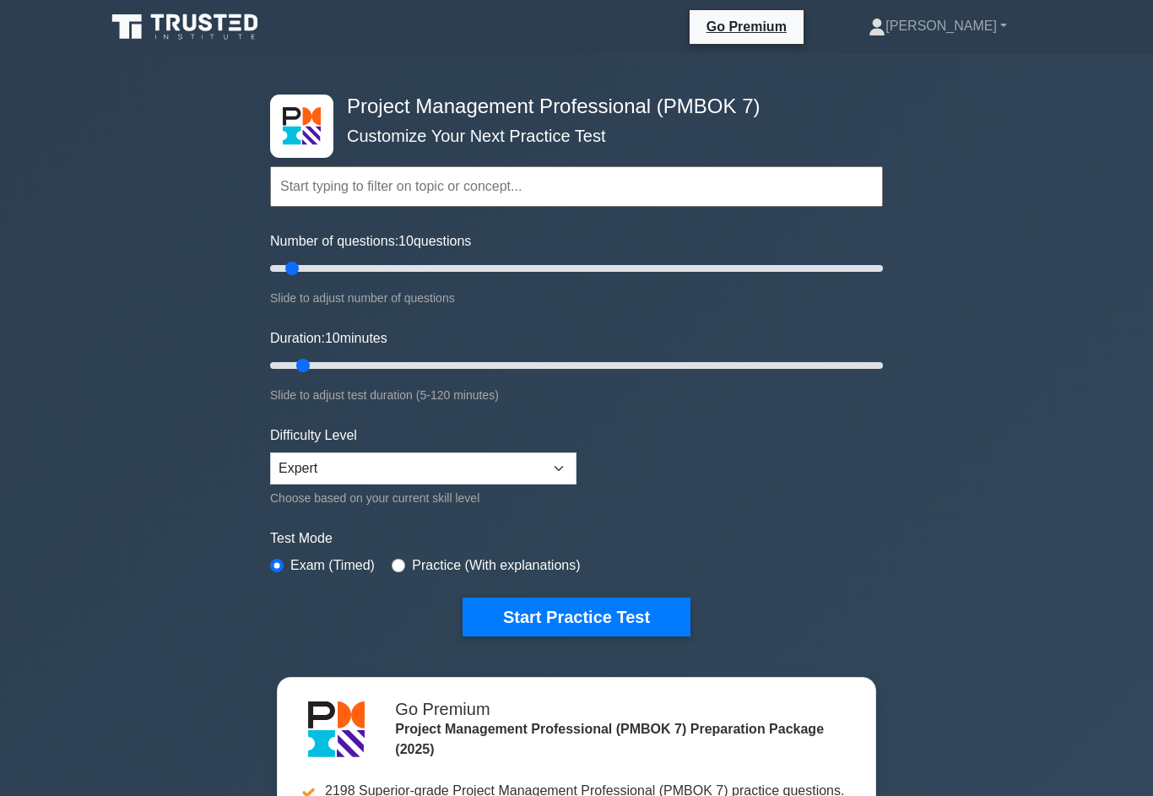
click at [605, 636] on button "Start Practice Test" at bounding box center [577, 617] width 228 height 39
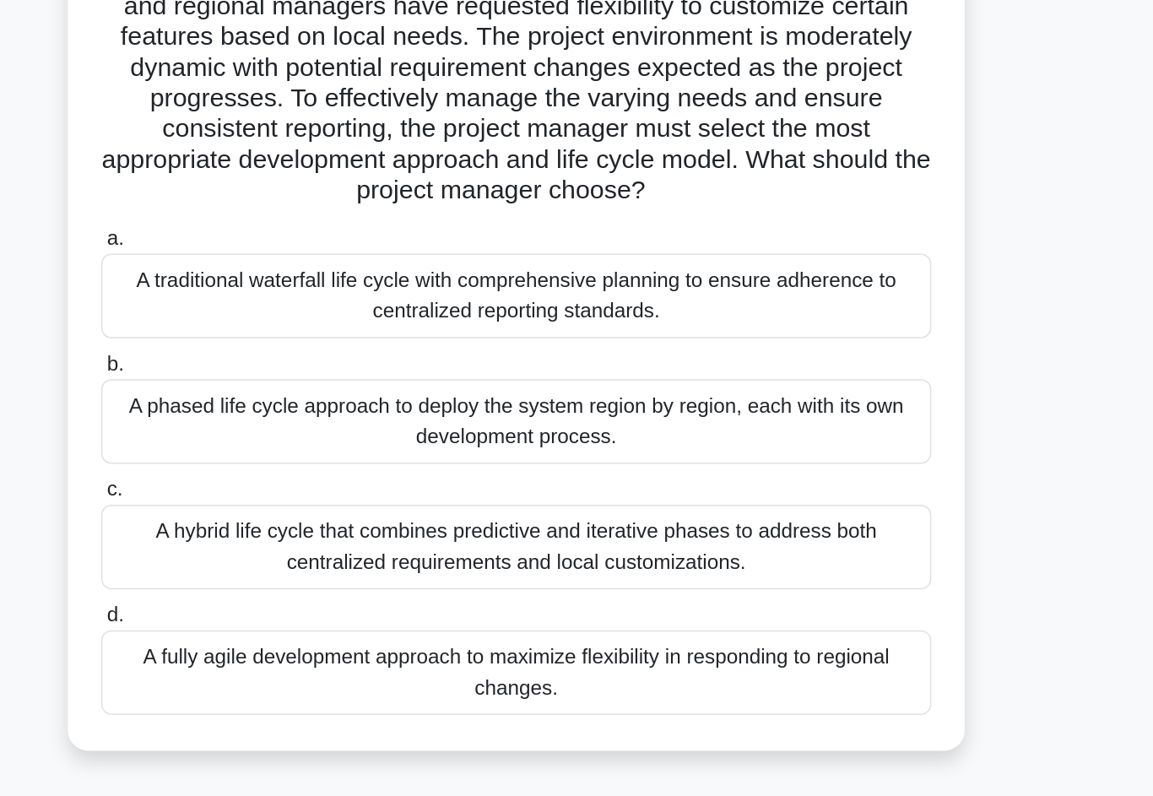
click at [303, 546] on div "A hybrid life cycle that combines predictive and iterative phases to address bo…" at bounding box center [576, 574] width 547 height 56
click at [303, 531] on input "c. A hybrid life cycle that combines predictive and iterative phases to address…" at bounding box center [303, 536] width 0 height 11
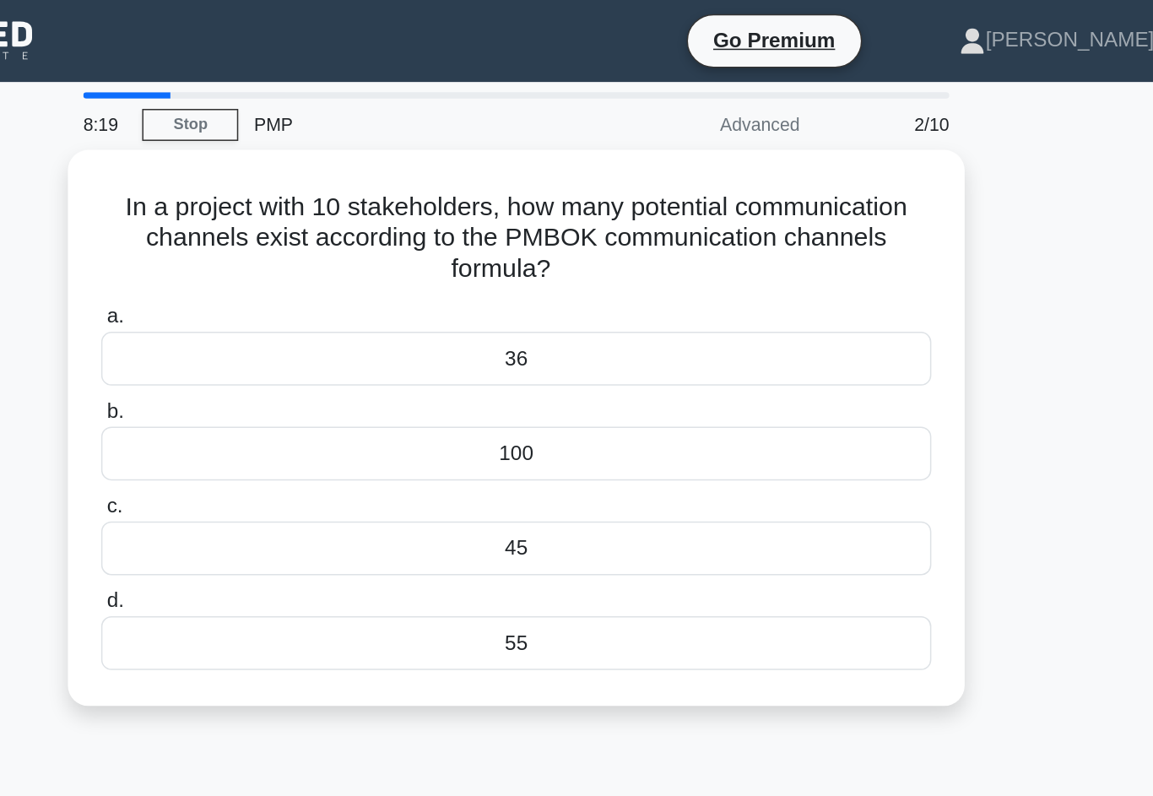
click at [303, 359] on div "45" at bounding box center [576, 361] width 547 height 35
click at [303, 339] on input "c. 45" at bounding box center [303, 333] width 0 height 11
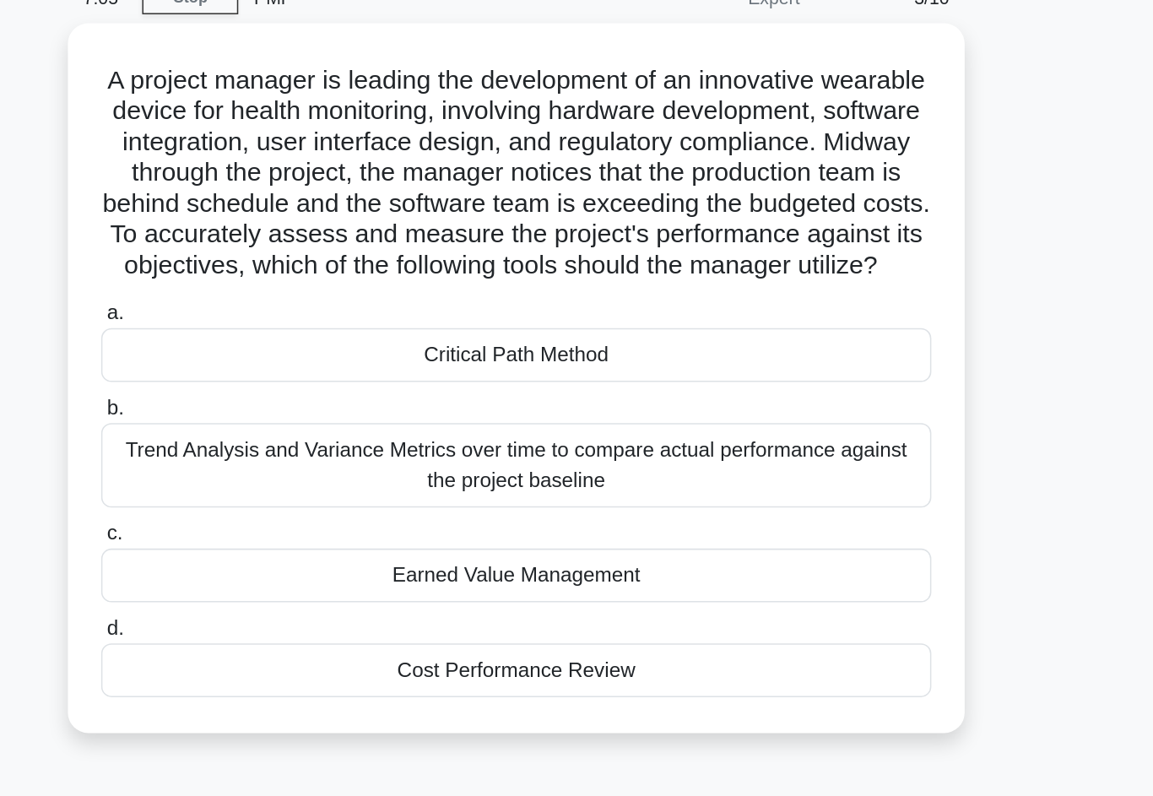
click at [303, 445] on div "Earned Value Management" at bounding box center [576, 462] width 547 height 35
click at [303, 430] on input "c. Earned Value Management" at bounding box center [303, 435] width 0 height 11
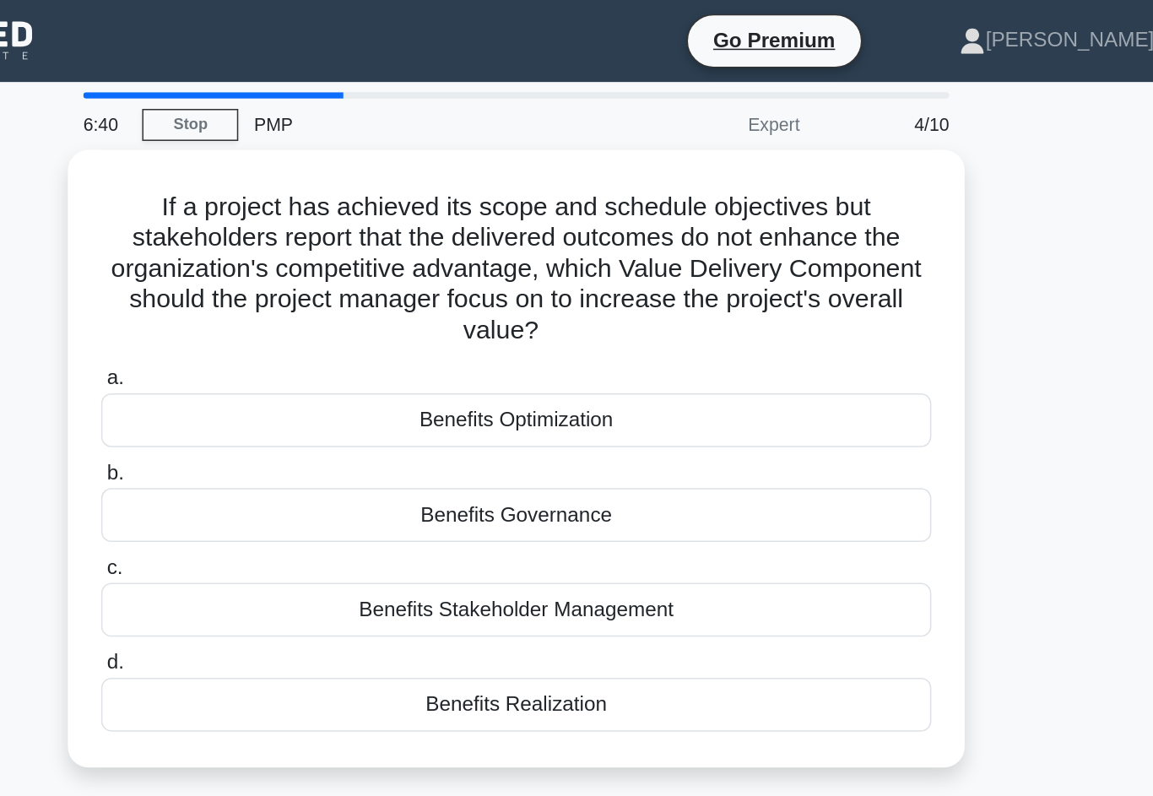
click at [303, 462] on div "Benefits Realization" at bounding box center [576, 463] width 547 height 35
click at [303, 442] on input "d. Benefits Realization" at bounding box center [303, 436] width 0 height 11
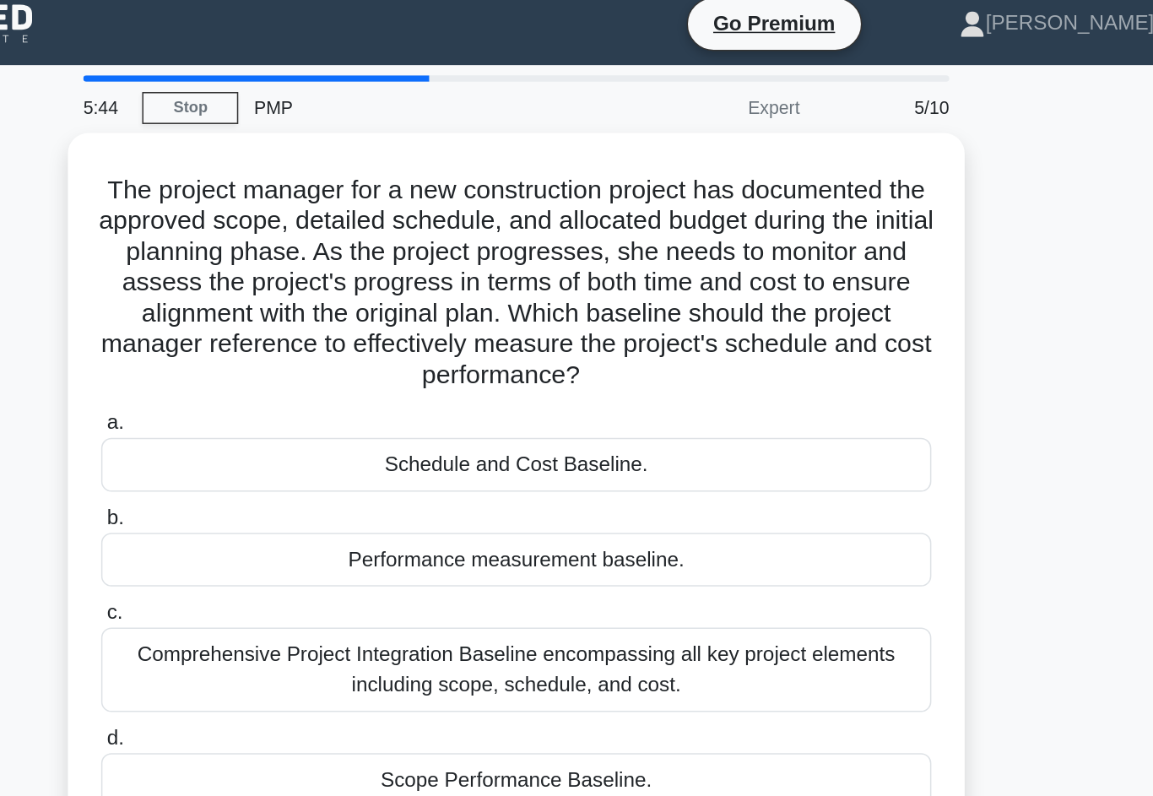
click at [303, 385] on div "Performance measurement baseline." at bounding box center [576, 379] width 547 height 35
click at [303, 358] on input "b. Performance measurement baseline." at bounding box center [303, 352] width 0 height 11
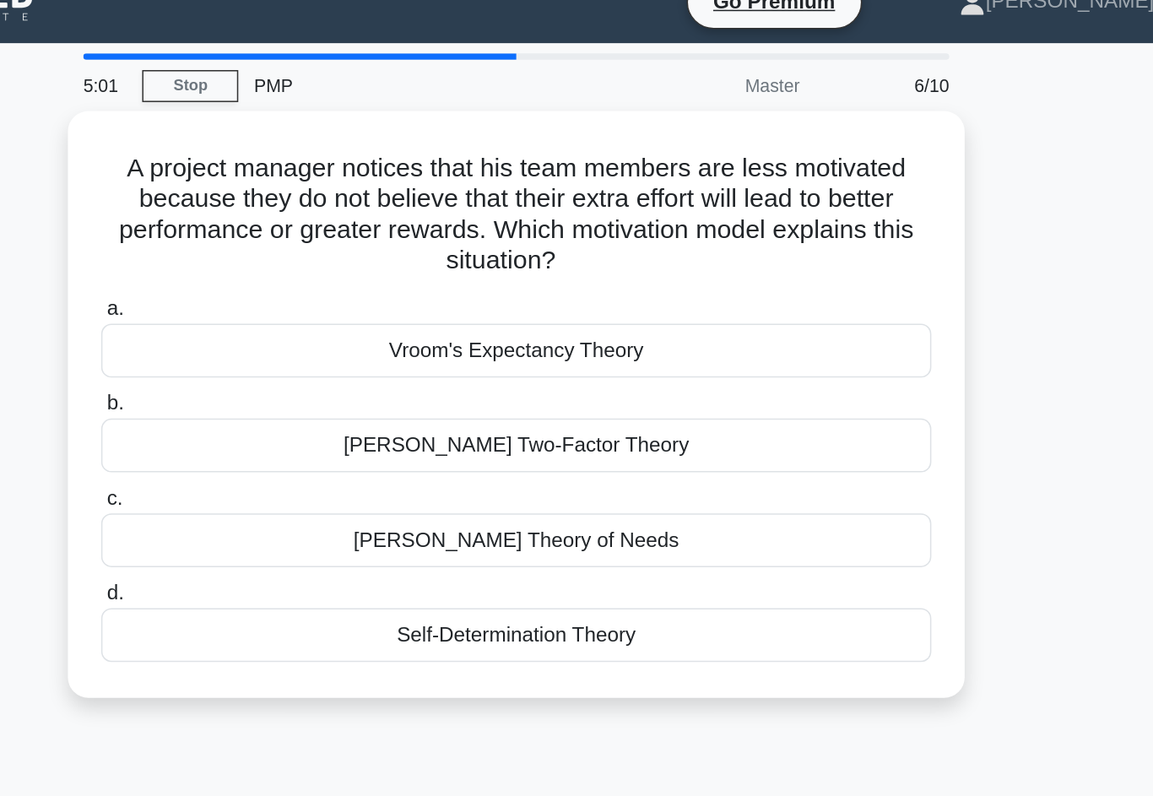
click at [95, 508] on div "5:01 Stop PMP Master 6/10 A project manager notices that his team members are l…" at bounding box center [576, 483] width 962 height 844
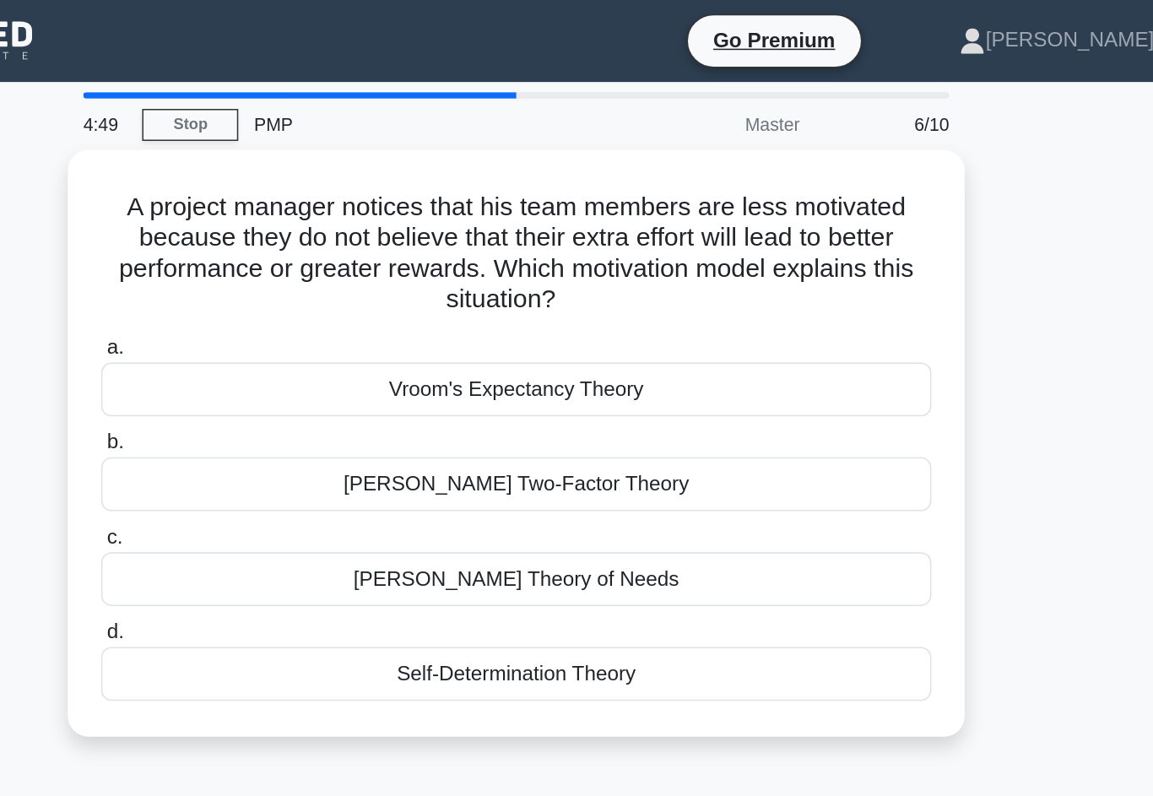
click at [303, 373] on div "[PERSON_NAME] Theory of Needs" at bounding box center [576, 381] width 547 height 35
click at [303, 360] on input "[PERSON_NAME] Theory of Needs" at bounding box center [303, 354] width 0 height 11
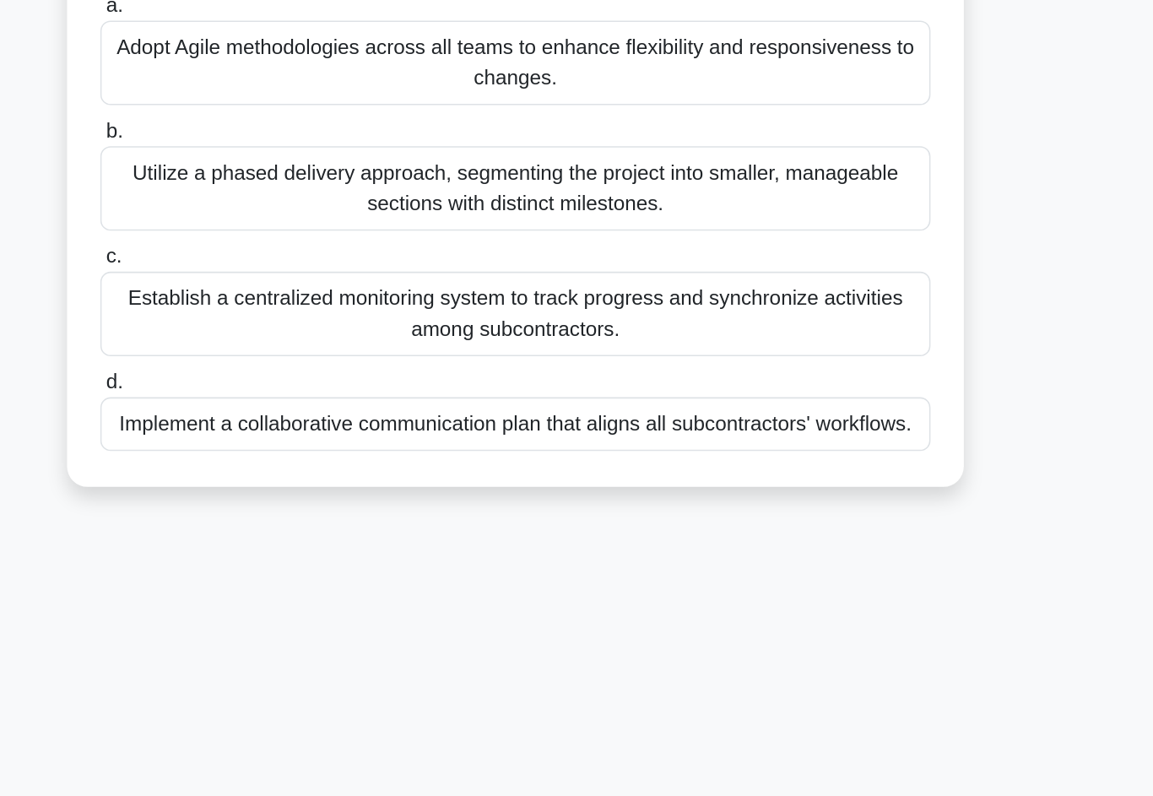
scroll to position [16, 0]
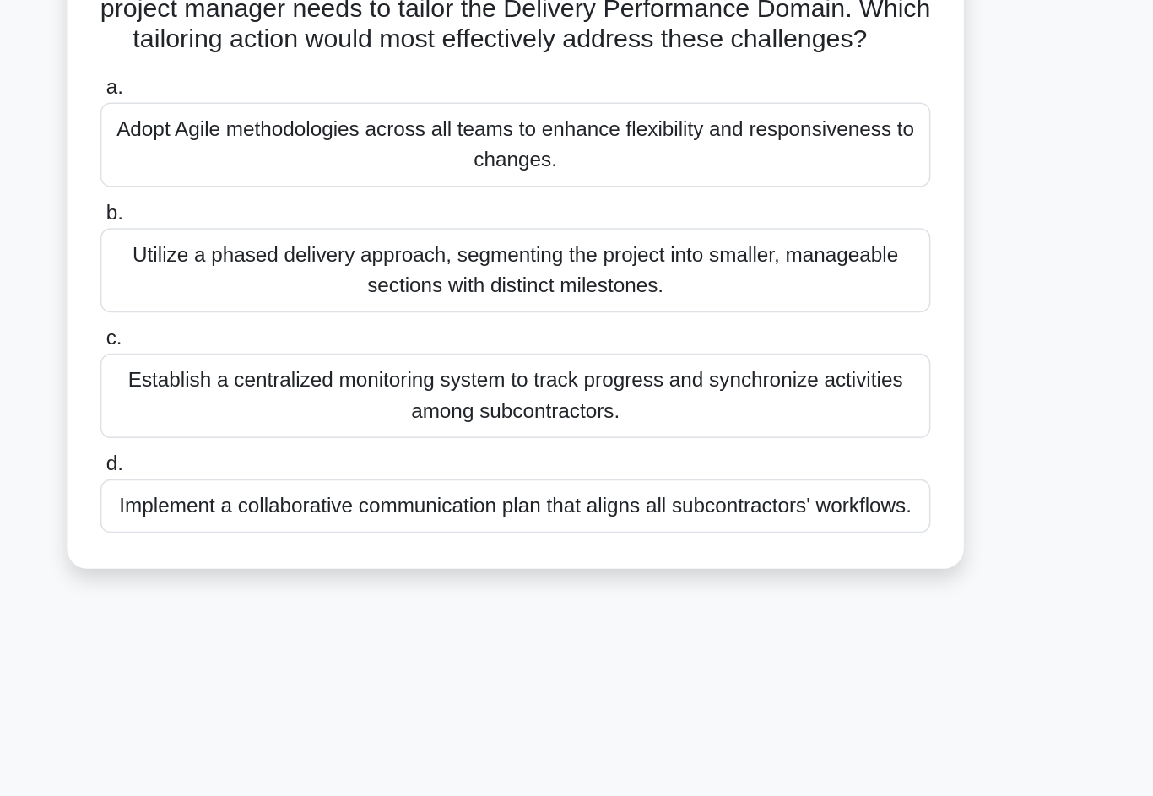
click at [604, 511] on div "Implement a collaborative communication plan that aligns all subcontractors' wo…" at bounding box center [576, 528] width 547 height 35
click at [303, 496] on input "d. Implement a collaborative communication plan that aligns all subcontractors'…" at bounding box center [303, 501] width 0 height 11
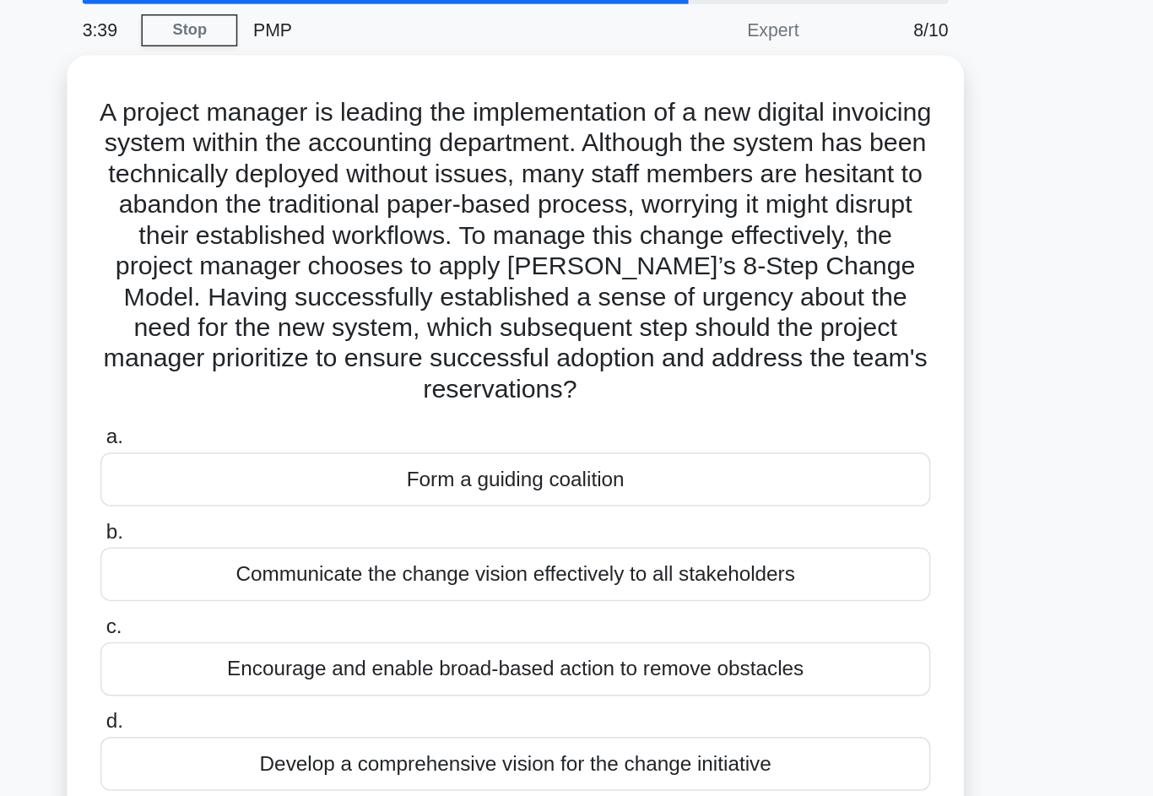
scroll to position [0, 0]
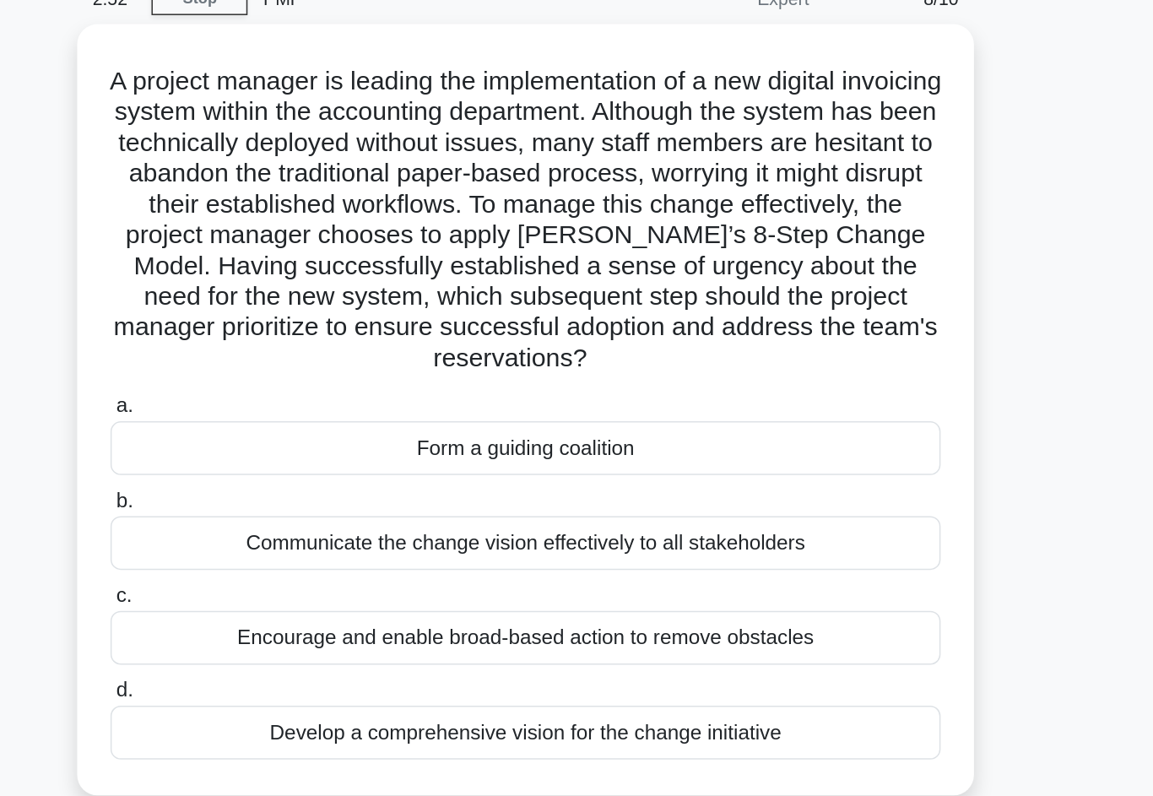
click at [591, 423] on div "Communicate the change vision effectively to all stakeholders" at bounding box center [576, 440] width 547 height 35
click at [303, 408] on input "b. Communicate the change vision effectively to all stakeholders" at bounding box center [303, 413] width 0 height 11
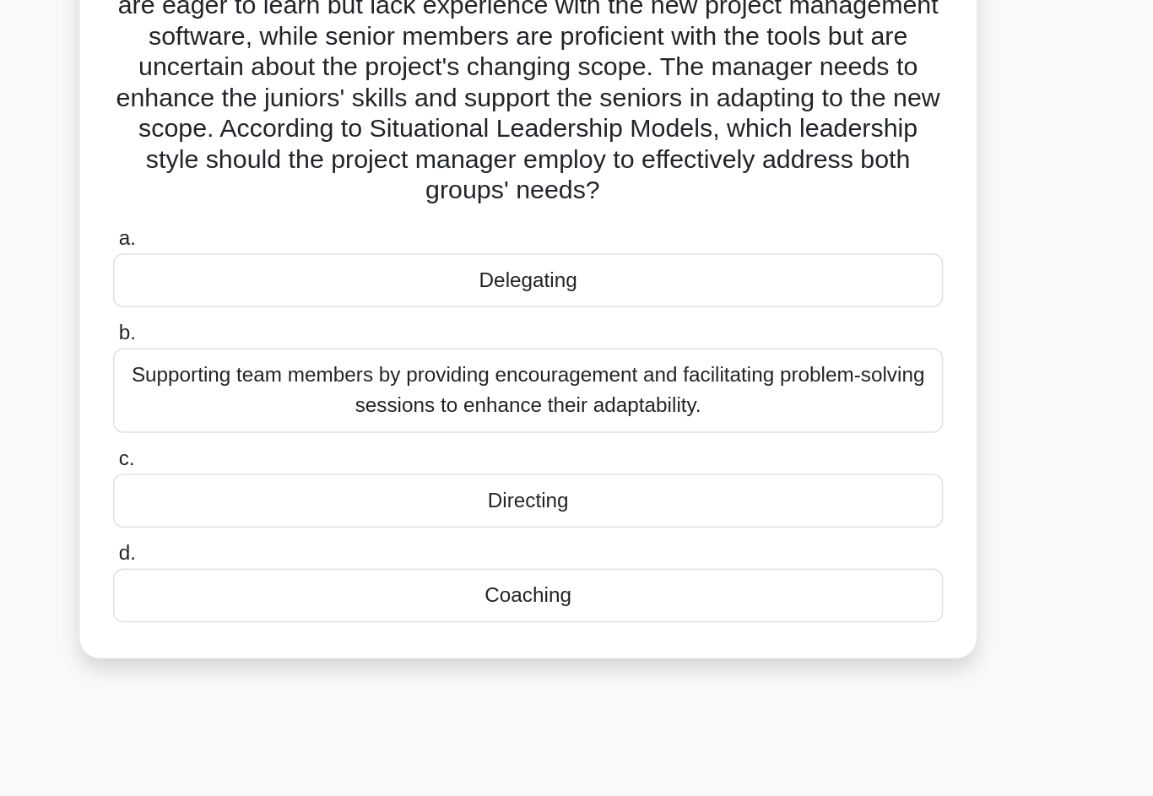
click at [599, 528] on div "Coaching" at bounding box center [576, 545] width 547 height 35
click at [303, 512] on input "d. Coaching" at bounding box center [303, 517] width 0 height 11
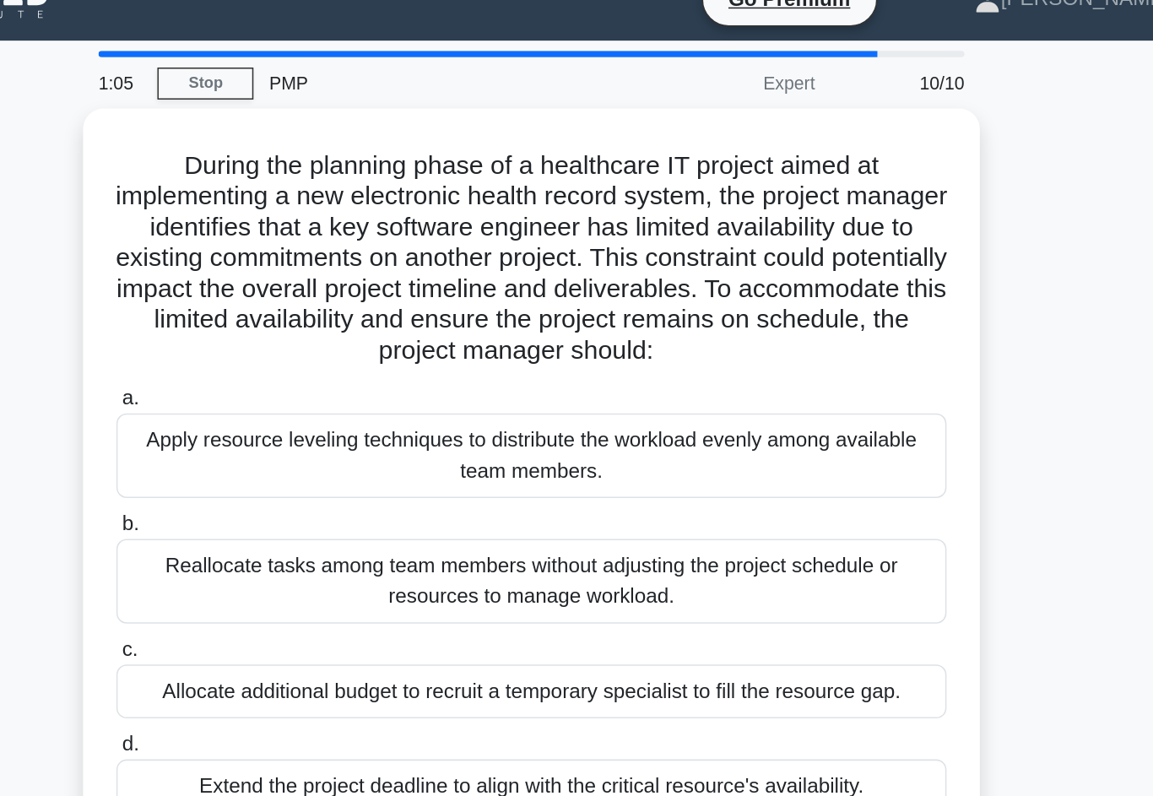
click at [604, 406] on div "Reallocate tasks among team members without adjusting the project schedule or r…" at bounding box center [576, 410] width 547 height 56
click at [303, 378] on input "b. Reallocate tasks among team members without adjusting the project schedule o…" at bounding box center [303, 372] width 0 height 11
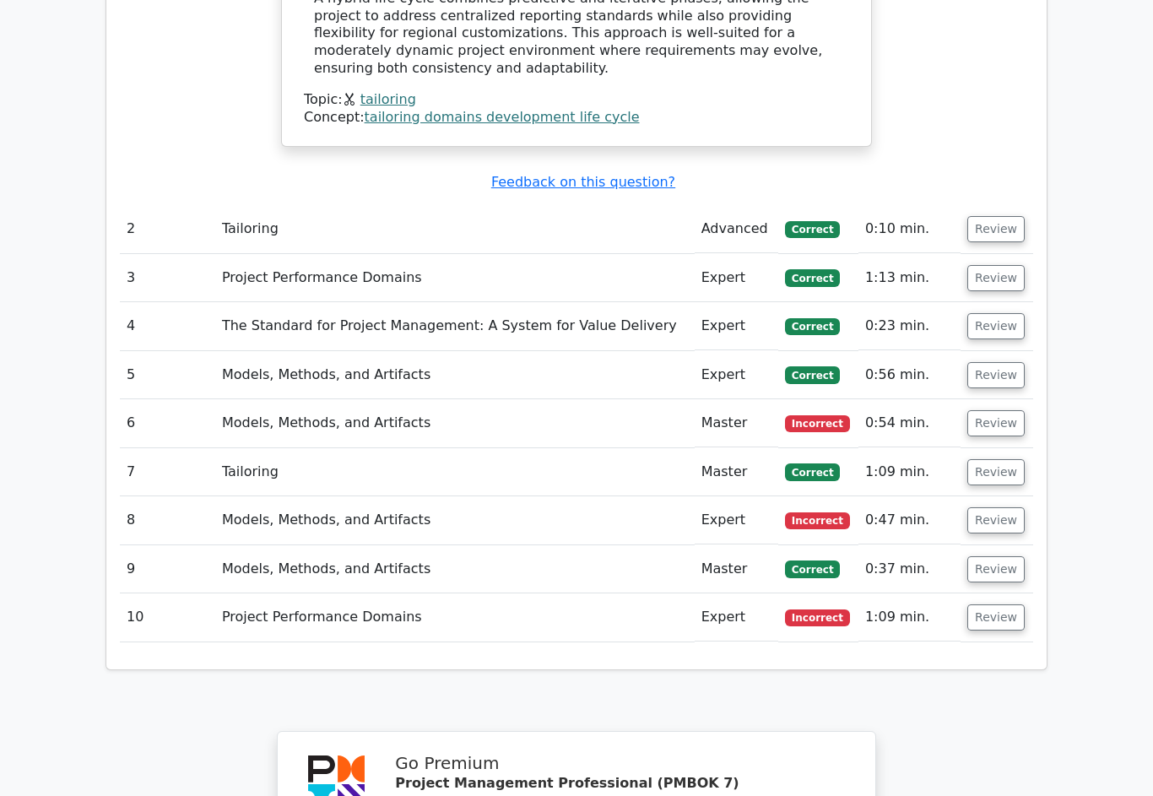
scroll to position [1990, 0]
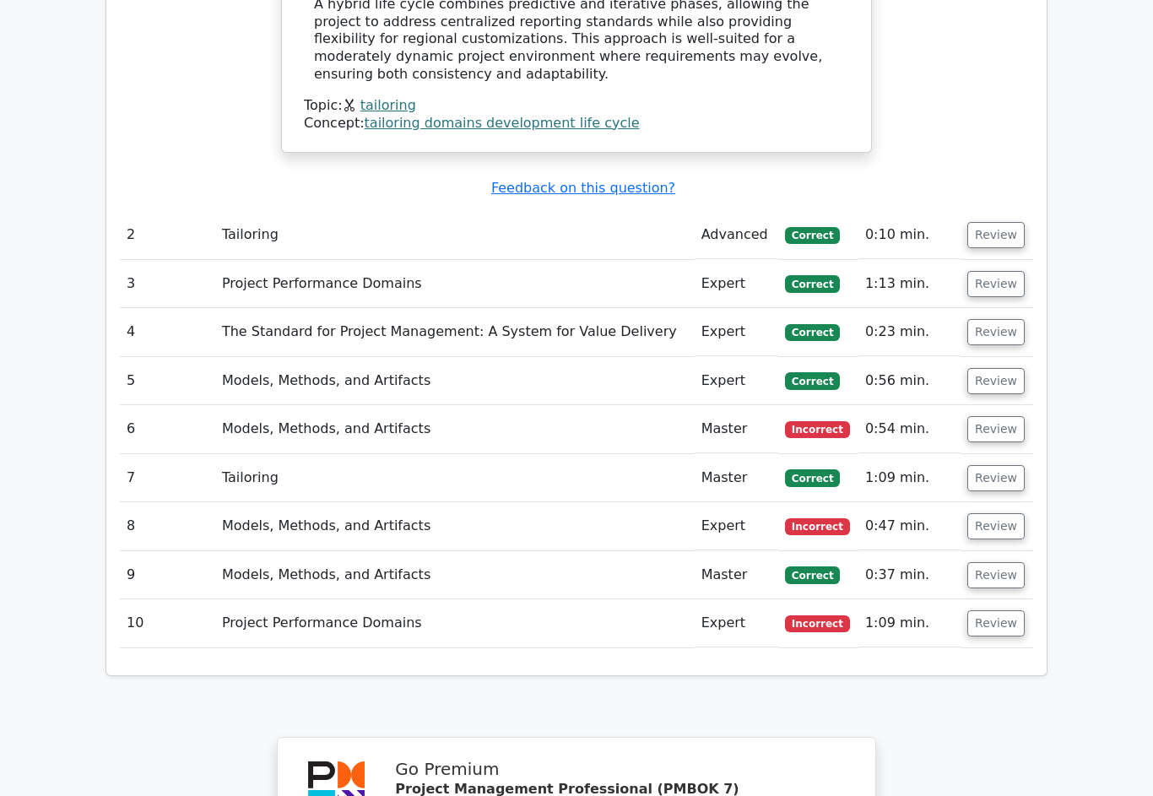
click at [1004, 610] on button "Review" at bounding box center [995, 623] width 57 height 26
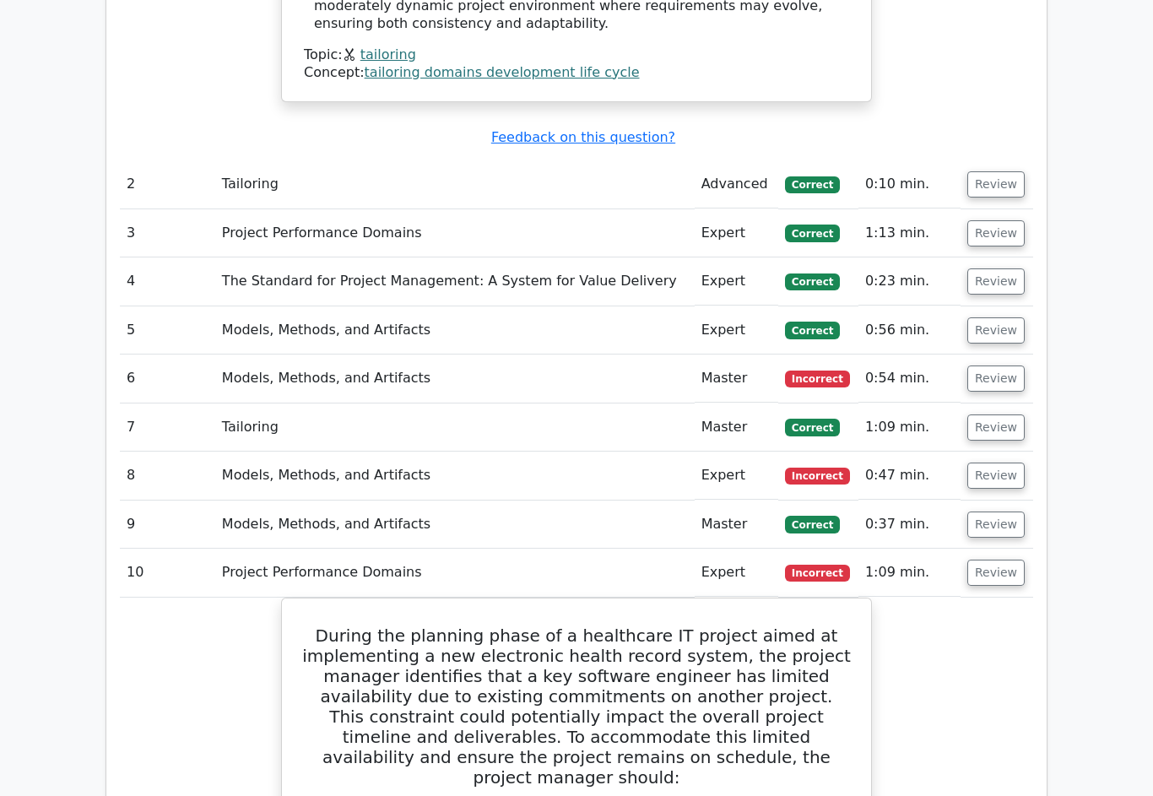
scroll to position [2040, 0]
click at [1008, 512] on button "Review" at bounding box center [995, 525] width 57 height 26
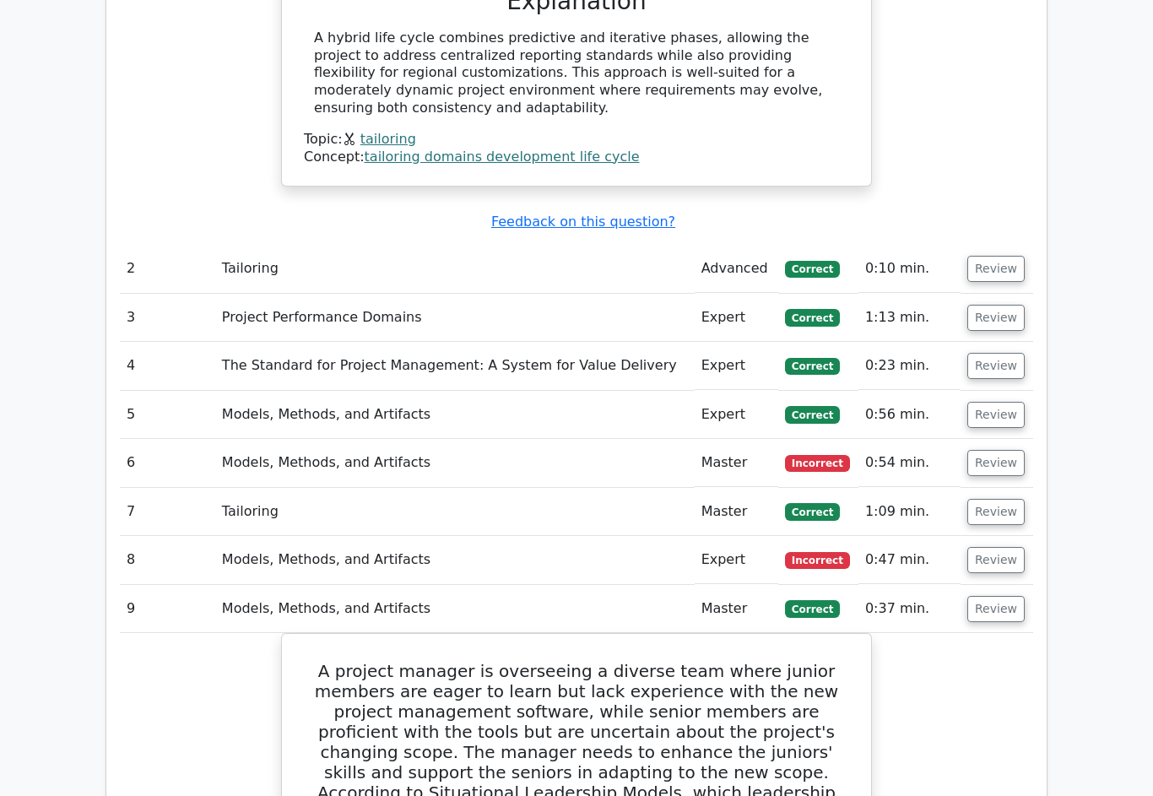
click at [1009, 597] on button "Review" at bounding box center [995, 610] width 57 height 26
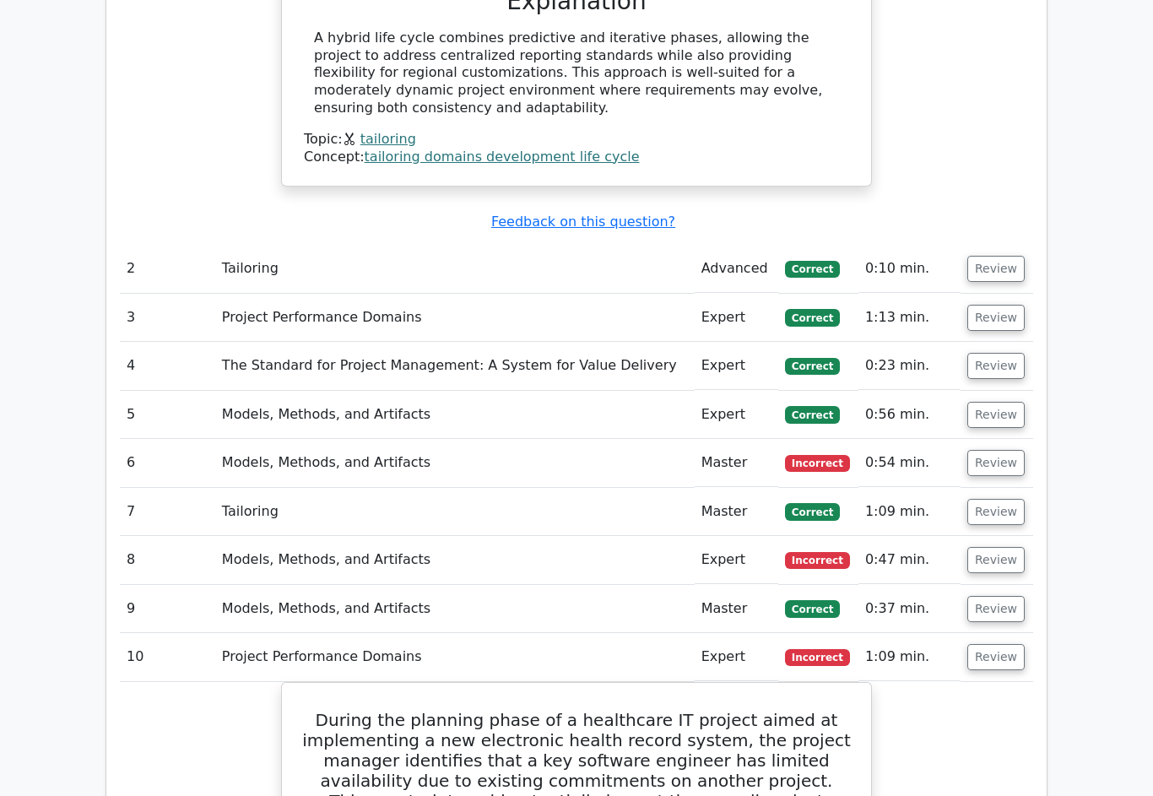
scroll to position [1956, 0]
click at [1003, 547] on button "Review" at bounding box center [995, 560] width 57 height 26
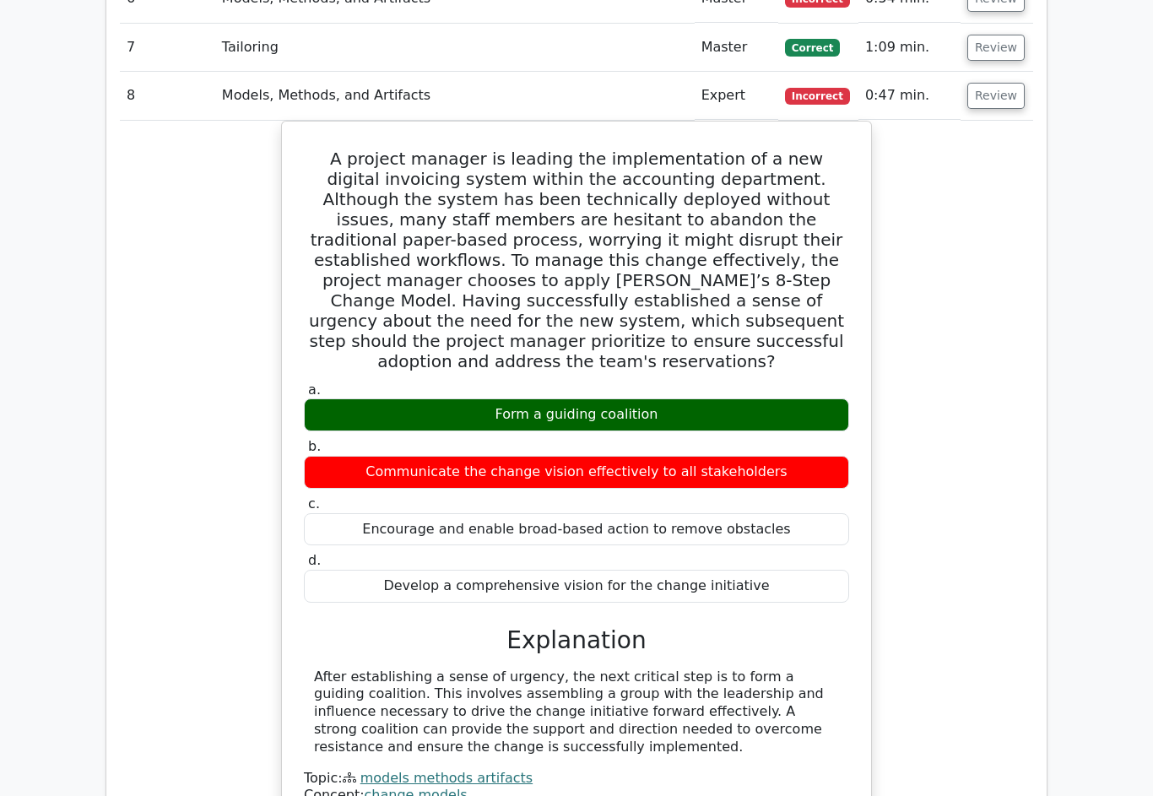
scroll to position [2422, 0]
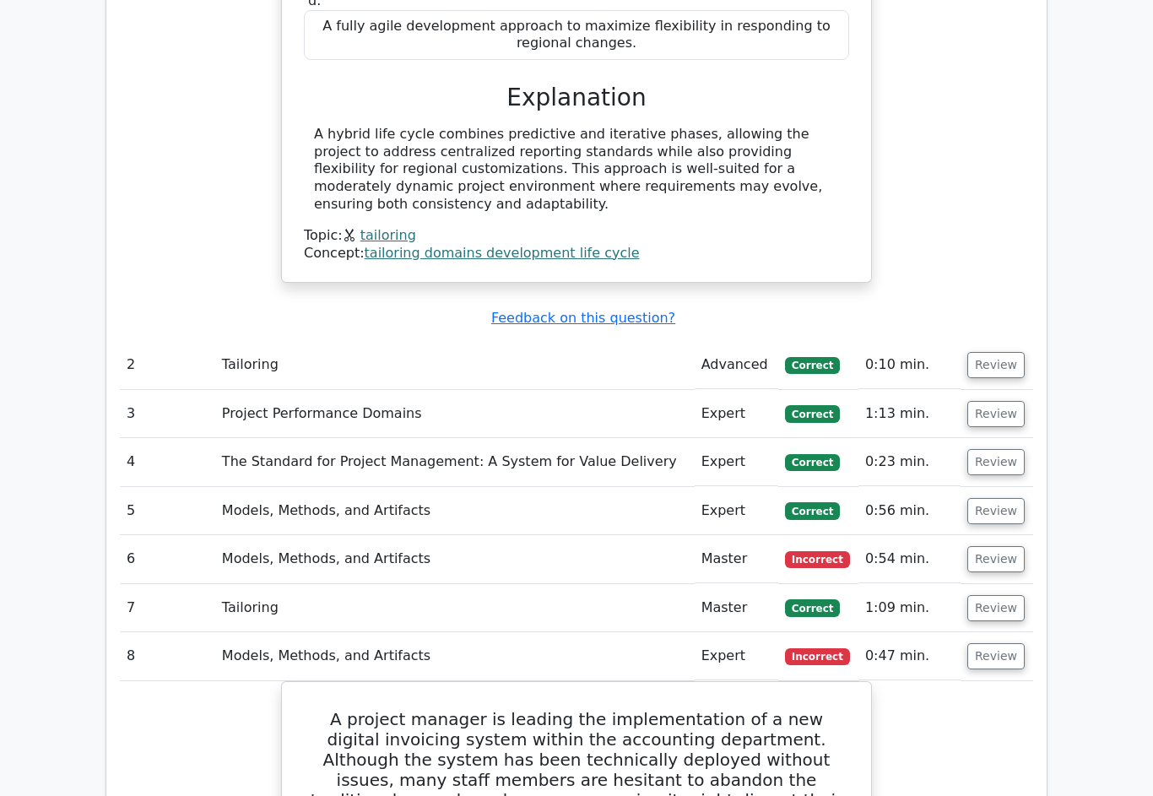
click at [1010, 596] on button "Review" at bounding box center [995, 609] width 57 height 26
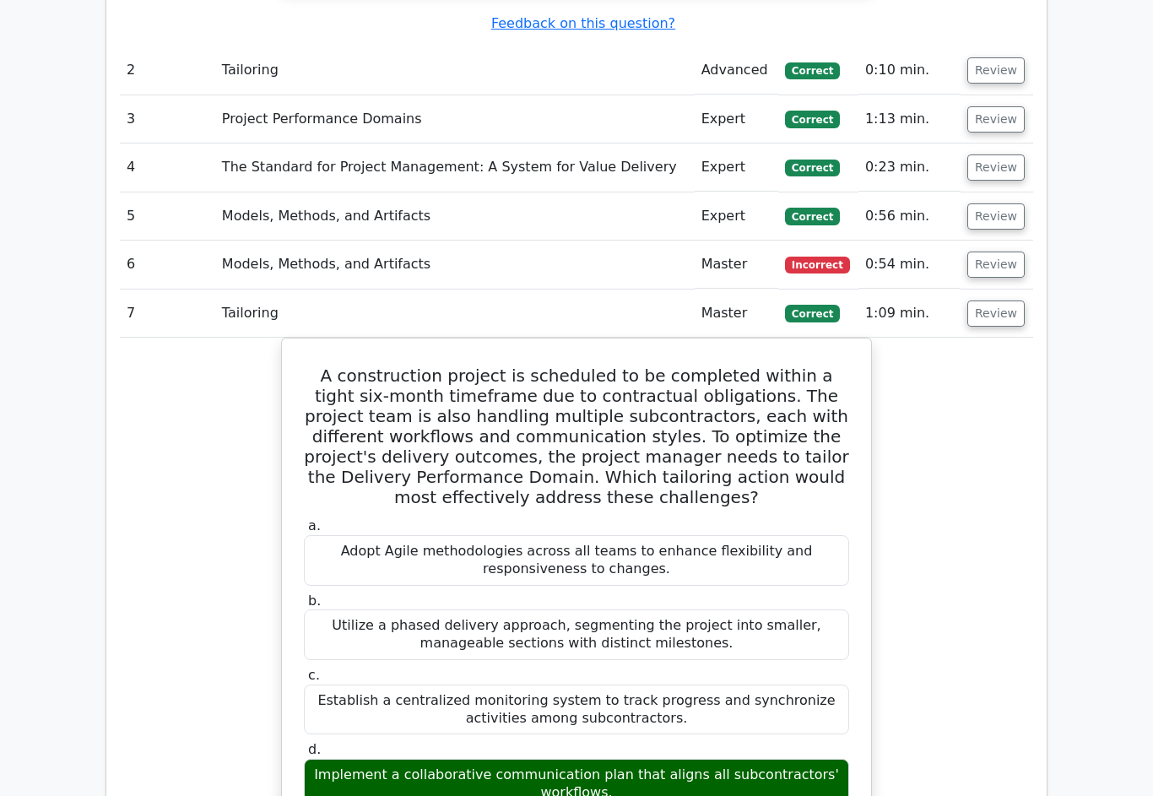
scroll to position [2155, 0]
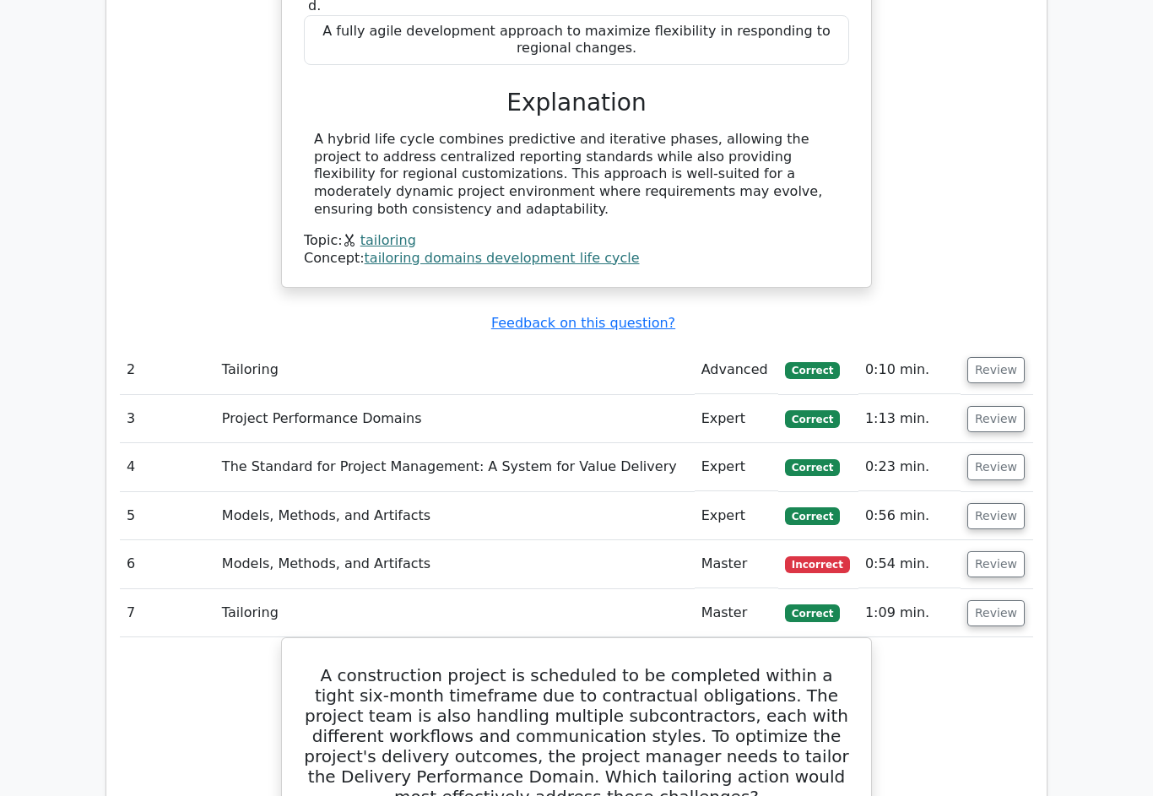
click at [1004, 601] on button "Review" at bounding box center [995, 614] width 57 height 26
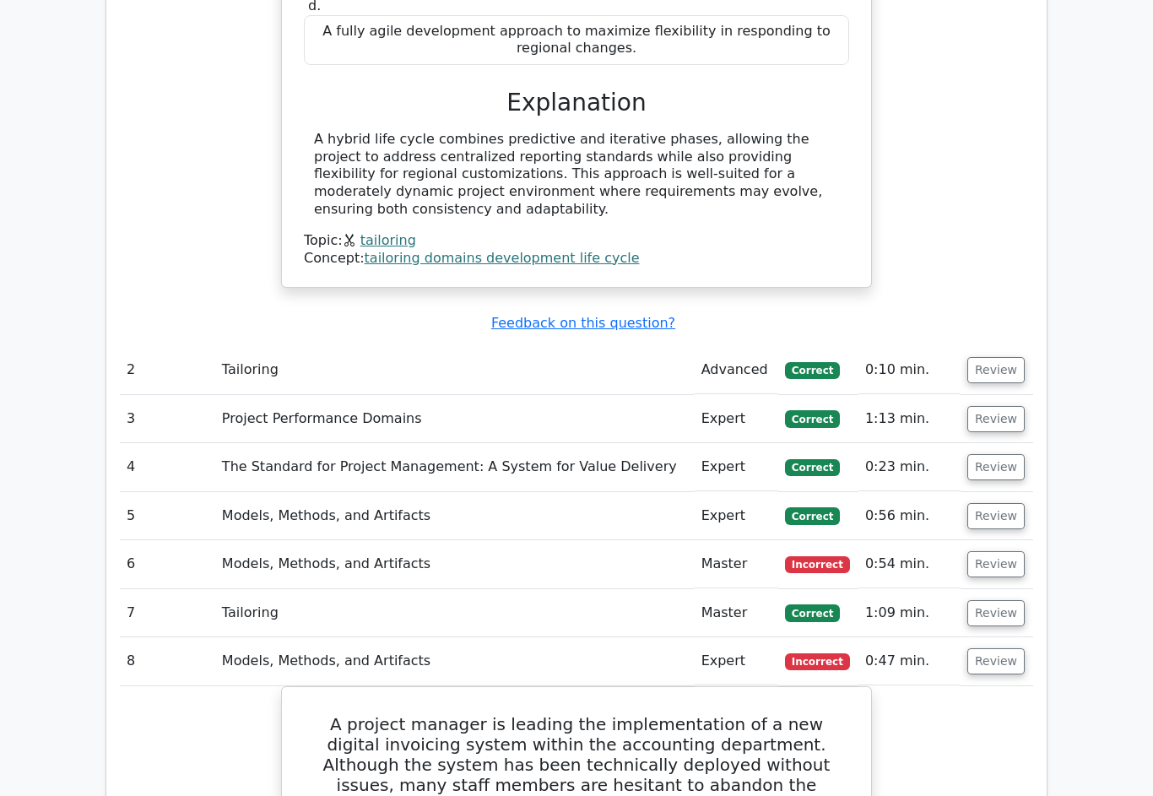
scroll to position [1855, 0]
click at [1005, 551] on button "Review" at bounding box center [995, 564] width 57 height 26
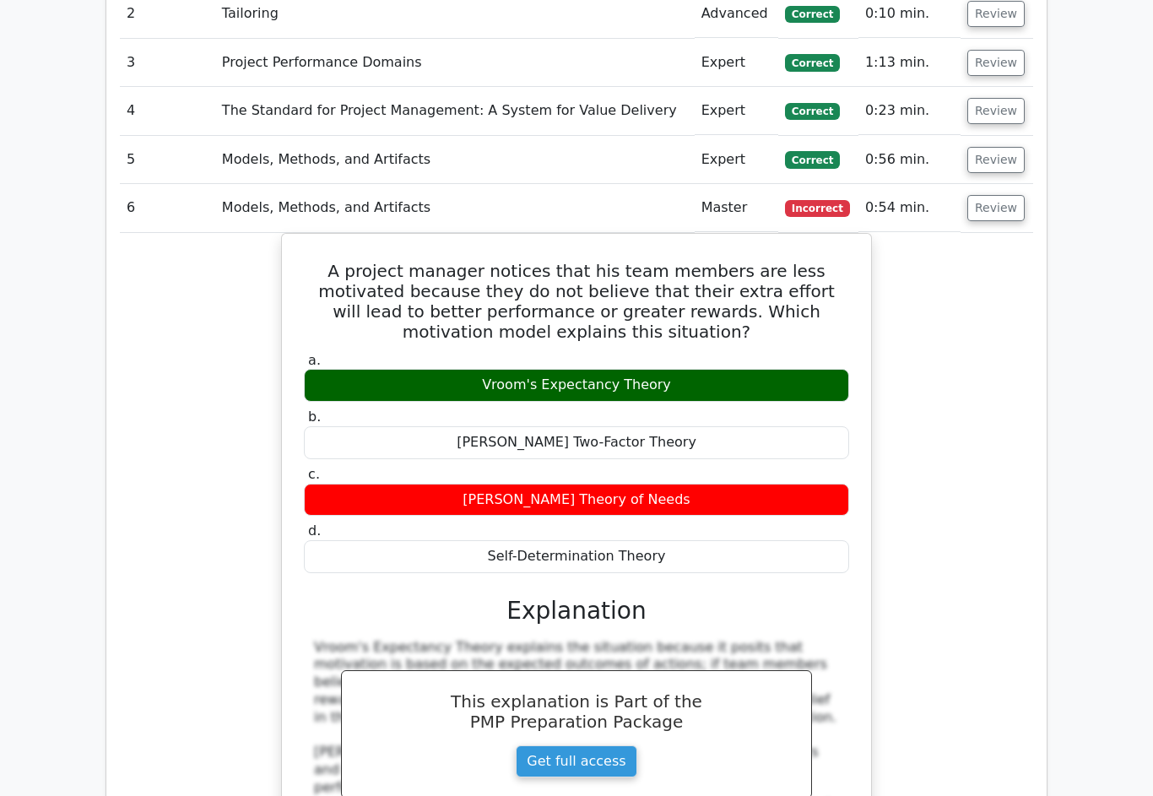
scroll to position [2211, 0]
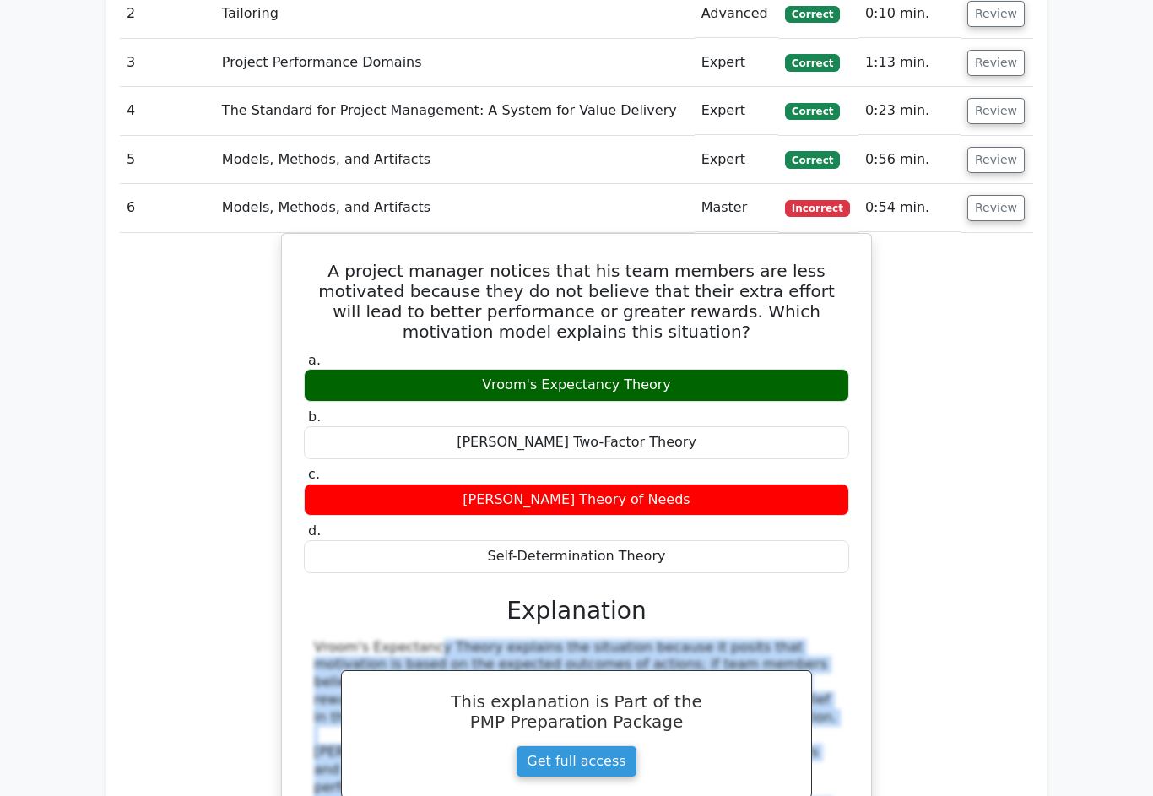
click at [1013, 195] on button "Review" at bounding box center [995, 208] width 57 height 26
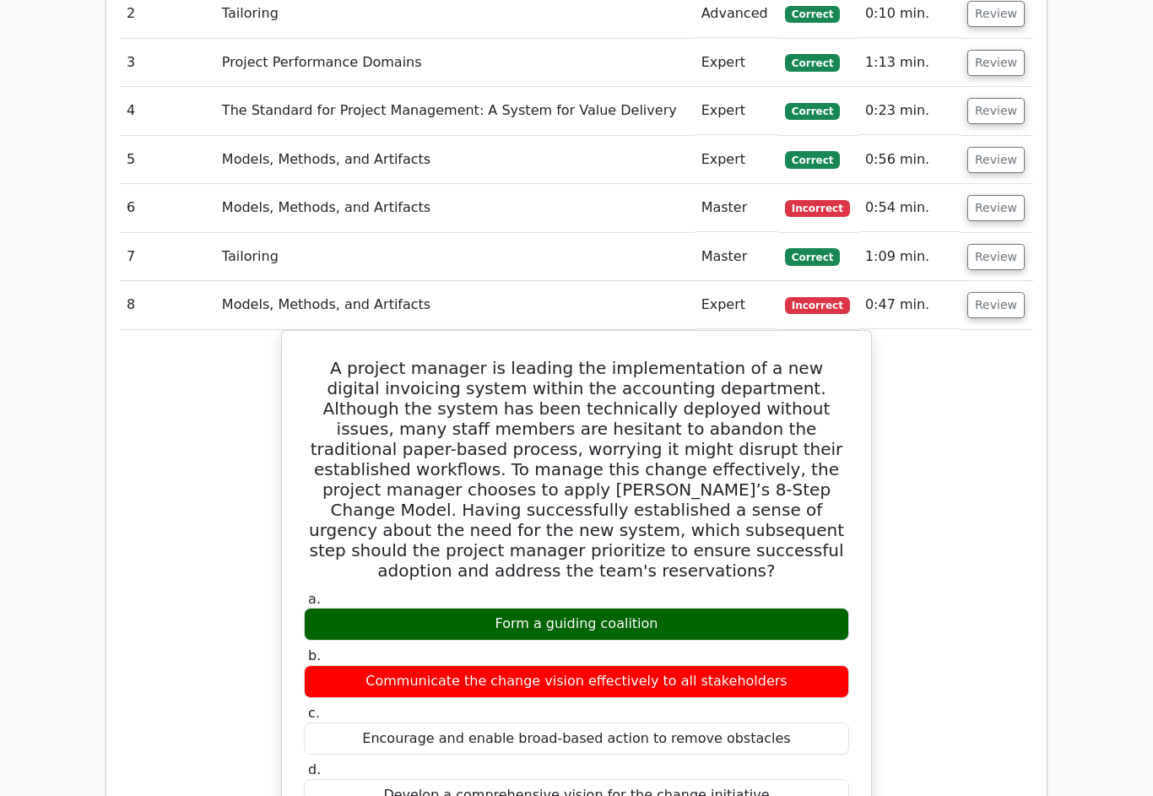
click at [1008, 147] on button "Review" at bounding box center [995, 160] width 57 height 26
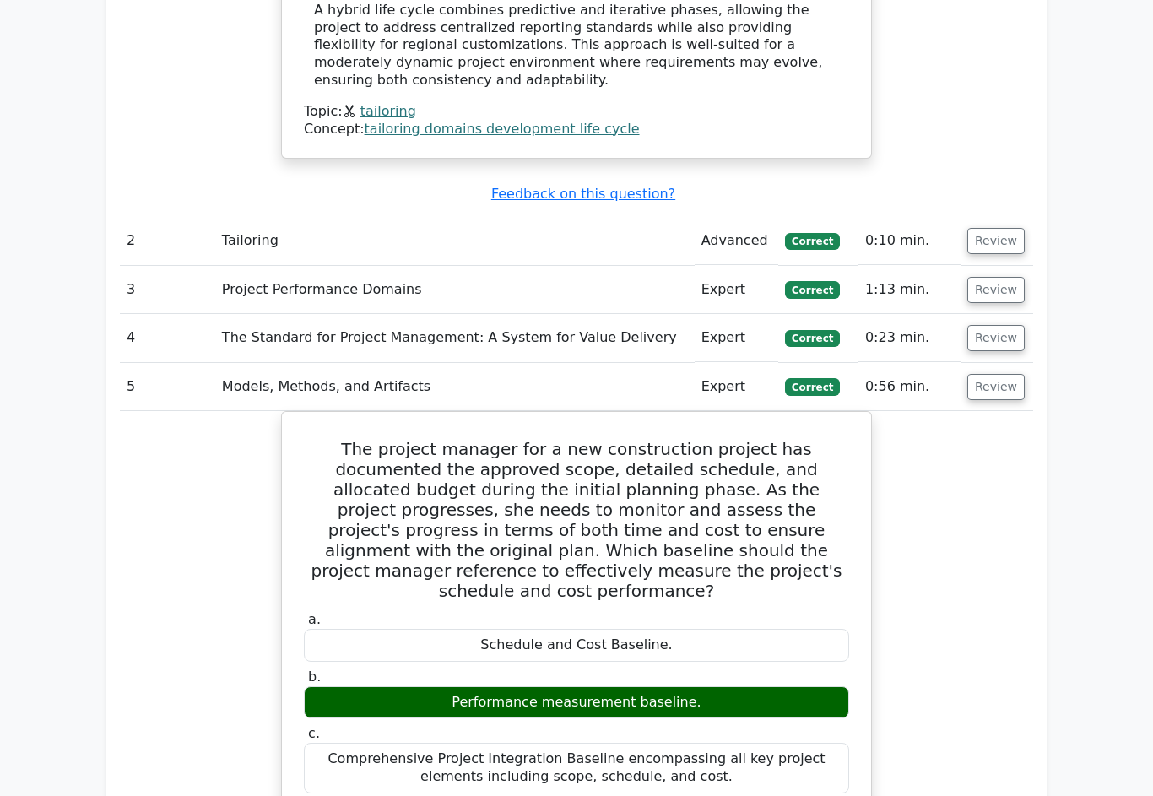
click at [1006, 375] on button "Review" at bounding box center [995, 388] width 57 height 26
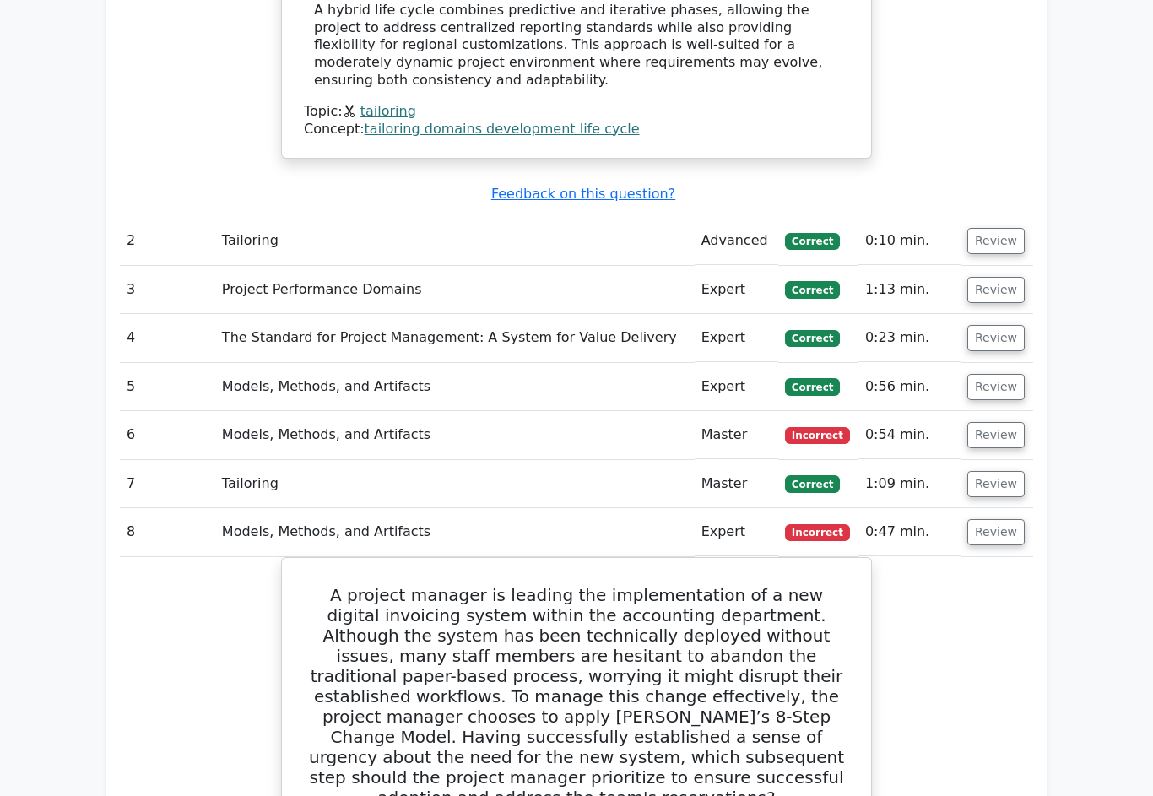
click at [1000, 325] on button "Review" at bounding box center [995, 338] width 57 height 26
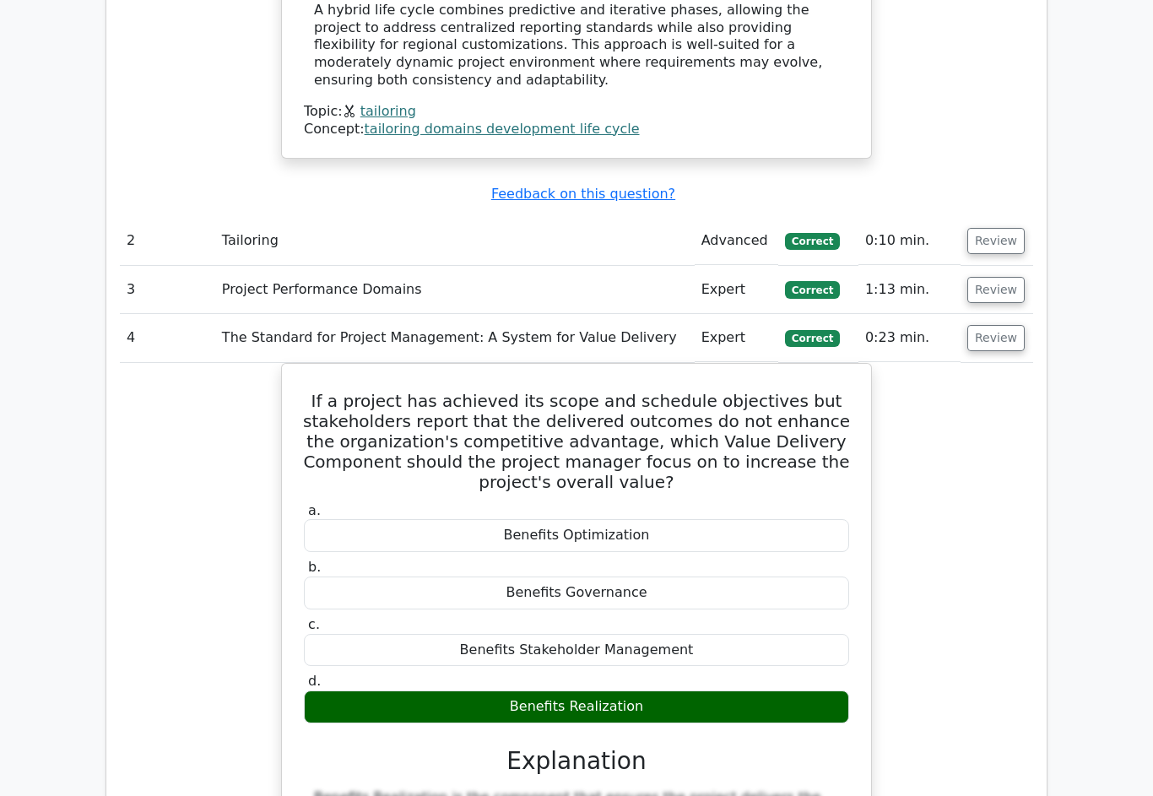
click at [999, 325] on button "Review" at bounding box center [995, 338] width 57 height 26
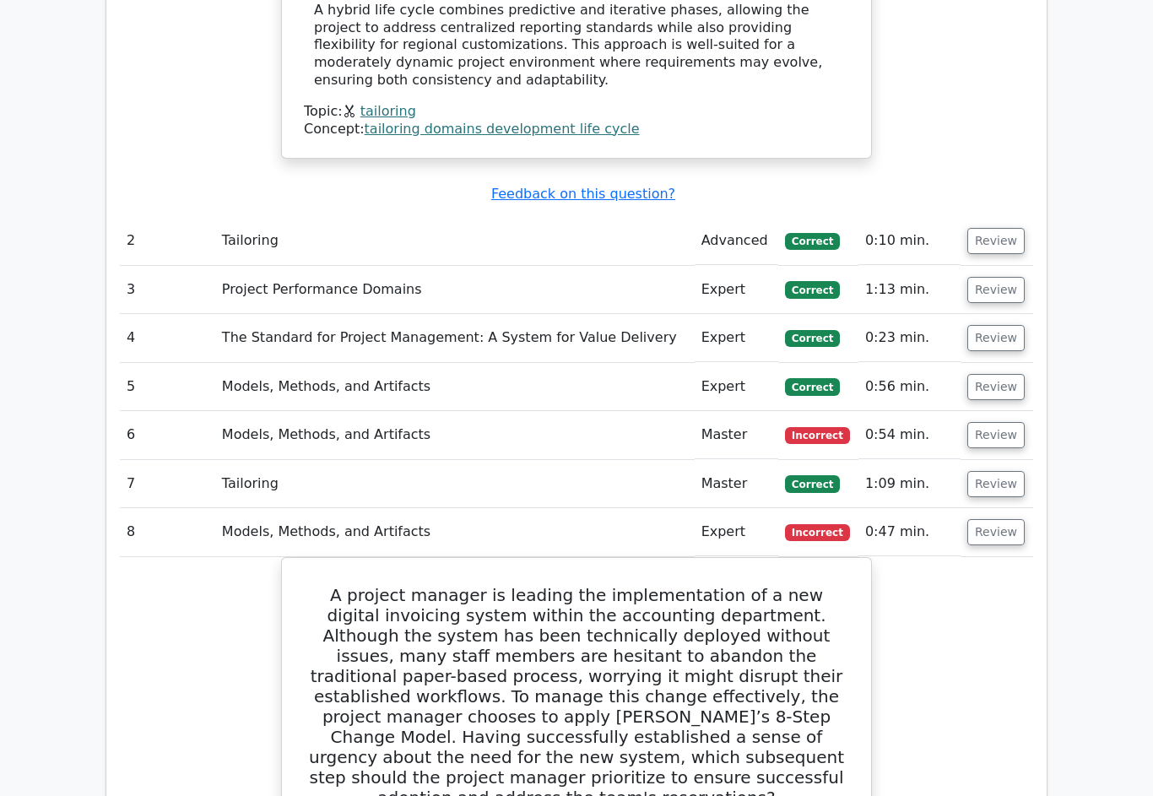
click at [1004, 277] on button "Review" at bounding box center [995, 290] width 57 height 26
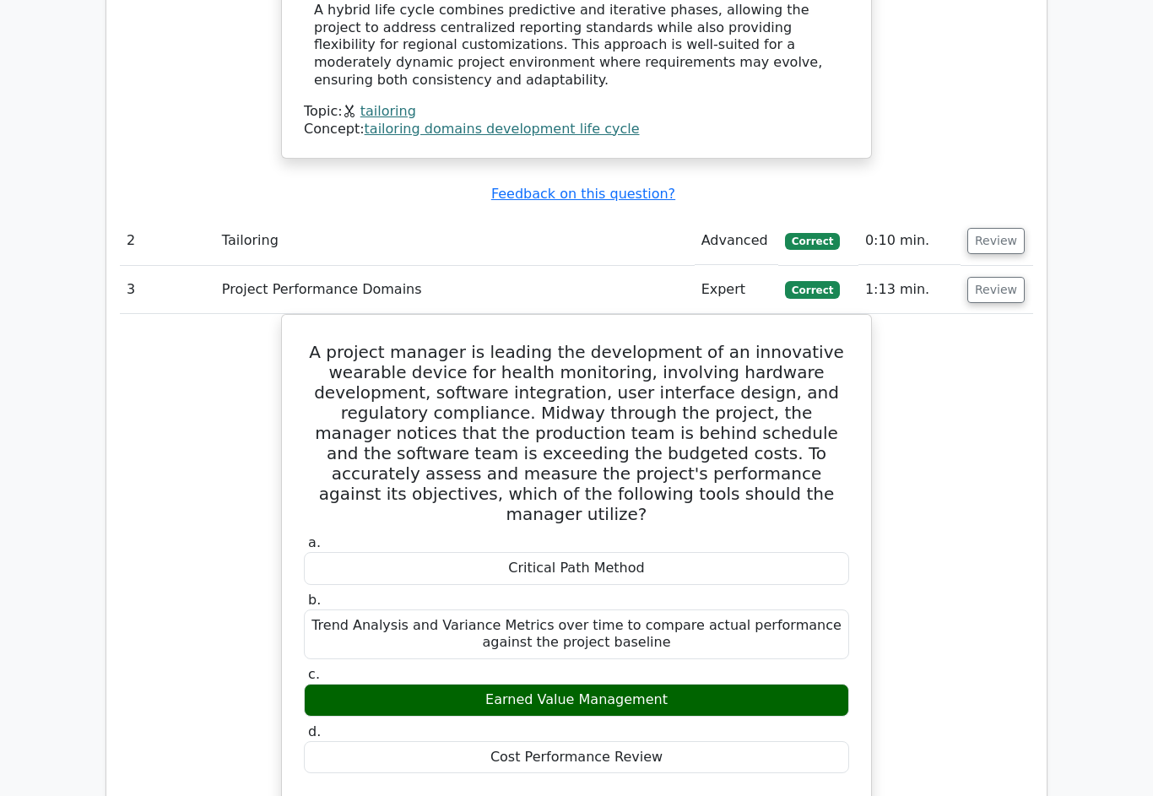
click at [1005, 277] on button "Review" at bounding box center [995, 290] width 57 height 26
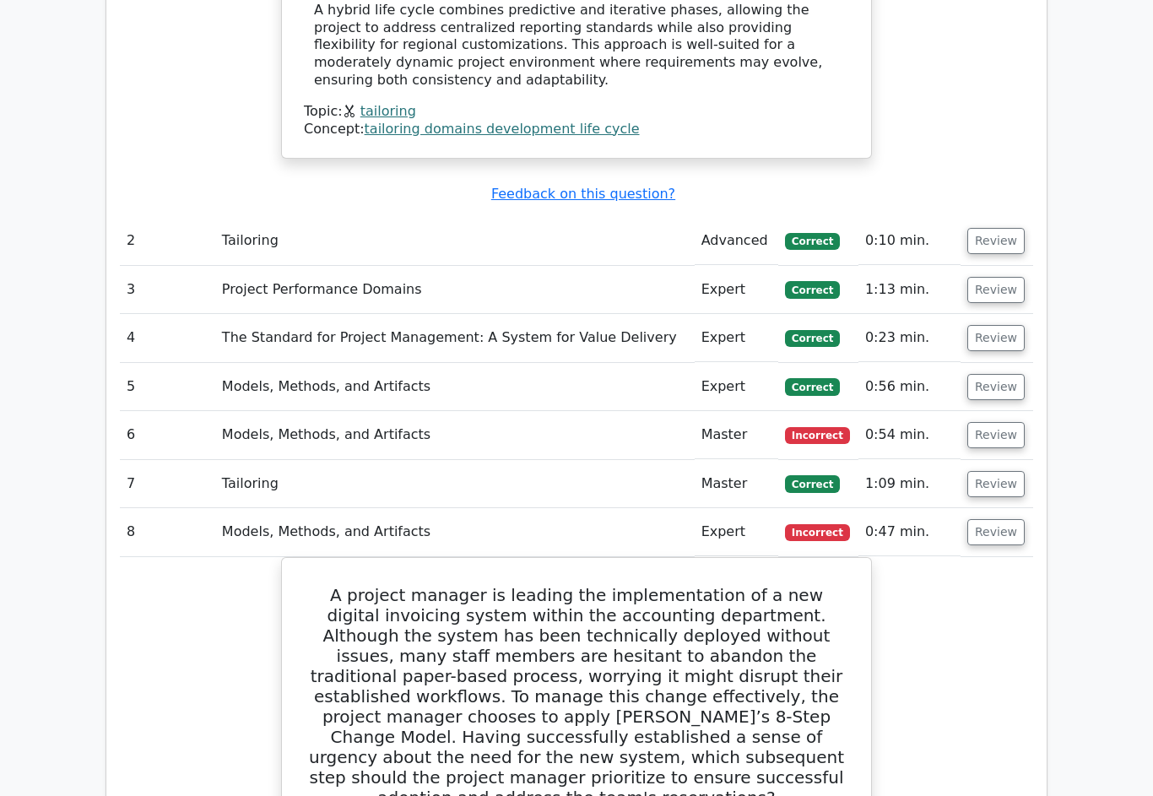
click at [1006, 228] on button "Review" at bounding box center [995, 241] width 57 height 26
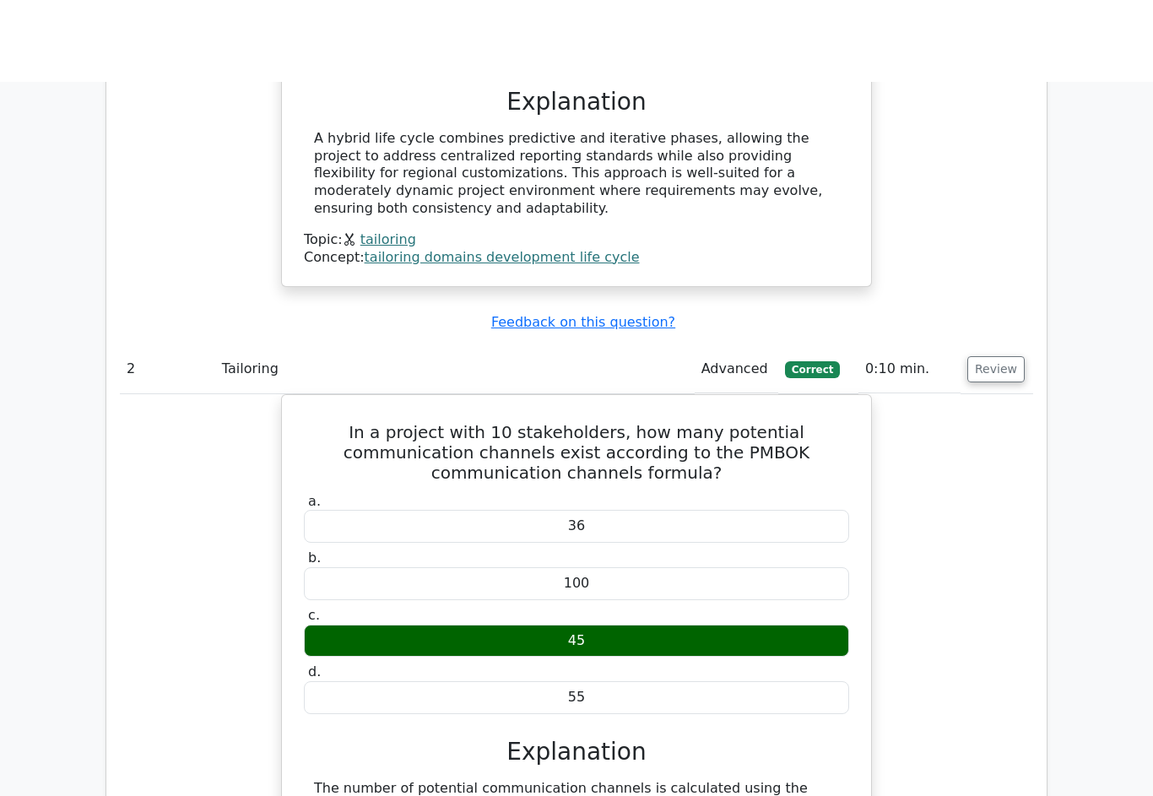
scroll to position [1825, 0]
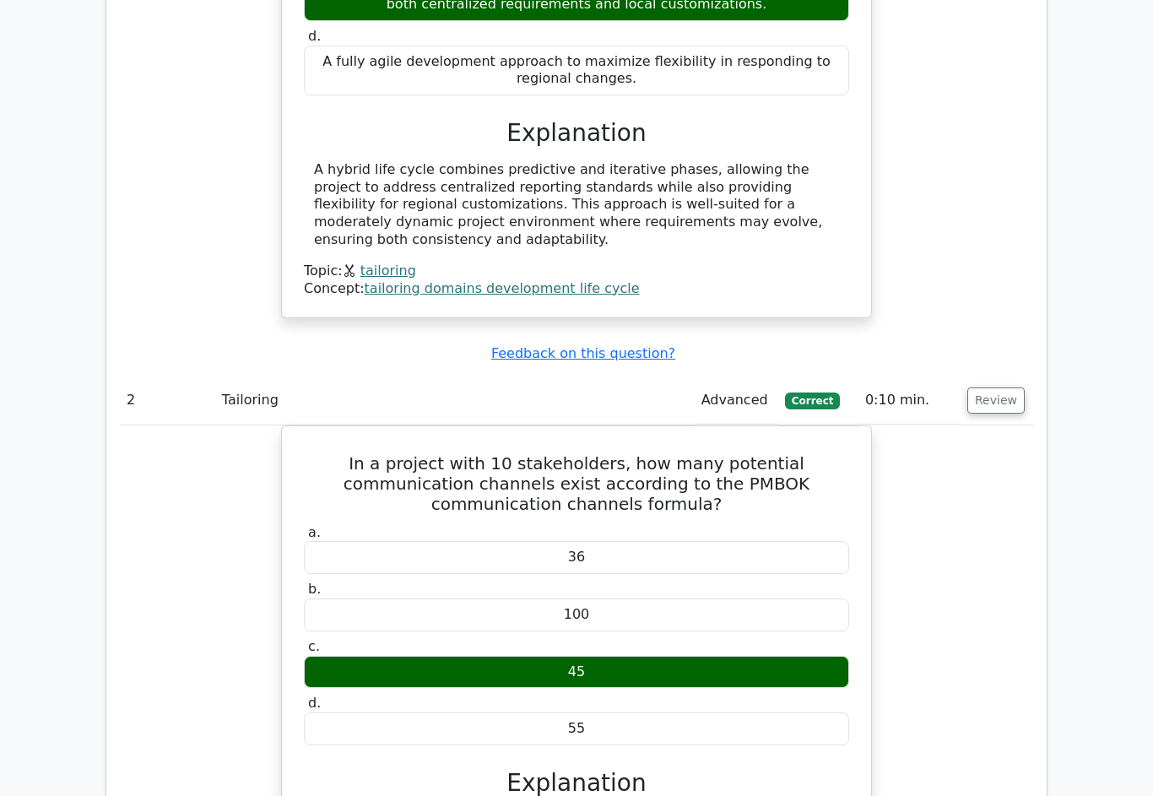
click at [998, 376] on td "Review" at bounding box center [996, 400] width 73 height 48
click at [1000, 387] on button "Review" at bounding box center [995, 400] width 57 height 26
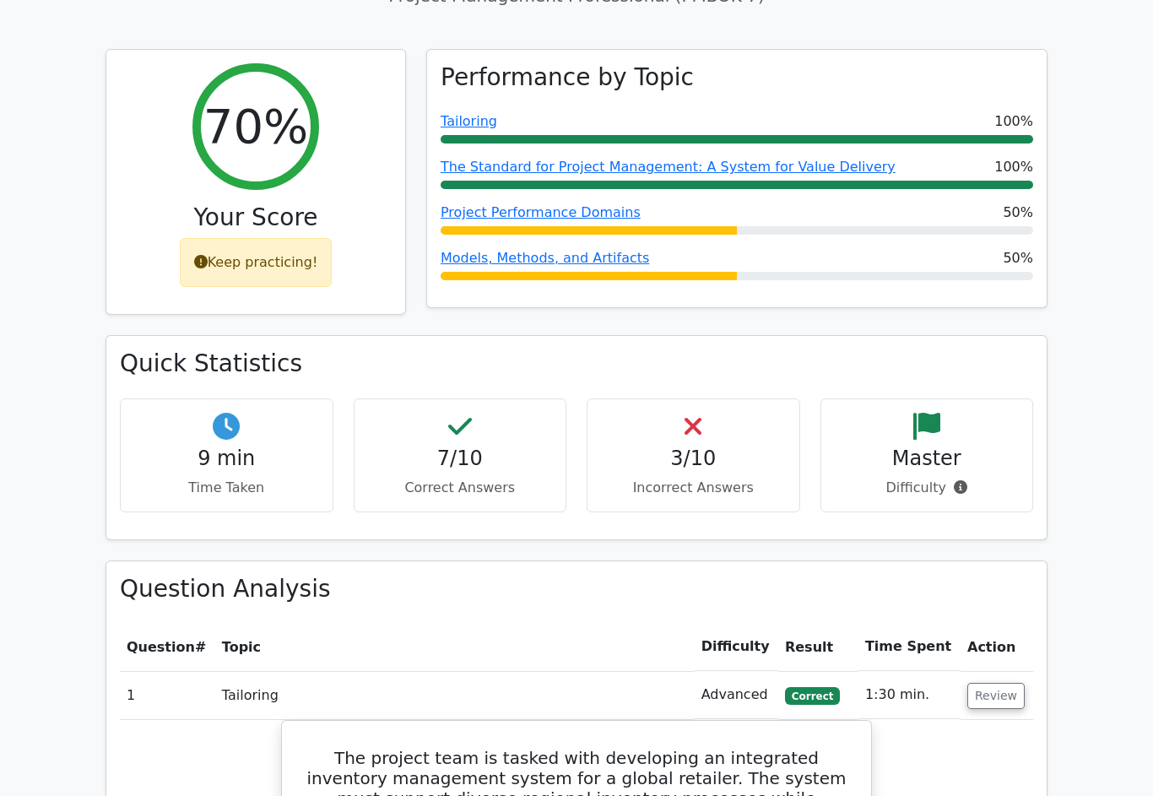
scroll to position [629, 0]
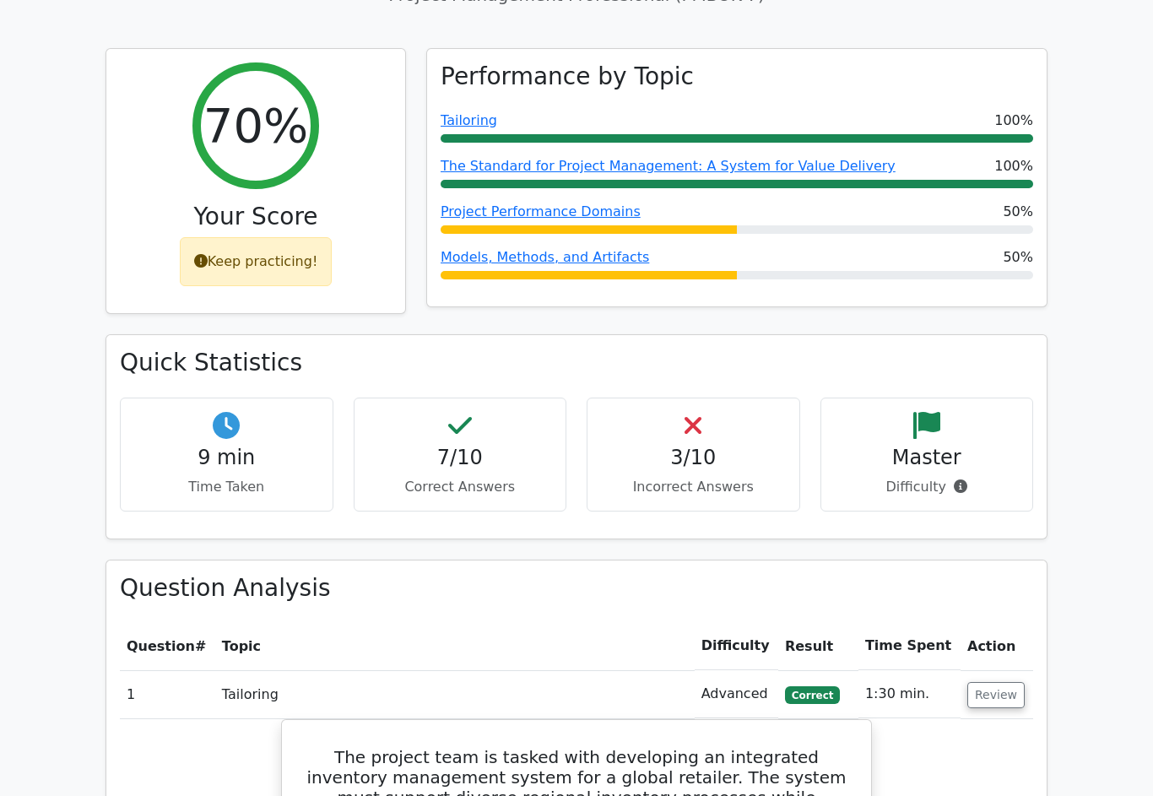
click at [993, 398] on div "Master Difficulty" at bounding box center [927, 455] width 214 height 114
click at [1040, 335] on div "Quick Statistics 9 min Time Taken 7/10 Correct Answers 3/10 Incorrect Answers M…" at bounding box center [576, 436] width 940 height 203
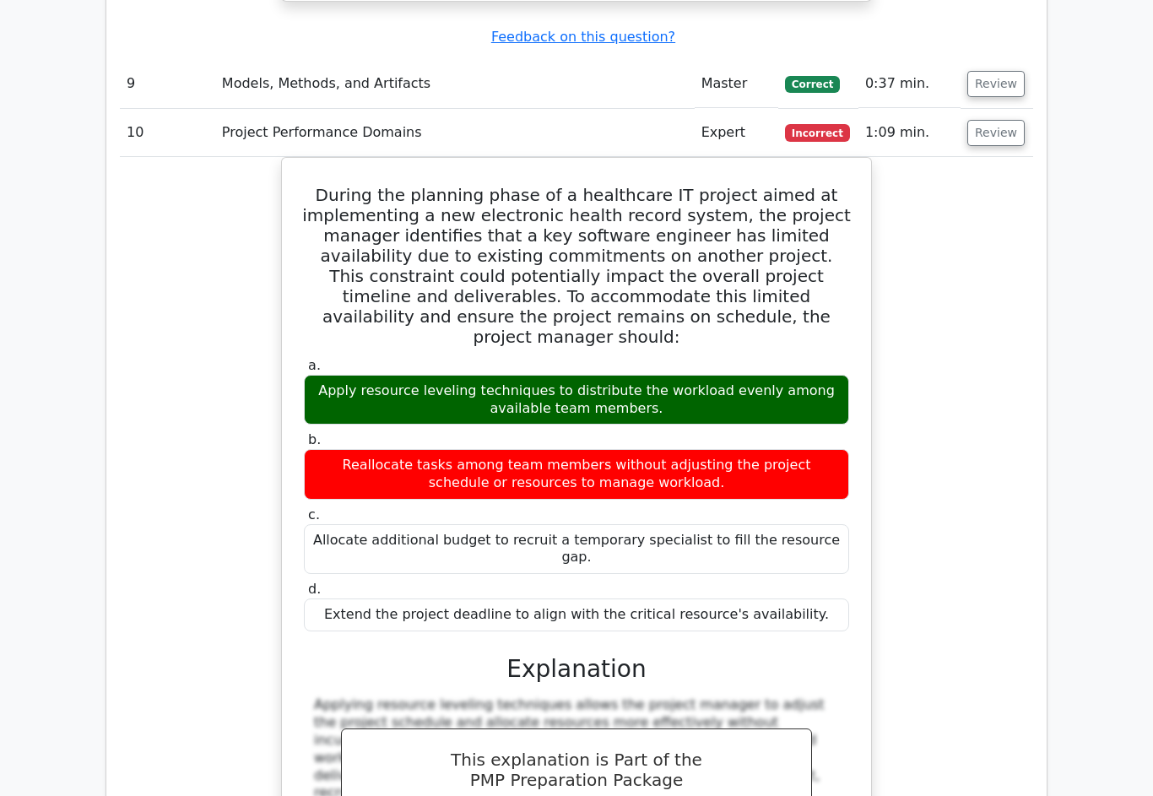
scroll to position [3247, 0]
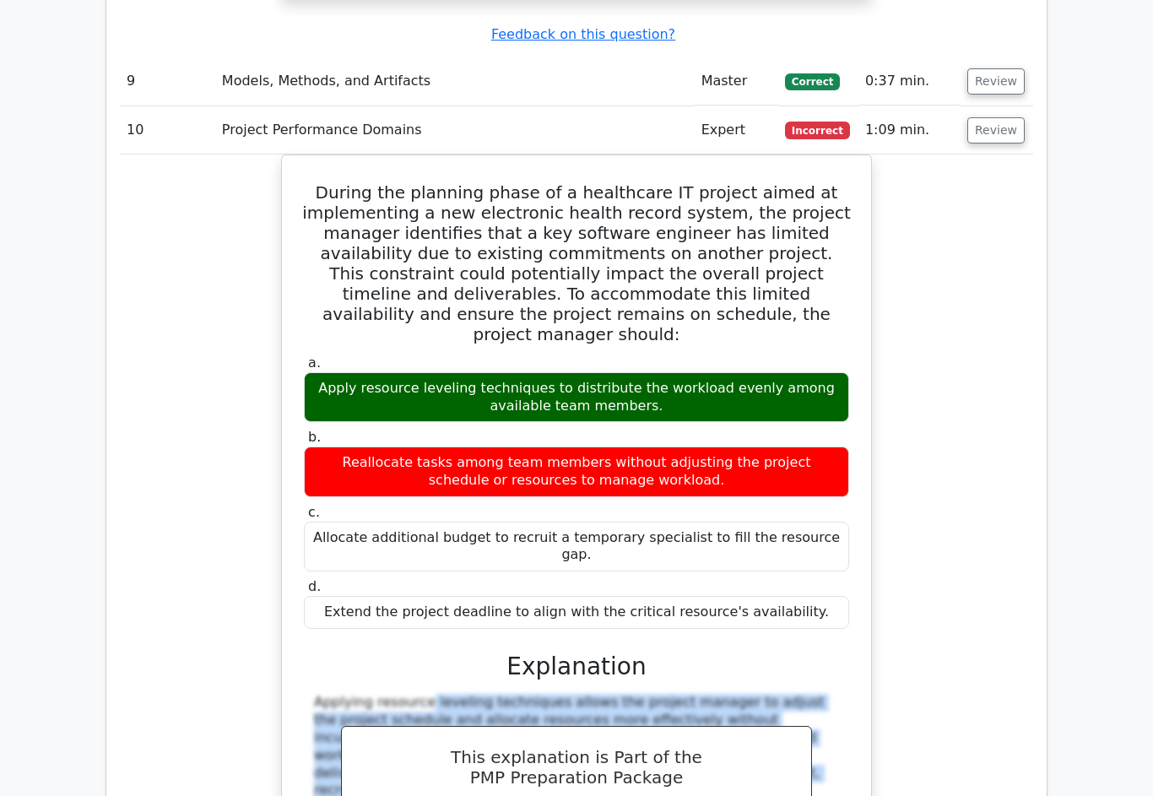
click at [987, 253] on div "During the planning phase of a healthcare IT project aimed at implementing a ne…" at bounding box center [576, 562] width 913 height 817
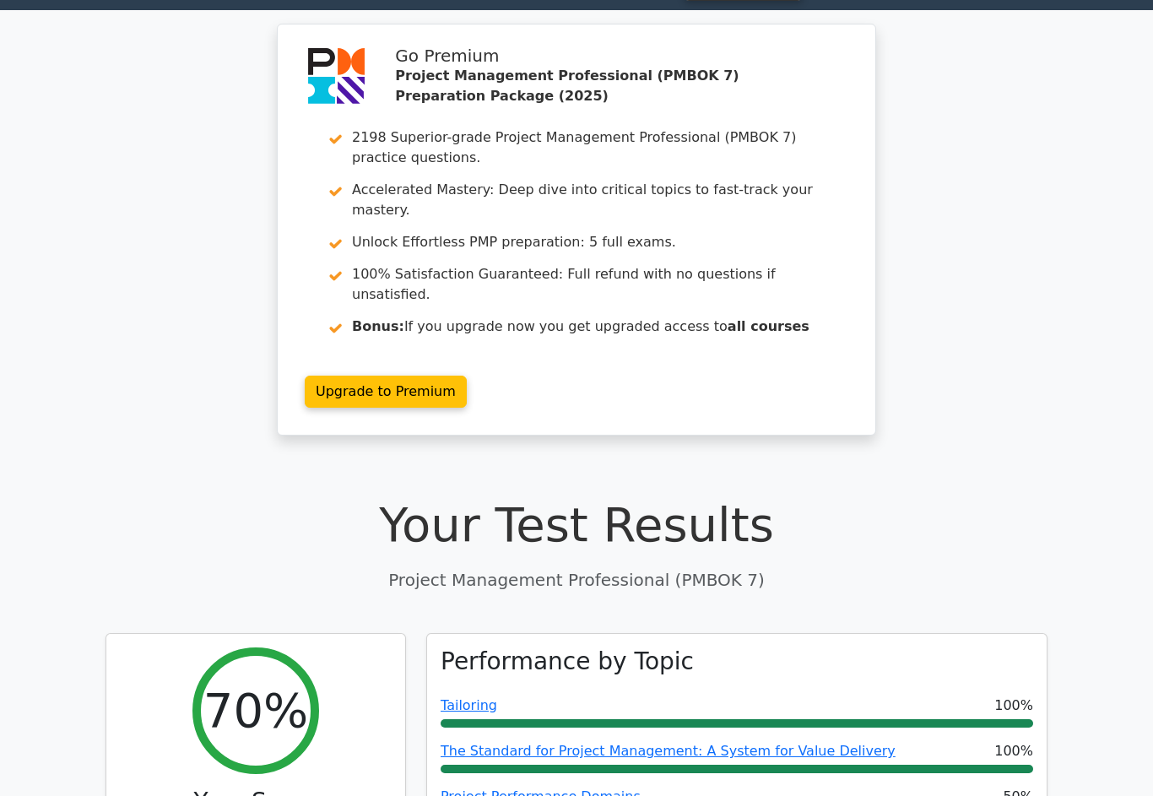
scroll to position [0, 0]
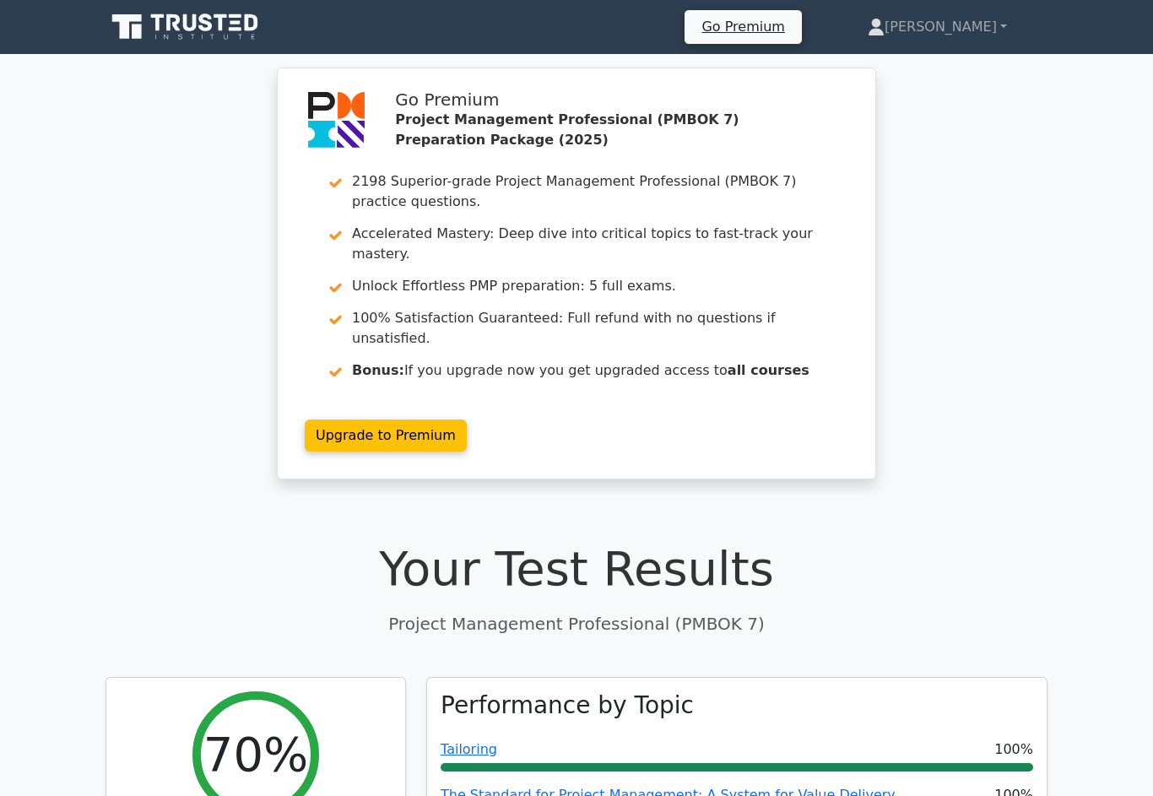
click at [955, 28] on link "[PERSON_NAME]" at bounding box center [937, 27] width 220 height 34
click at [938, 63] on link "Profile" at bounding box center [894, 66] width 133 height 27
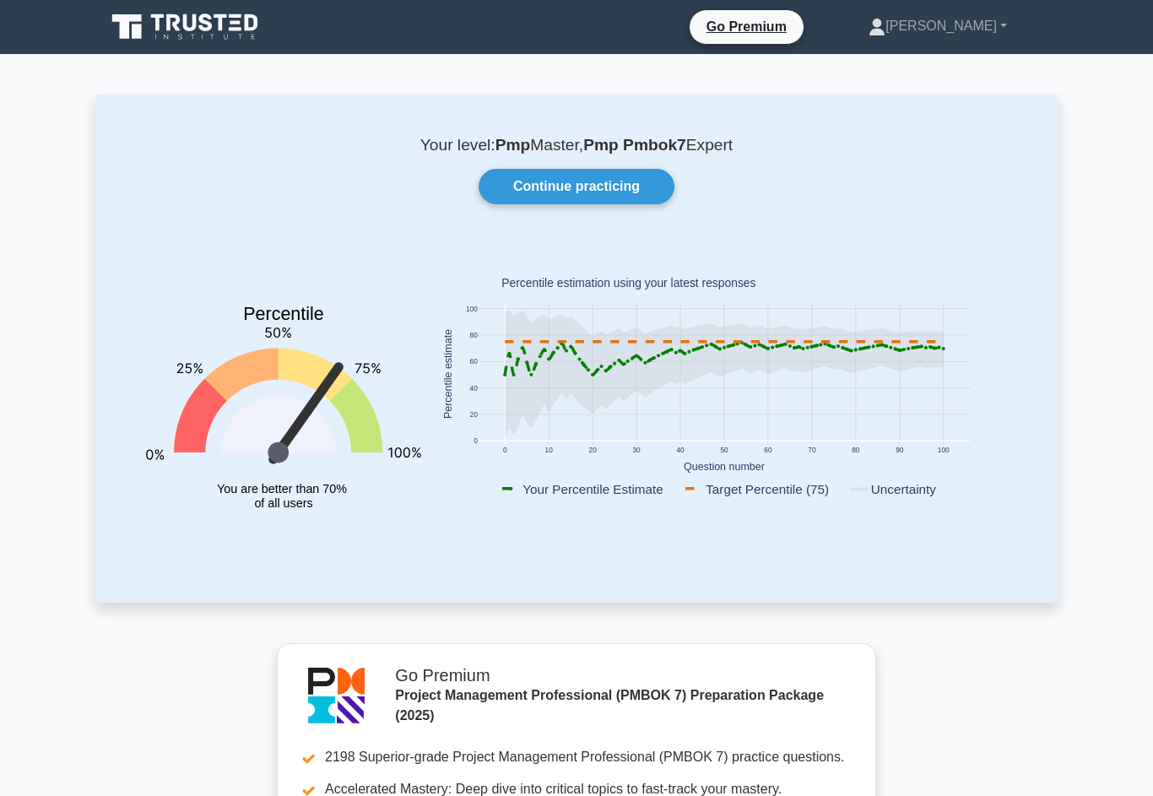
click at [1043, 567] on div "Your level: Pmp Master, Pmp Pmbok7 Expert Continue practicing Percentile You ar…" at bounding box center [576, 349] width 962 height 508
